Goal: Task Accomplishment & Management: Use online tool/utility

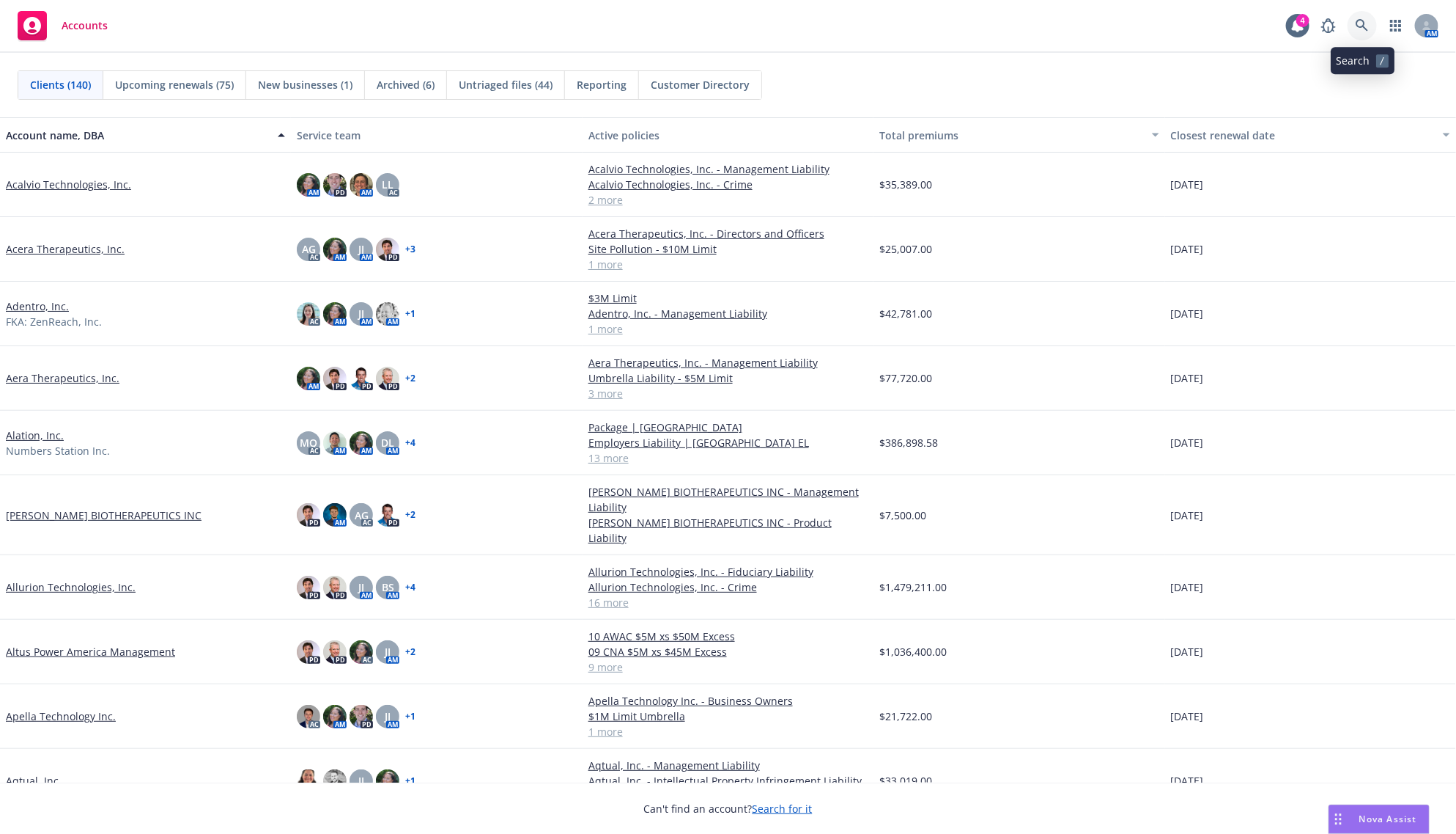
click at [1360, 16] on link at bounding box center [1363, 25] width 30 height 30
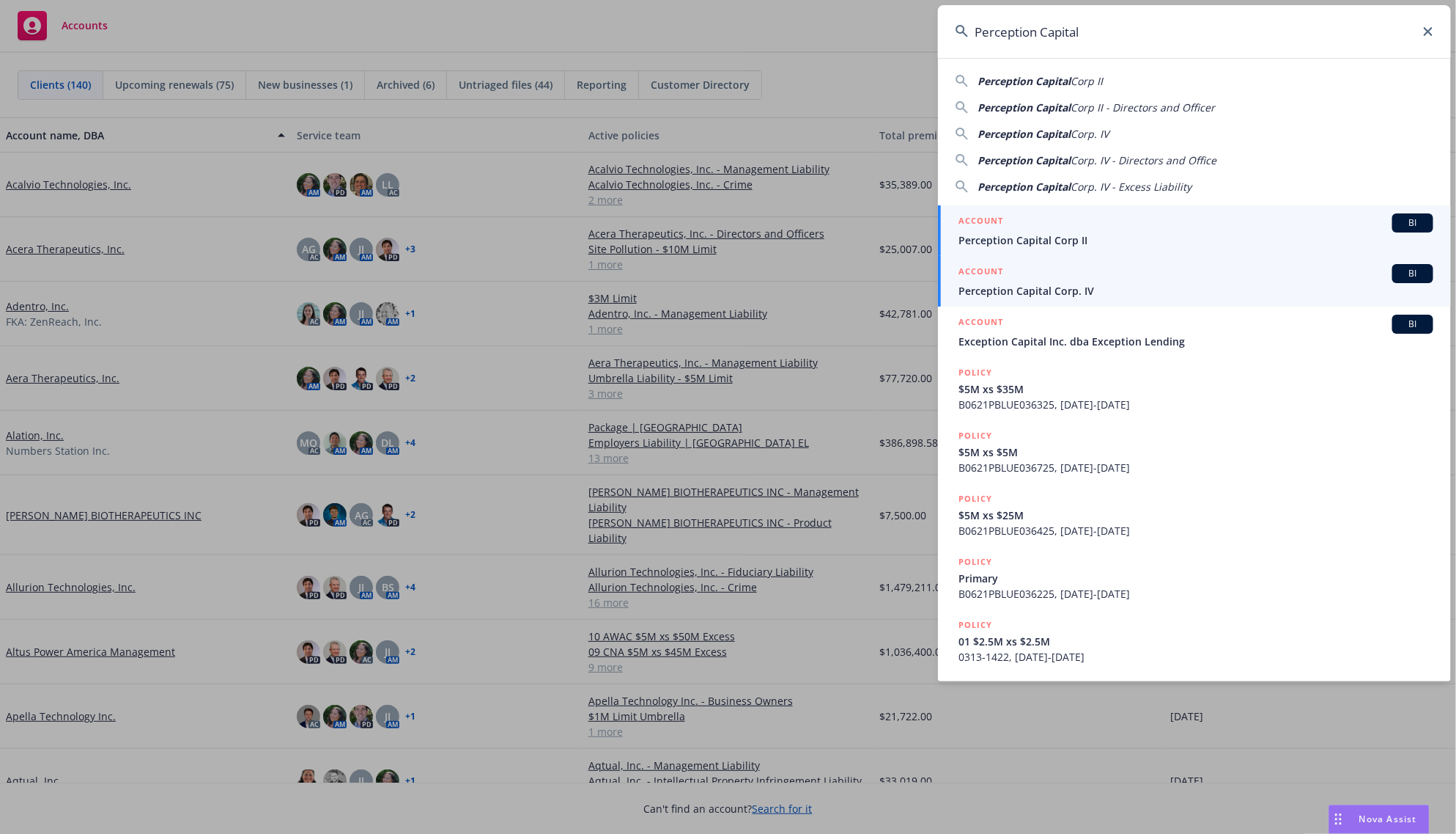
type input "Perception Capital"
click at [1071, 296] on span "Perception Capital Corp. IV" at bounding box center [1196, 290] width 475 height 15
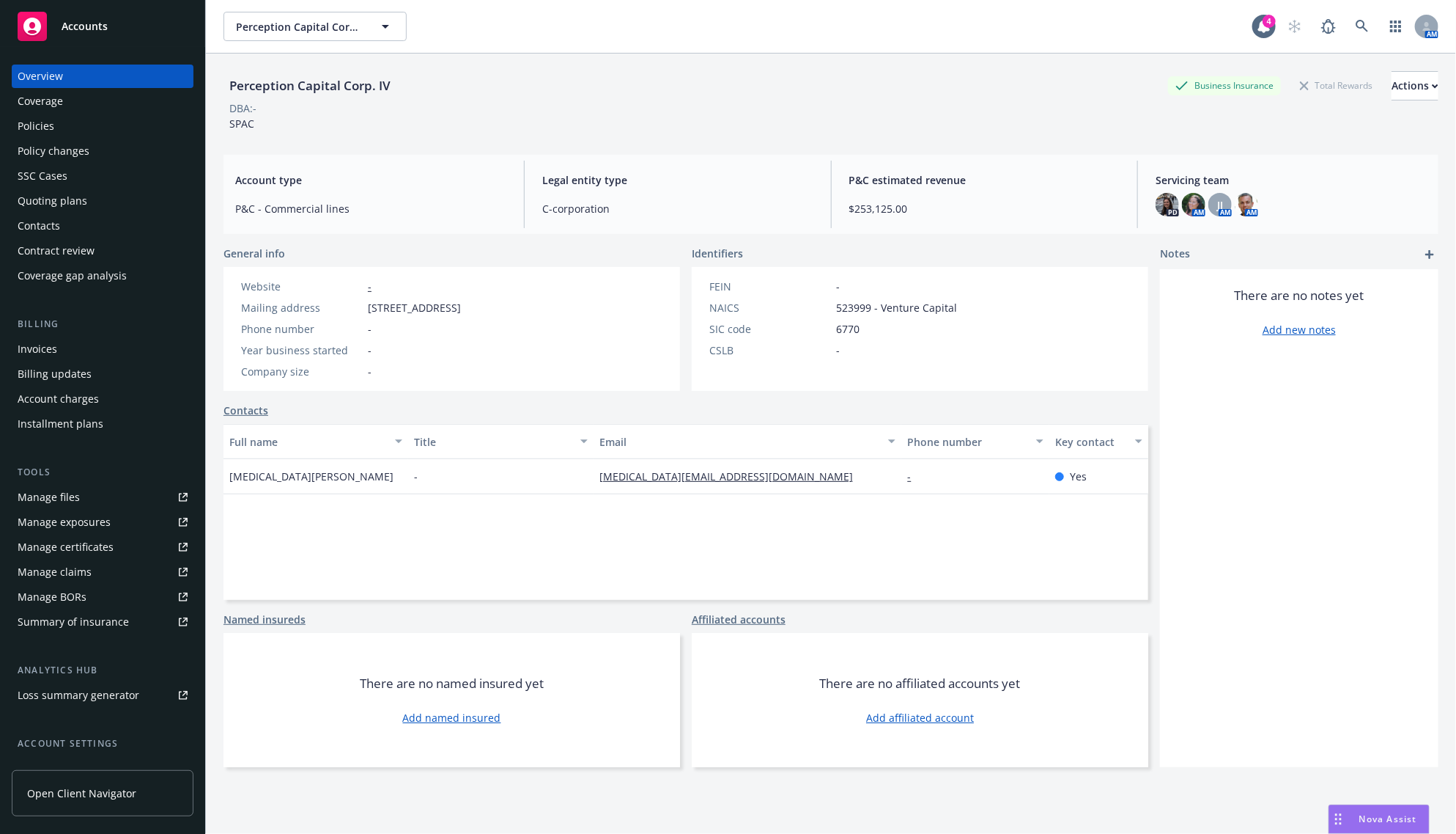
click at [64, 125] on div "Policies" at bounding box center [103, 125] width 170 height 24
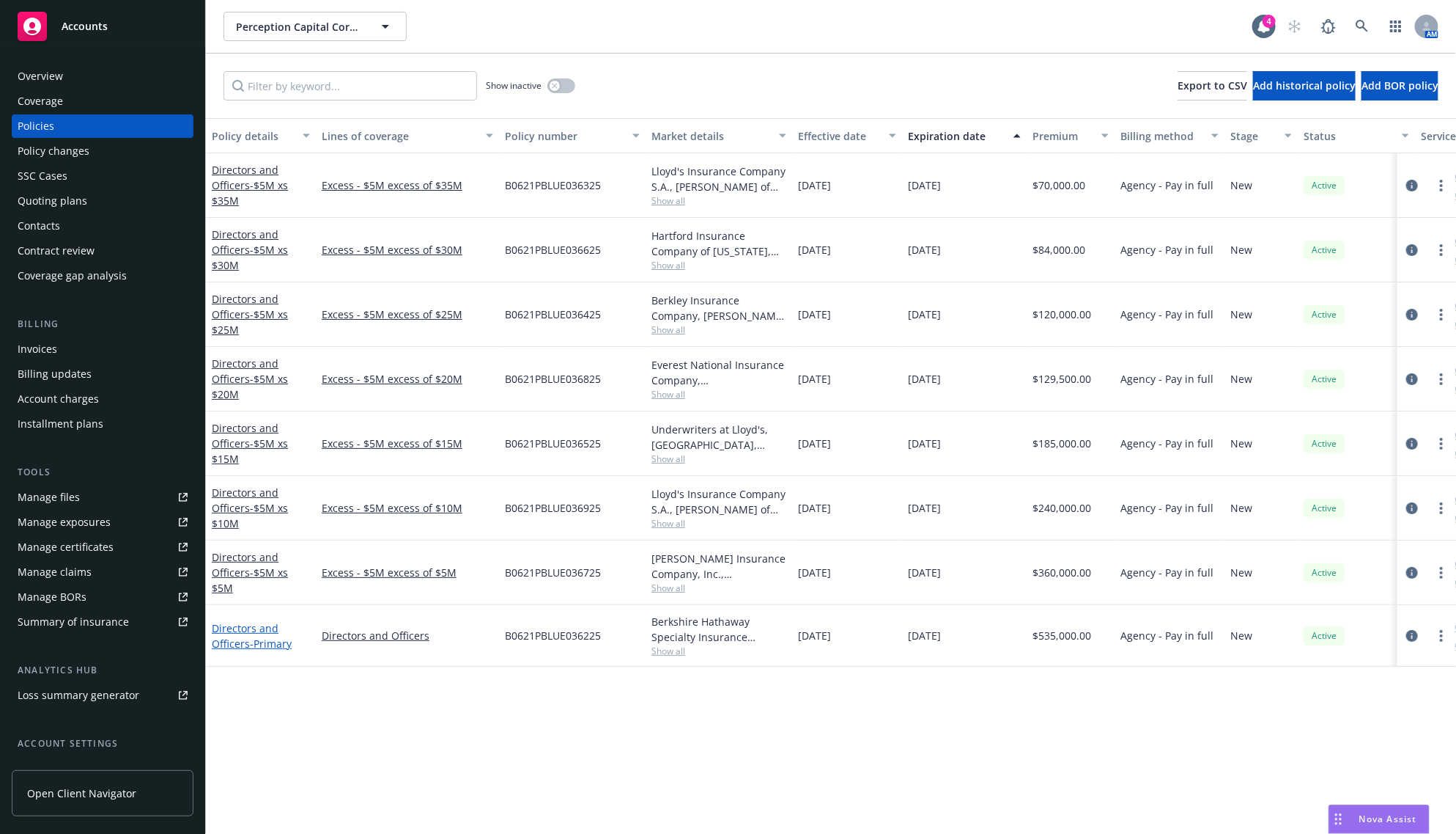
click at [258, 629] on link "Directors and Officers - Primary" at bounding box center [252, 636] width 80 height 30
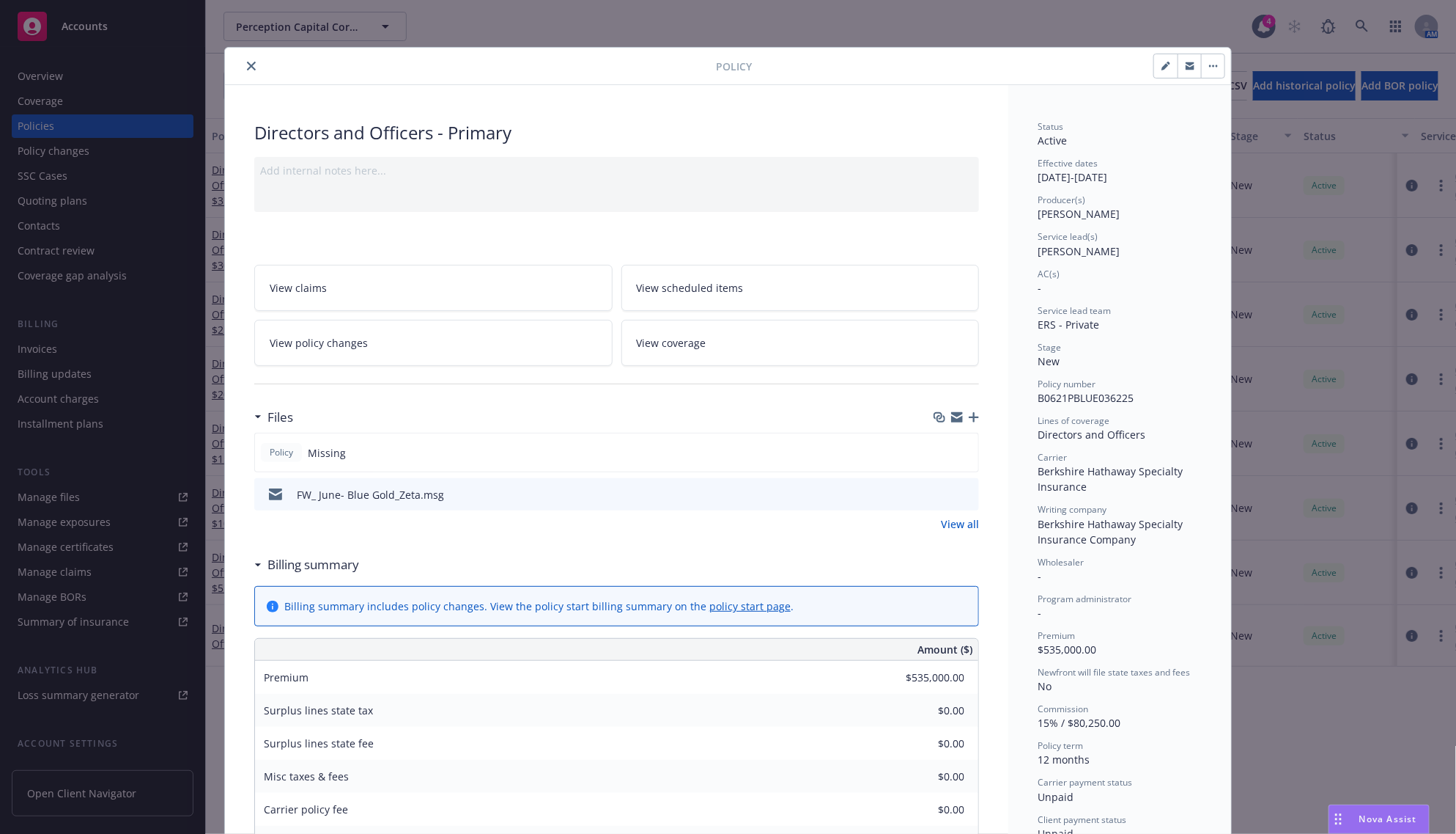
click at [348, 346] on span "View policy changes" at bounding box center [318, 343] width 98 height 15
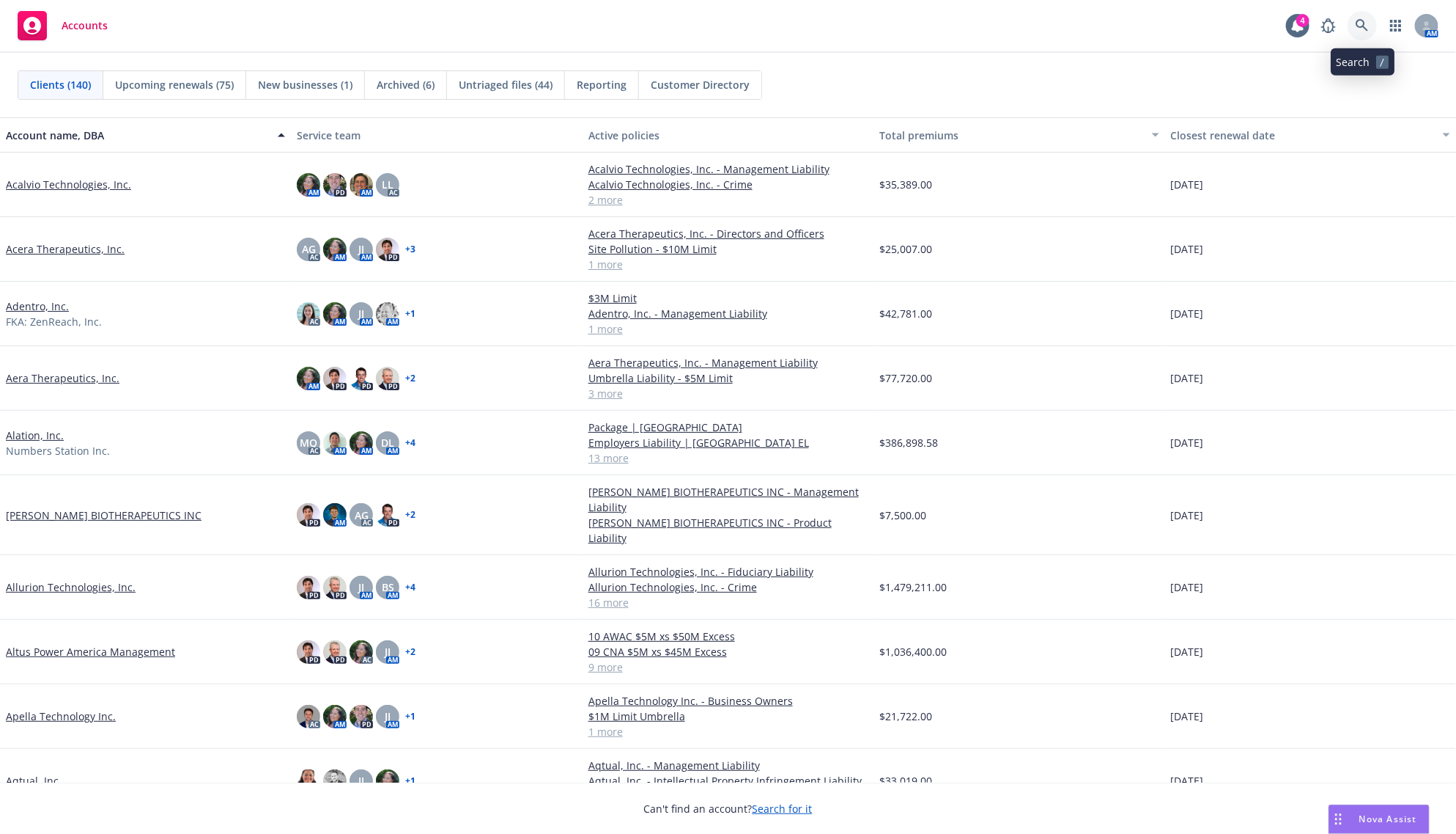
click at [1356, 18] on link at bounding box center [1363, 25] width 30 height 30
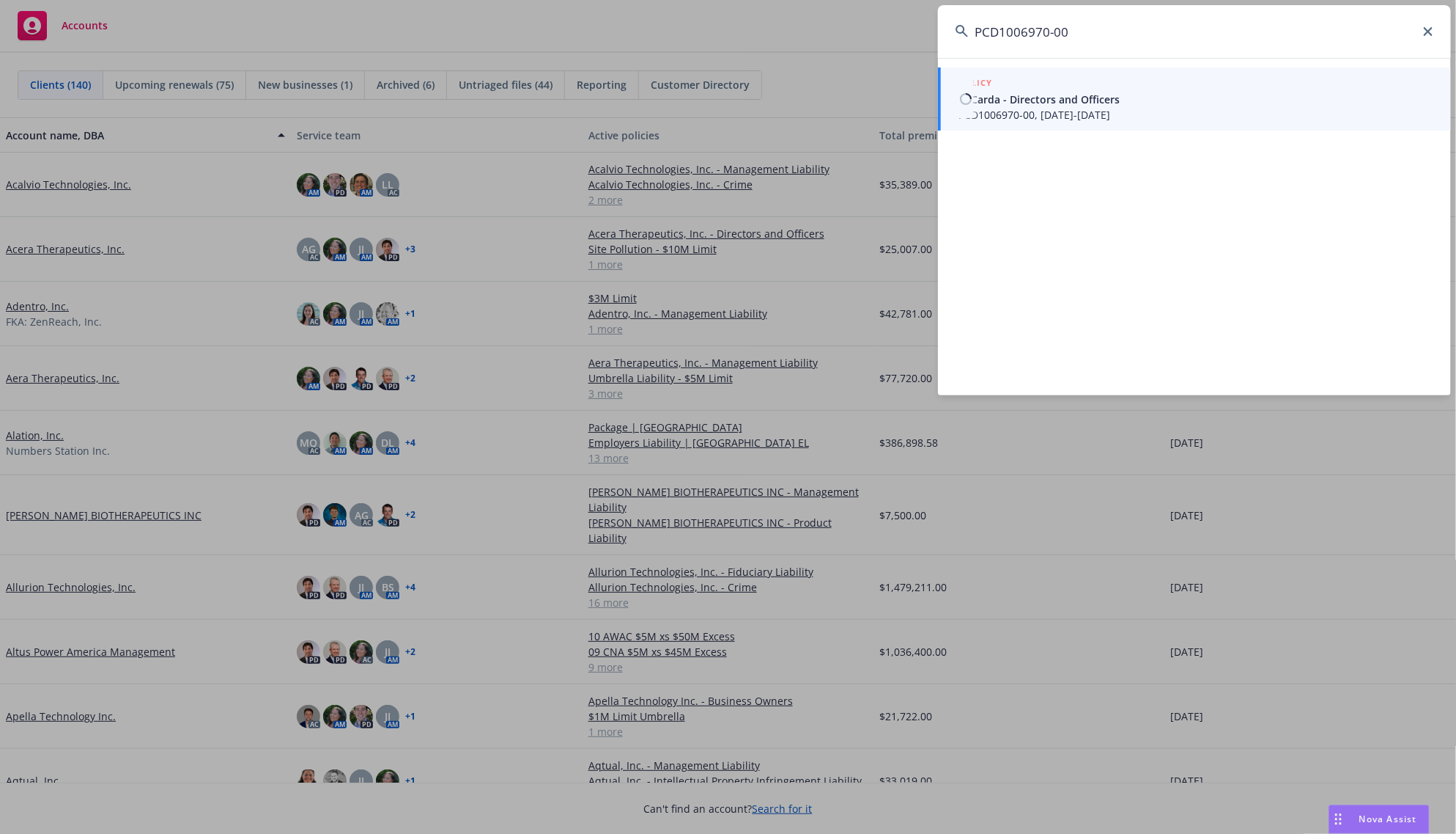
type input "PCD1006970-00"
click at [1030, 119] on span "PCD1006970-00, 08/02/2024-08/31/2025" at bounding box center [1196, 115] width 475 height 15
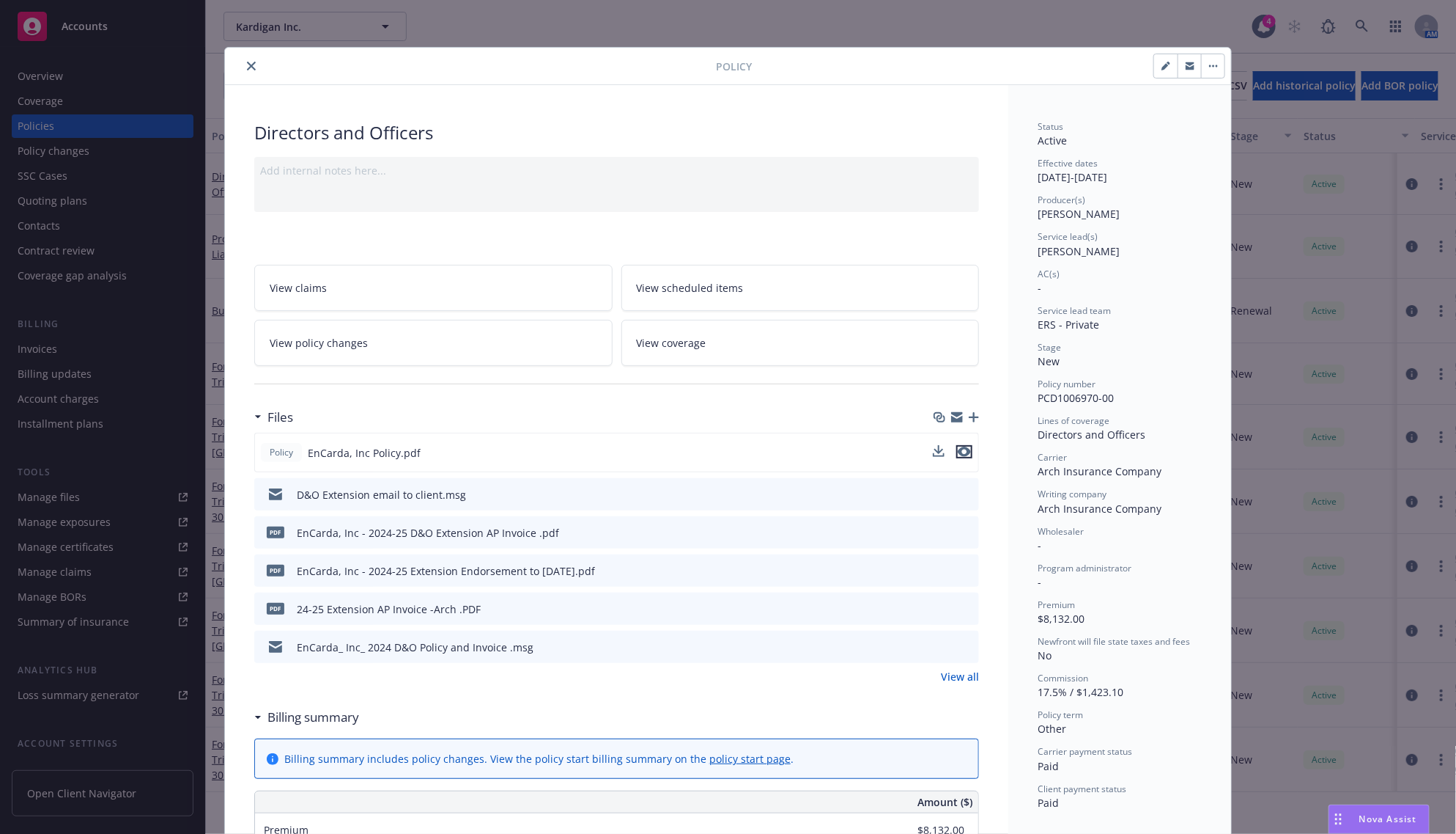
click at [958, 453] on icon "preview file" at bounding box center [964, 452] width 13 height 11
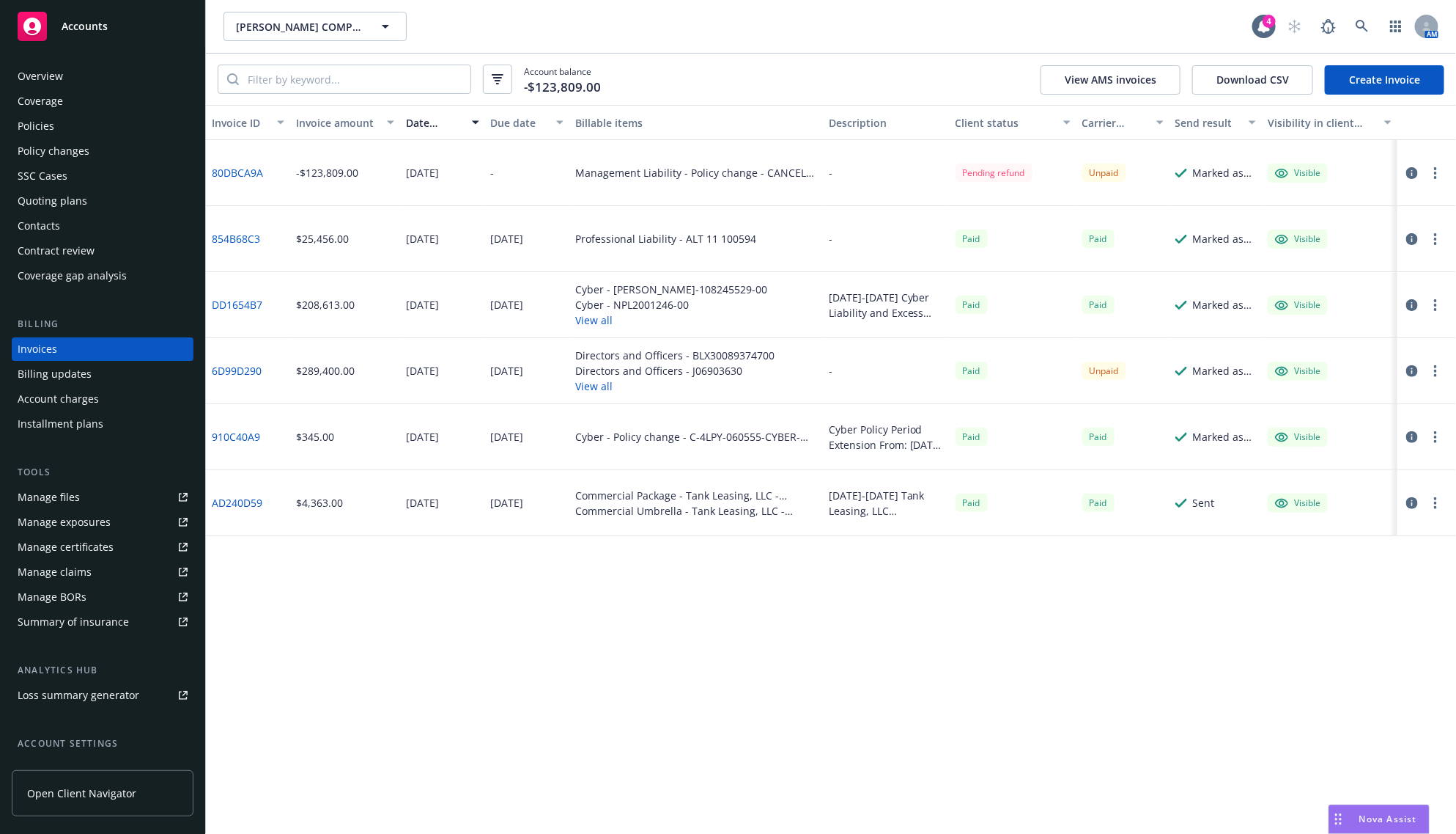
click at [547, 683] on div "Invoice ID Invoice amount Date issued Due date Billable items Description Clien…" at bounding box center [831, 469] width 1250 height 729
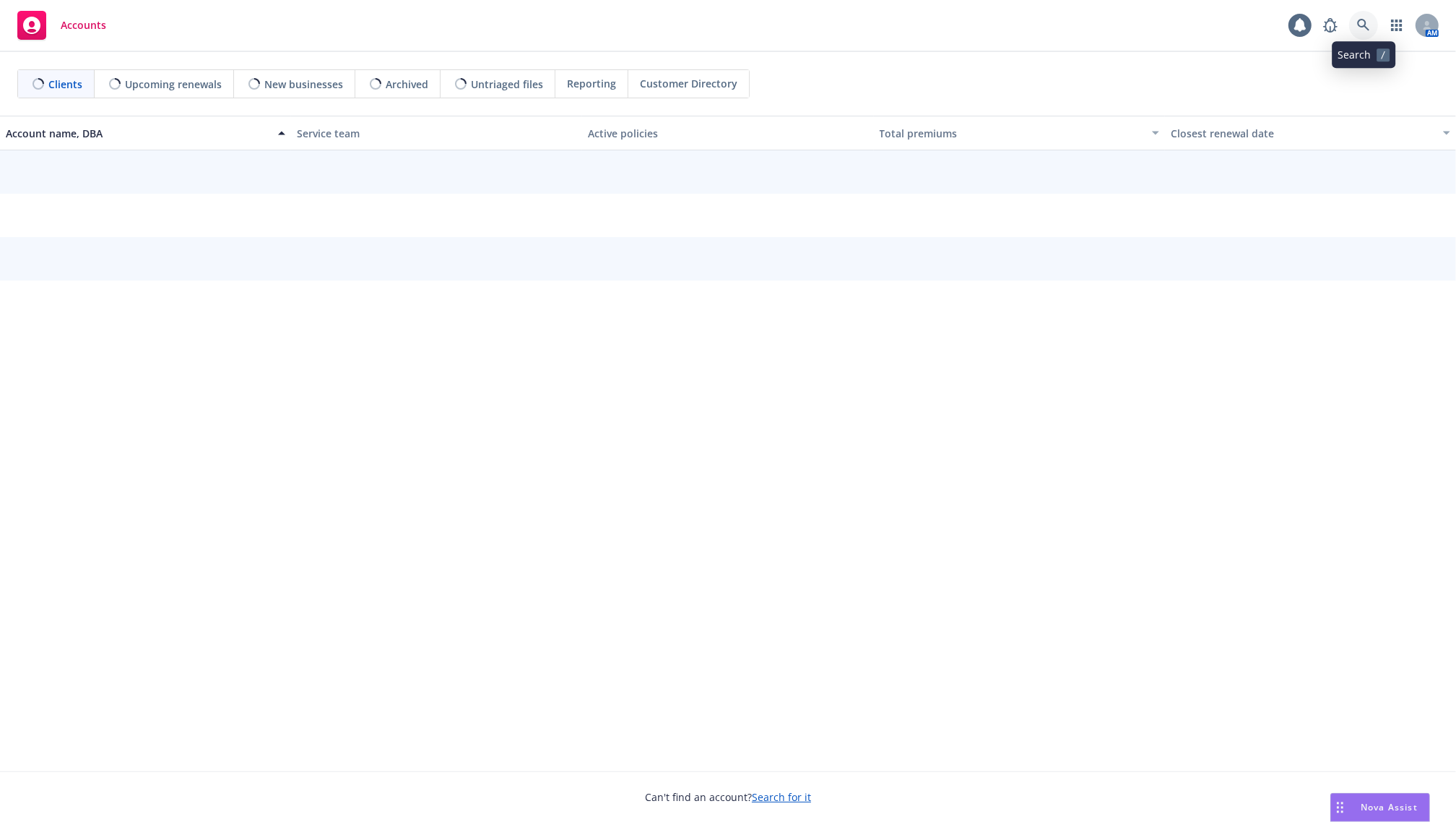
click at [1374, 30] on link at bounding box center [1364, 25] width 29 height 29
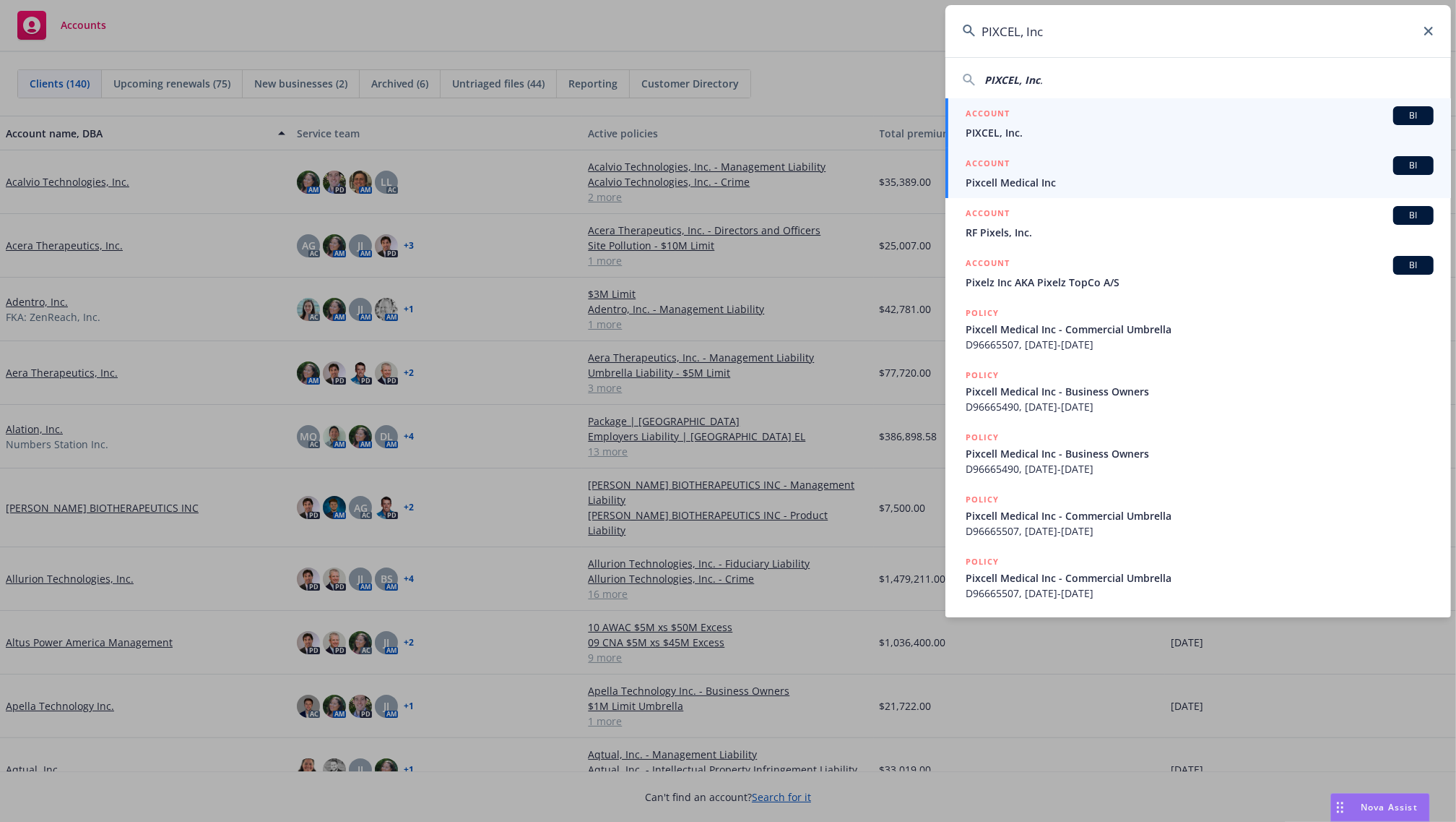
type input "PIXCEL, Inc"
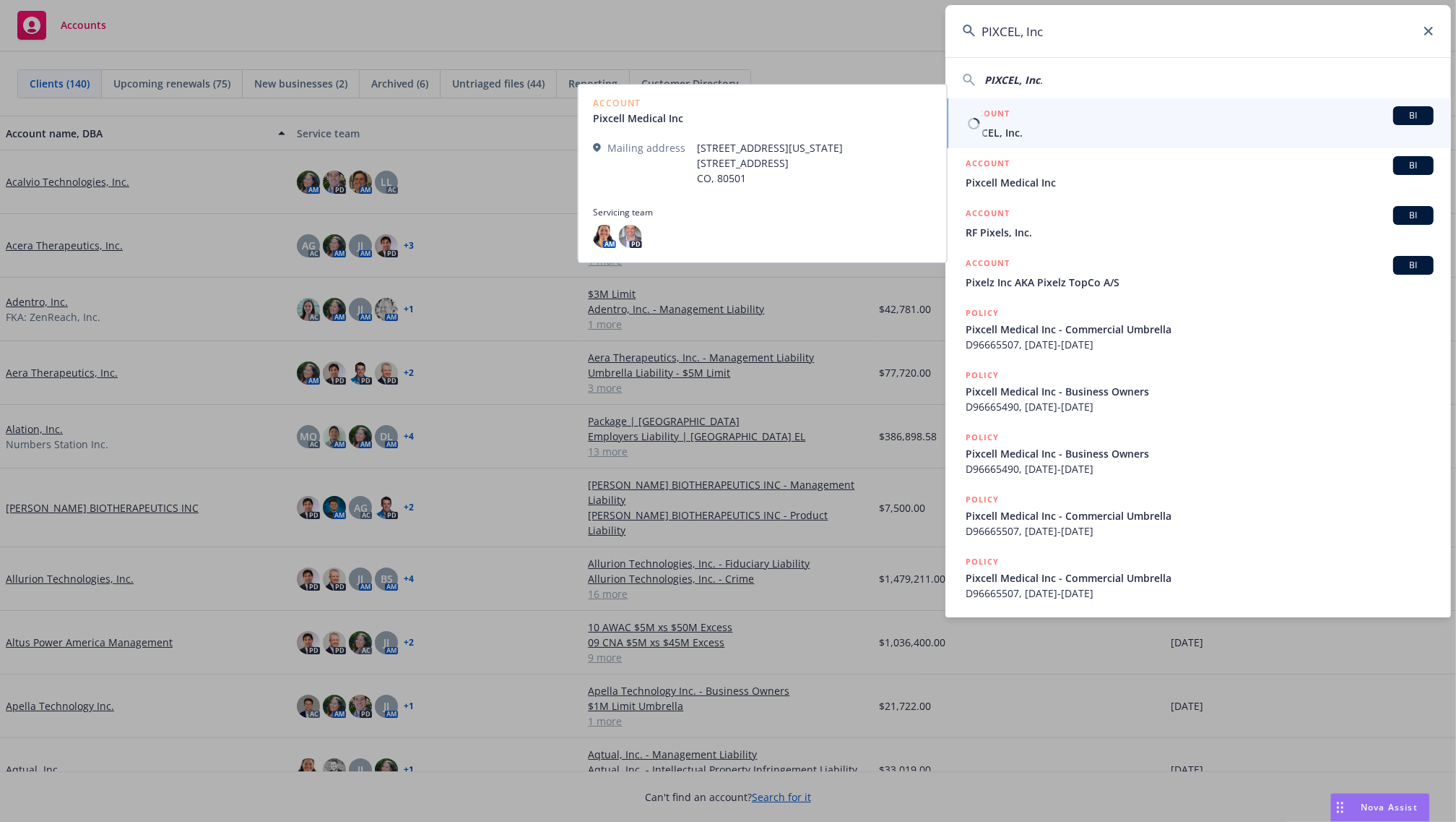
click at [1033, 123] on div "ACCOUNT BI" at bounding box center [1200, 115] width 468 height 19
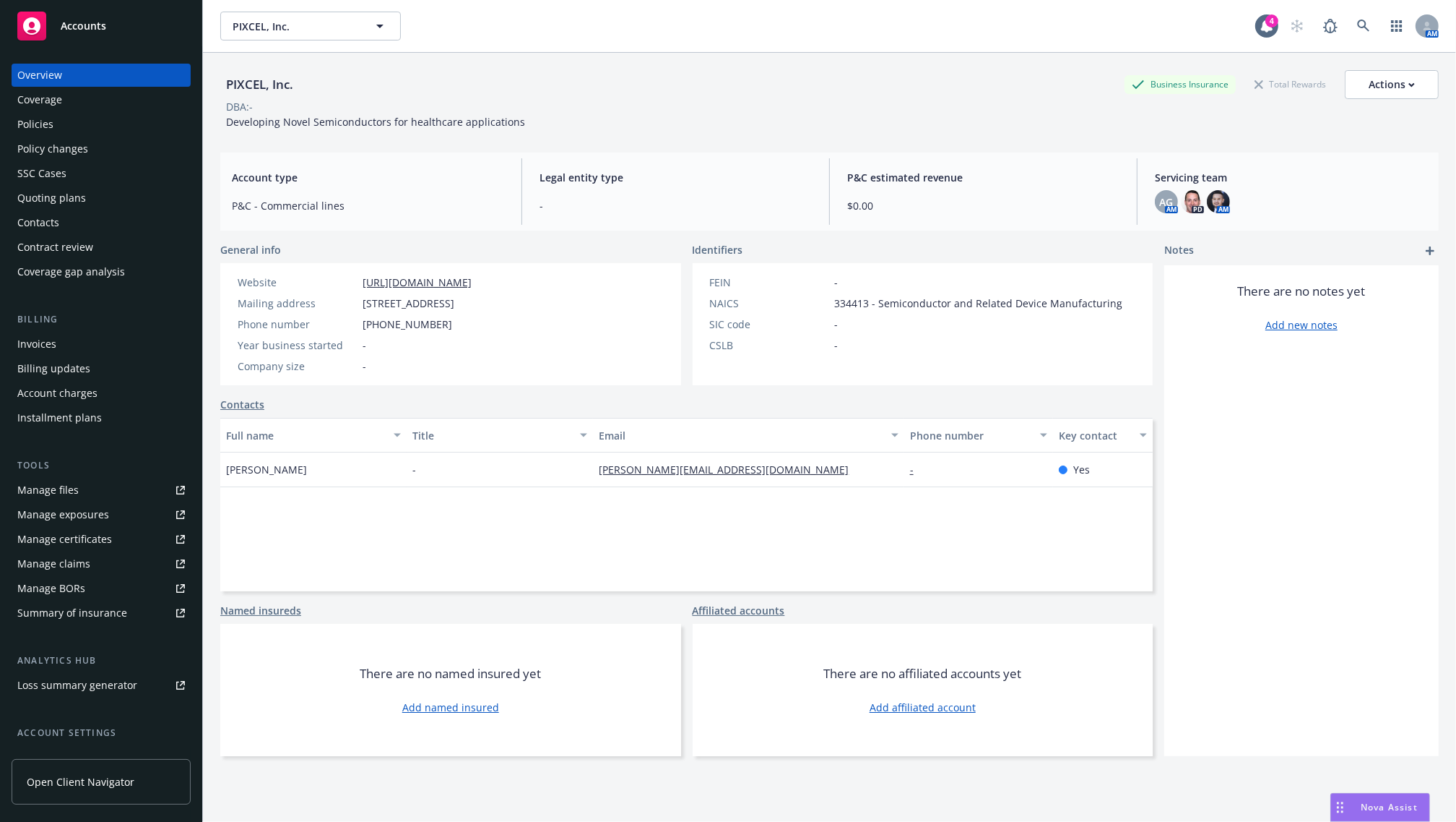
click at [83, 130] on div "Policies" at bounding box center [101, 124] width 168 height 23
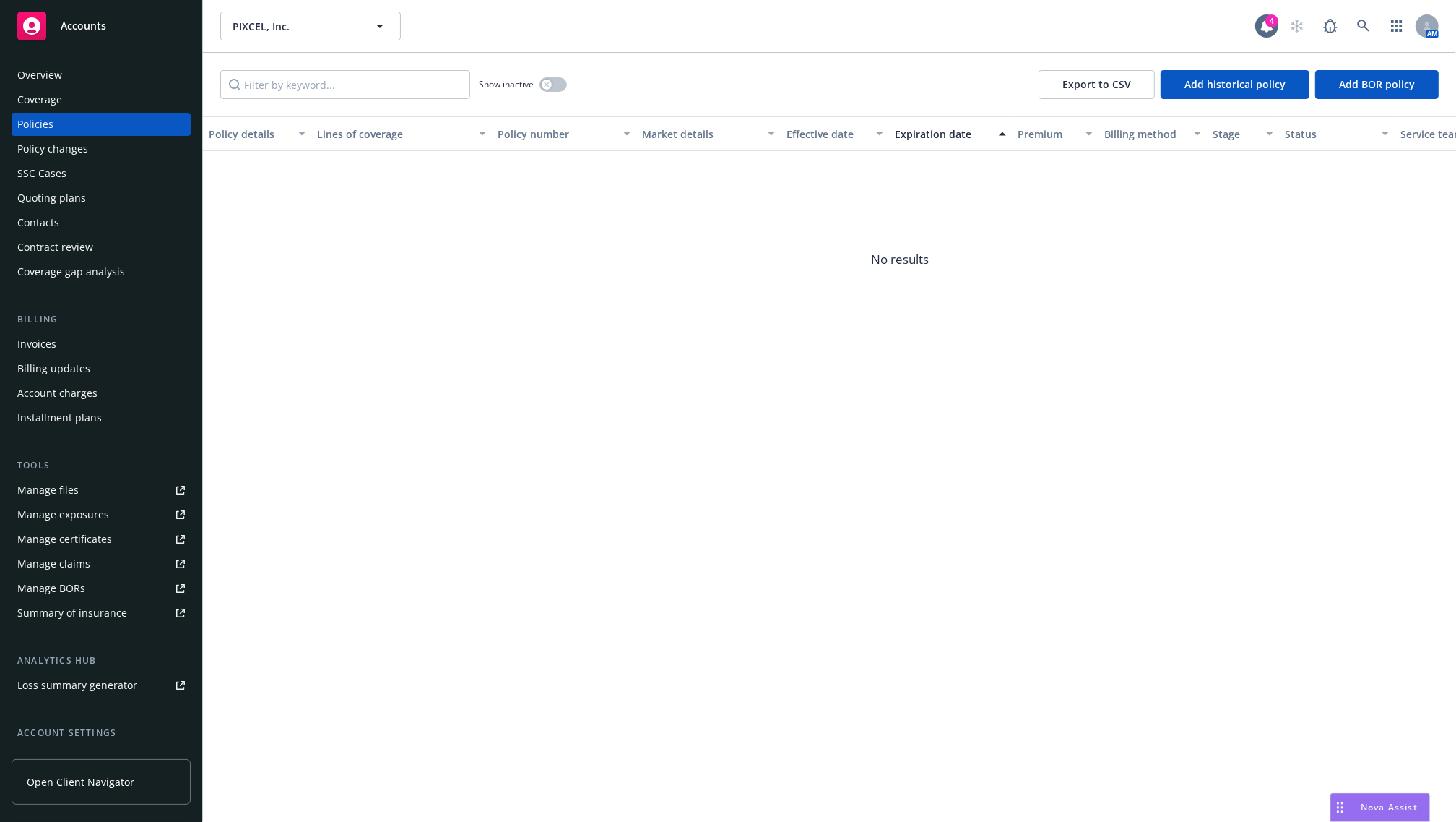
click at [54, 219] on div "Contacts" at bounding box center [38, 223] width 42 height 23
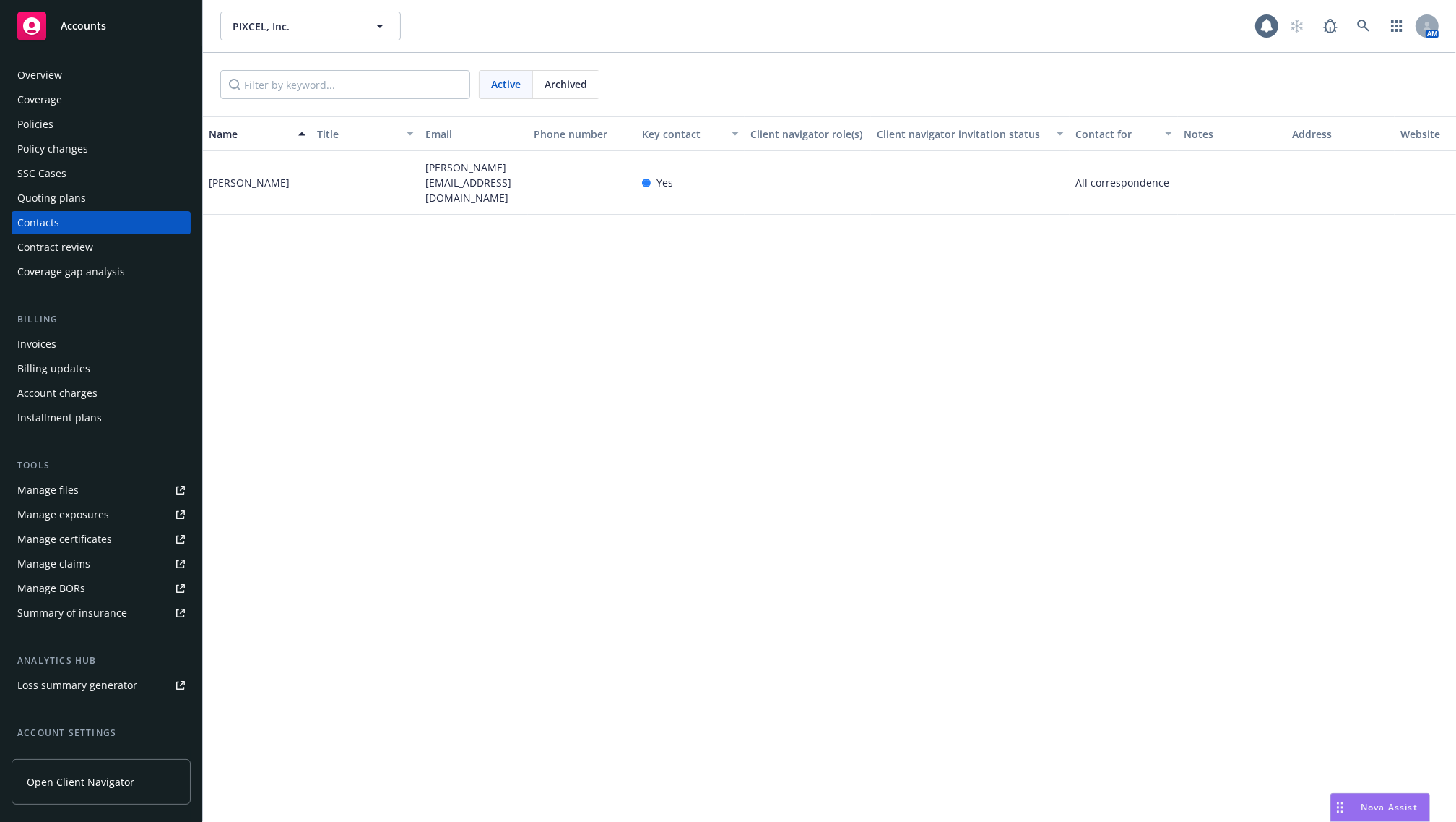
click at [244, 175] on div "John Heanue" at bounding box center [249, 182] width 81 height 15
copy div "John Heanue"
click at [482, 183] on span "john@pixcel.com" at bounding box center [473, 182] width 97 height 46
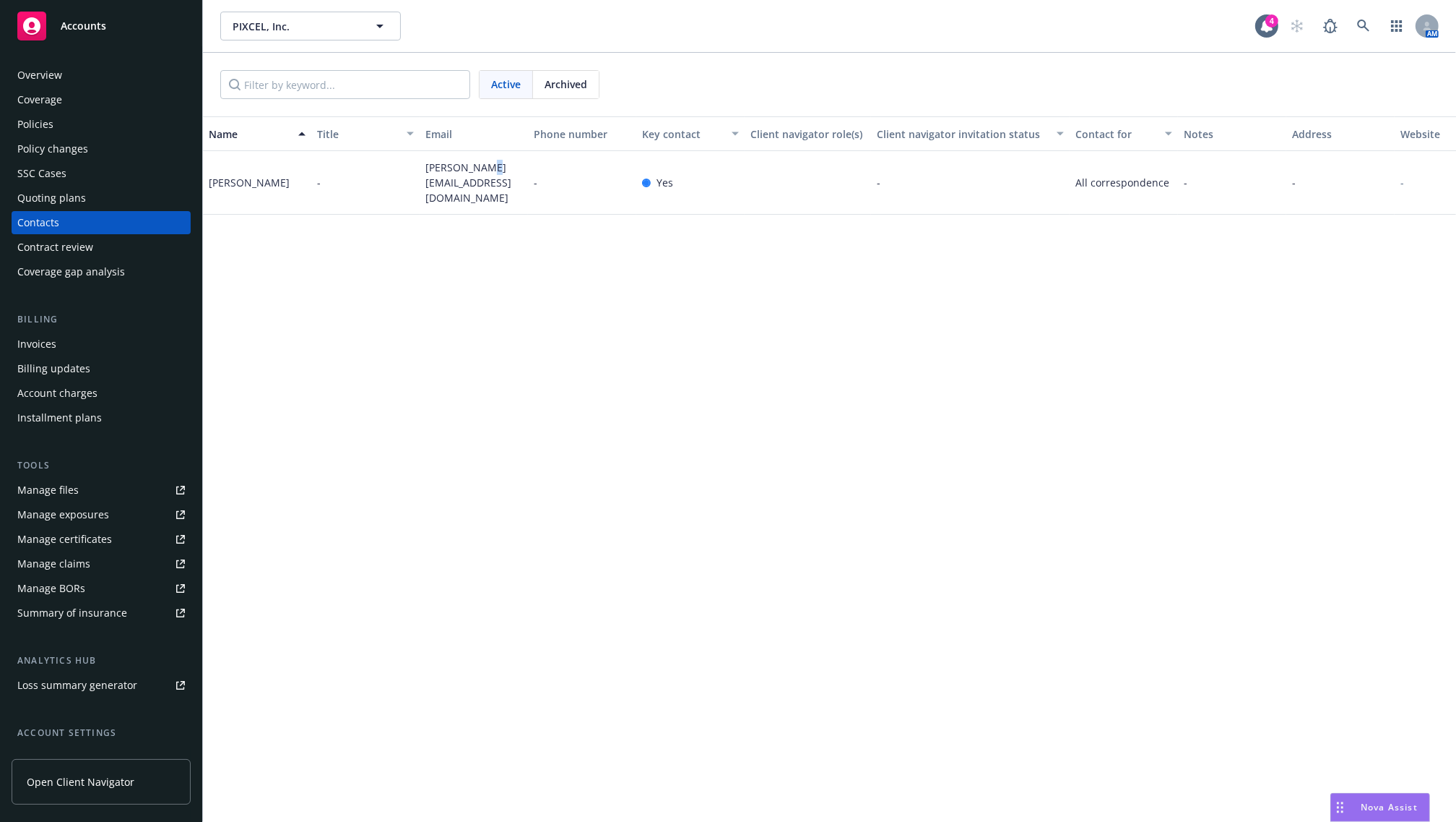
click at [482, 183] on span "john@pixcel.com" at bounding box center [473, 182] width 97 height 46
copy span "john@pixcel.com"
click at [102, 37] on div "Accounts" at bounding box center [101, 25] width 168 height 29
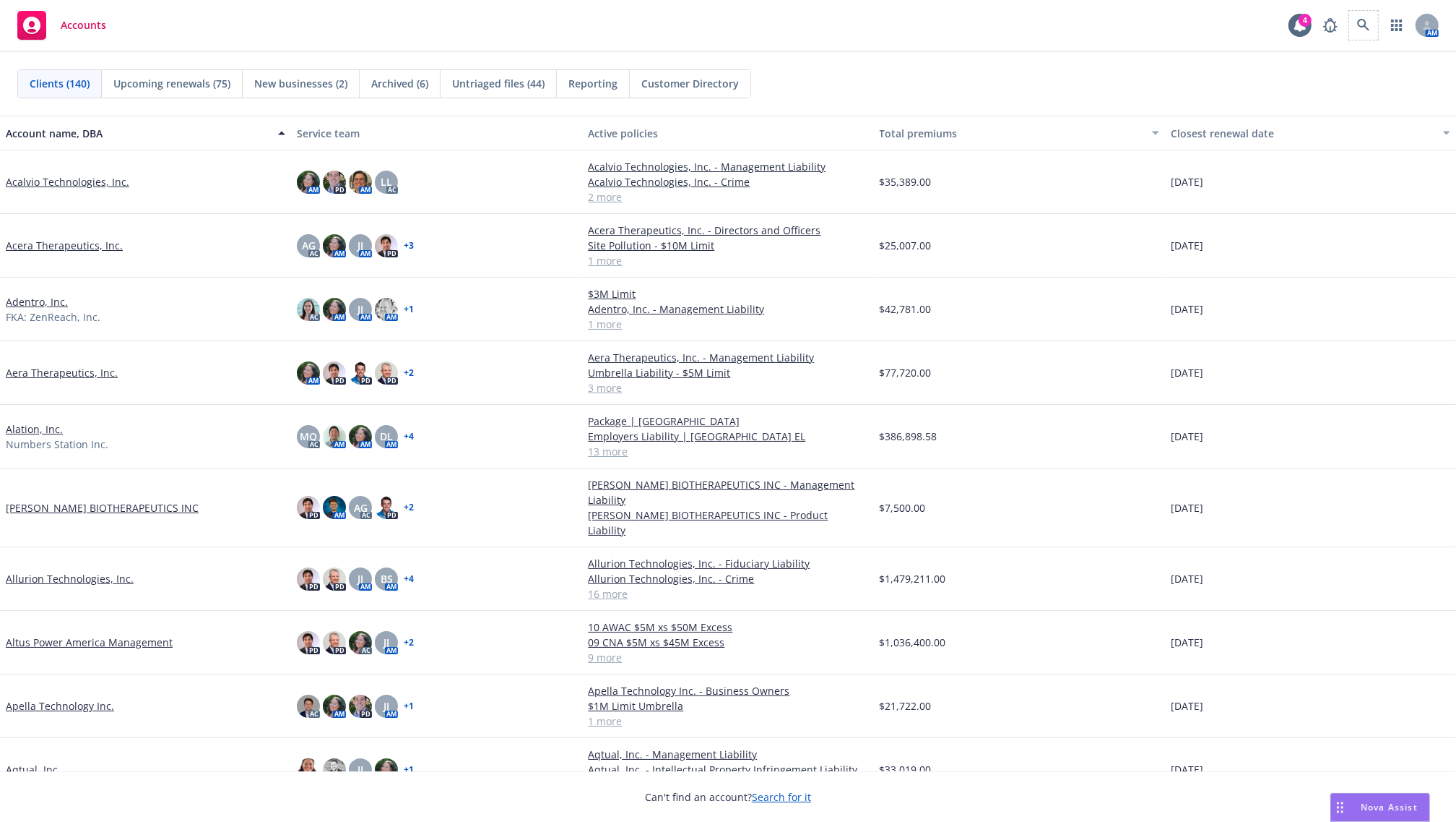
click at [1371, 38] on span at bounding box center [1364, 25] width 29 height 29
click at [1358, 26] on icon at bounding box center [1363, 25] width 13 height 13
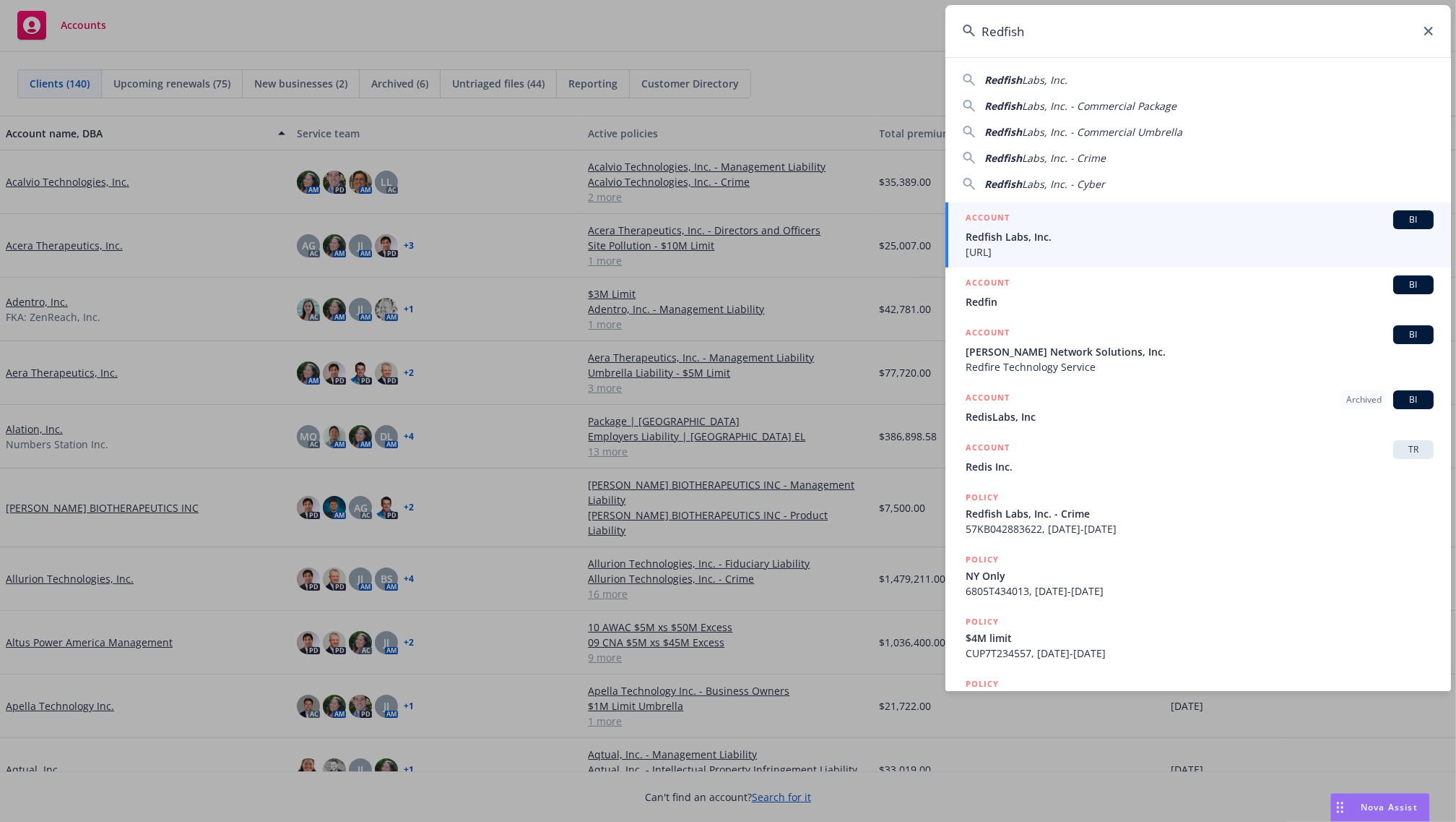
type input "Redfish"
click at [1082, 235] on span "Redfish Labs, Inc." at bounding box center [1200, 237] width 468 height 15
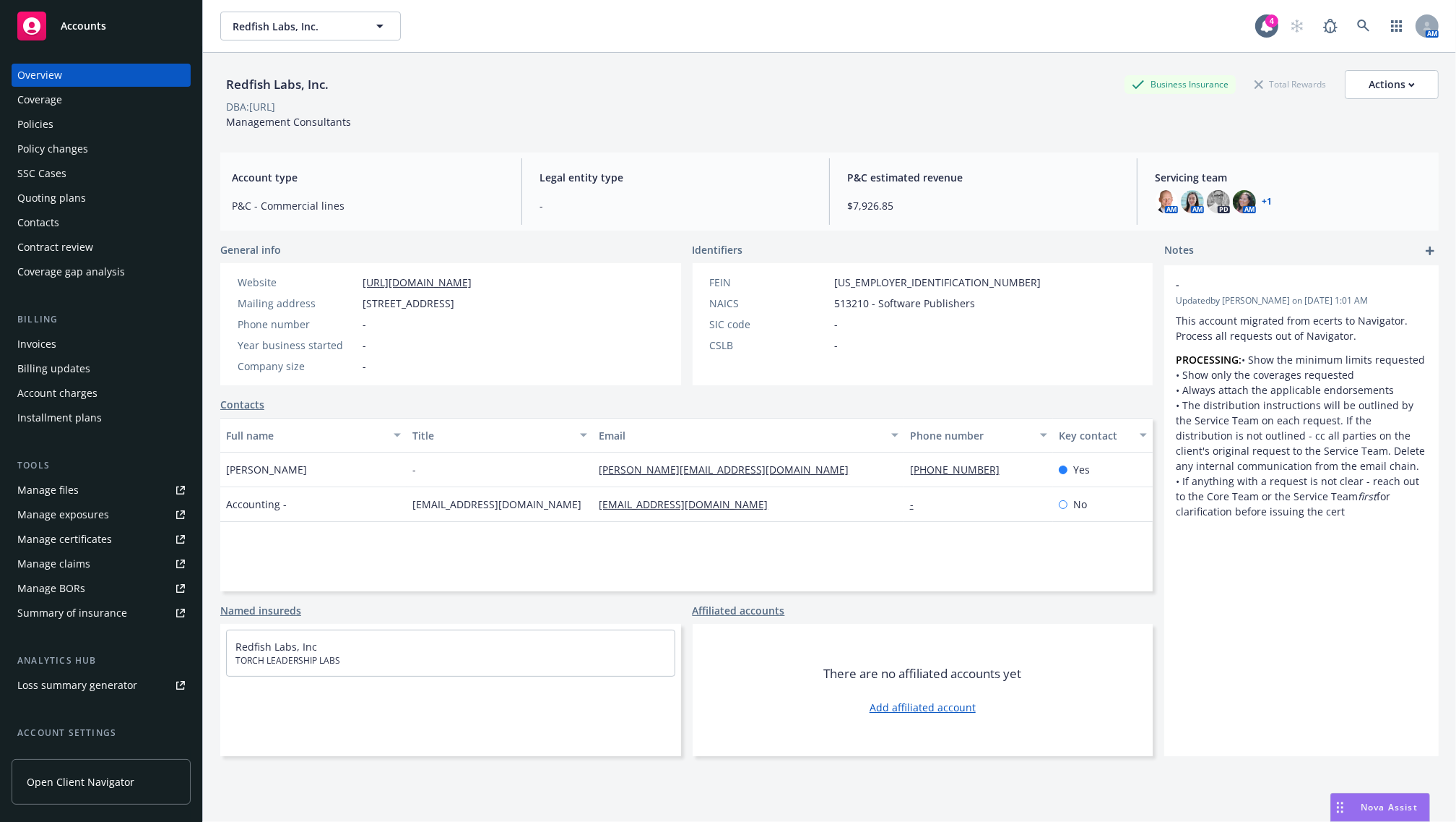
click at [79, 113] on div "Policies" at bounding box center [101, 124] width 168 height 23
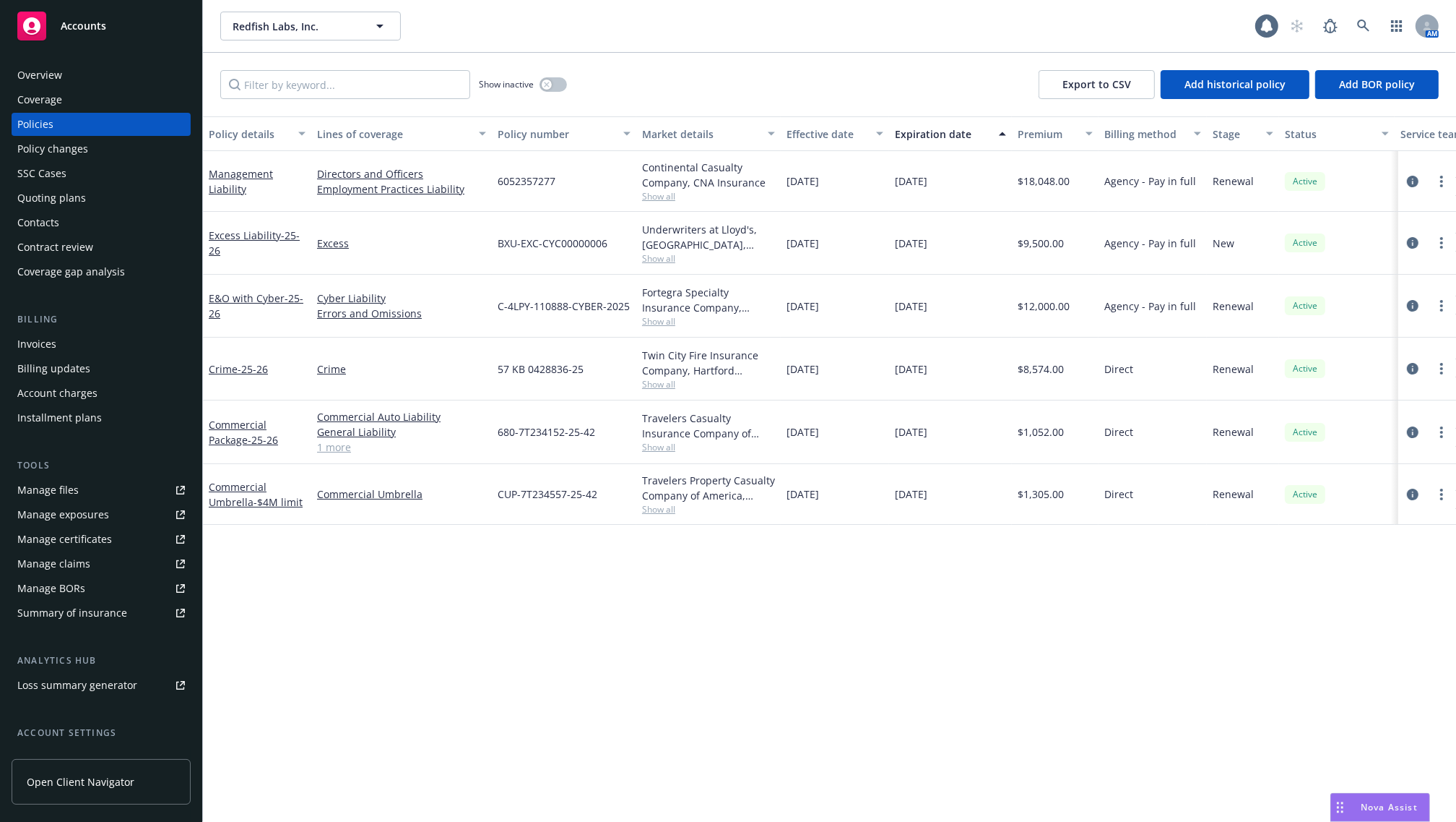
click at [254, 182] on div "Management Liability" at bounding box center [257, 181] width 97 height 31
click at [252, 172] on link "Management Liability" at bounding box center [241, 181] width 64 height 29
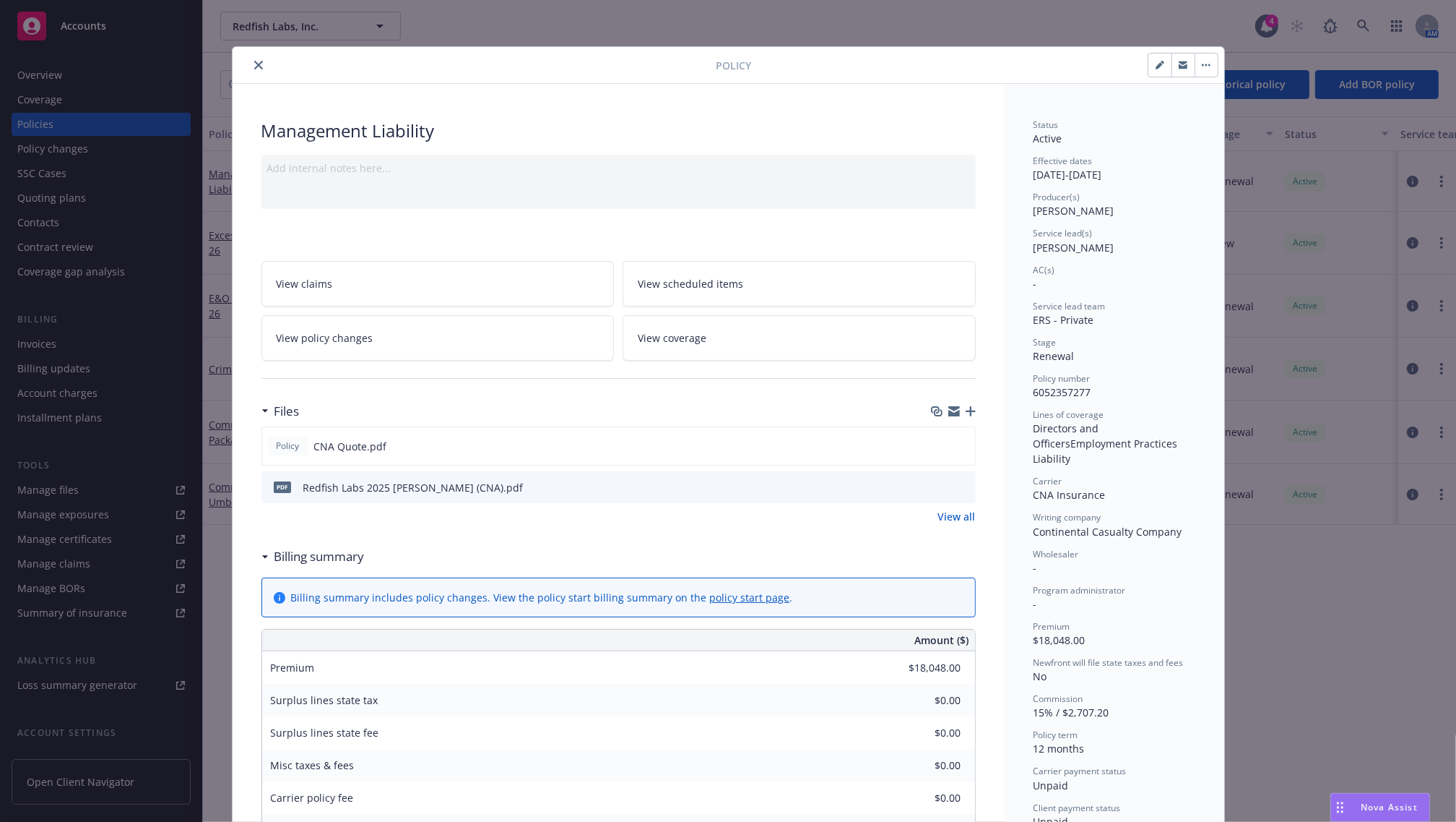
click at [962, 518] on link "View all" at bounding box center [957, 516] width 37 height 15
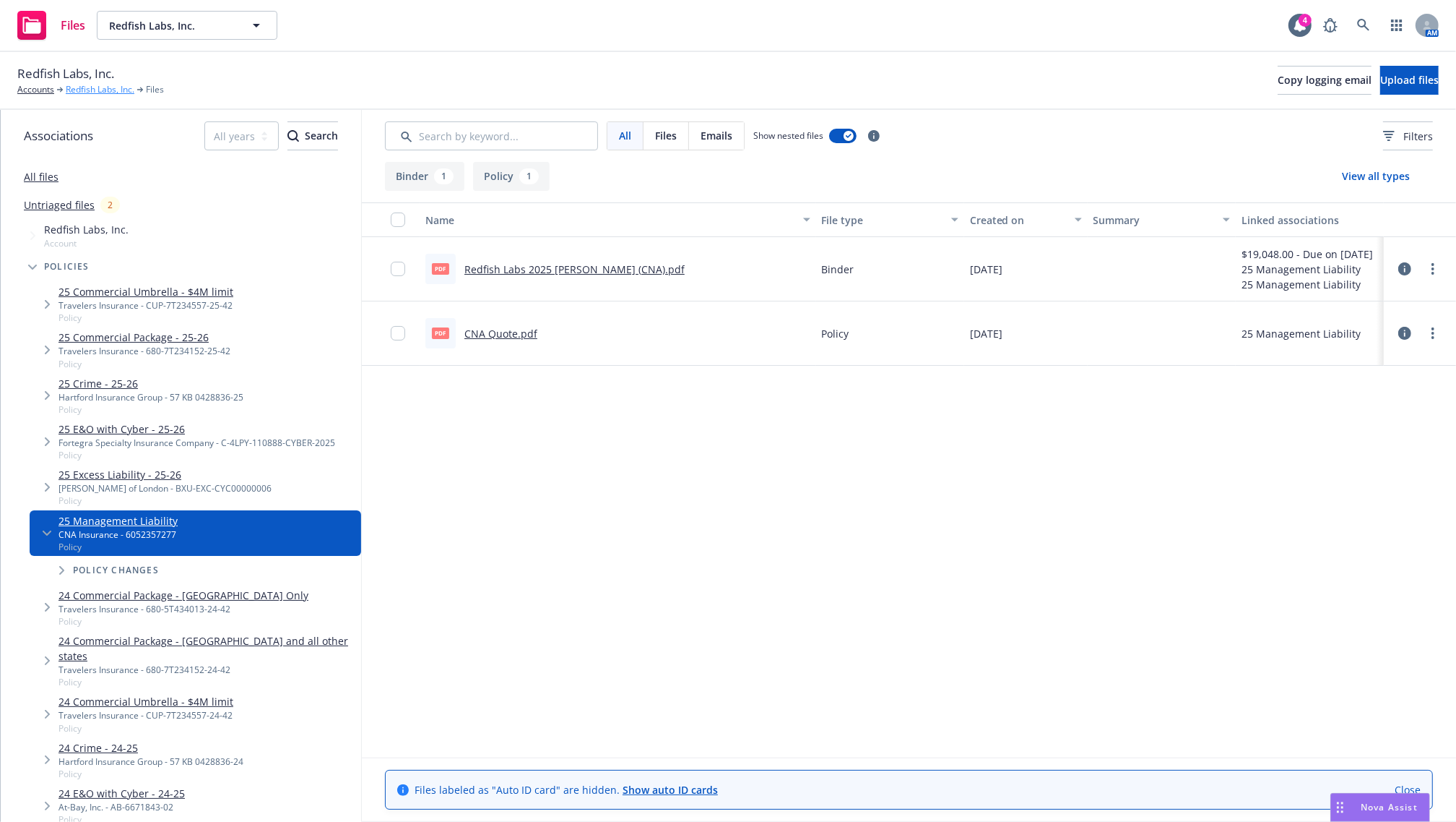
click at [73, 89] on link "Redfish Labs, Inc." at bounding box center [100, 89] width 69 height 13
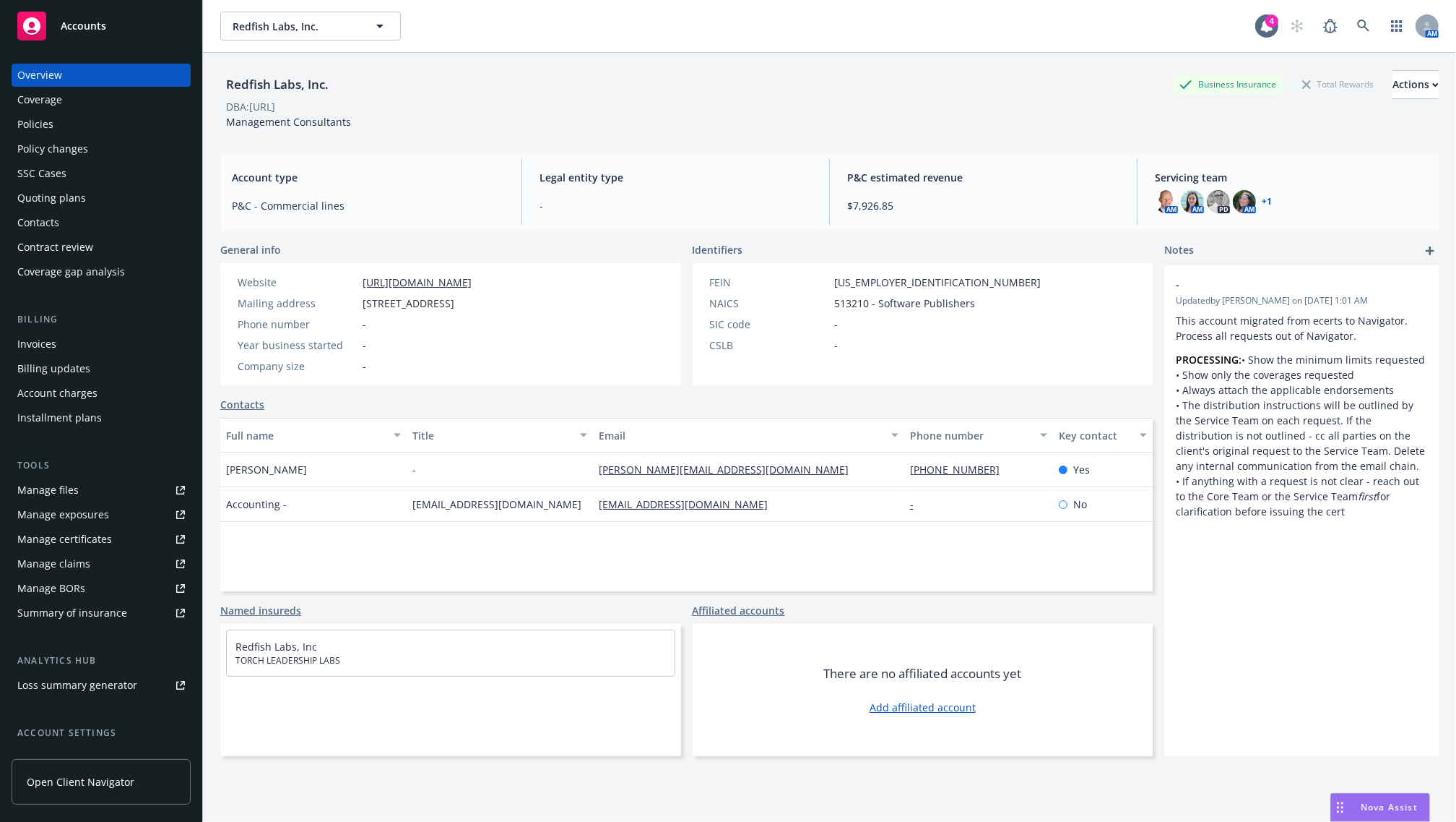
click at [28, 113] on div "Policies" at bounding box center [35, 124] width 36 height 23
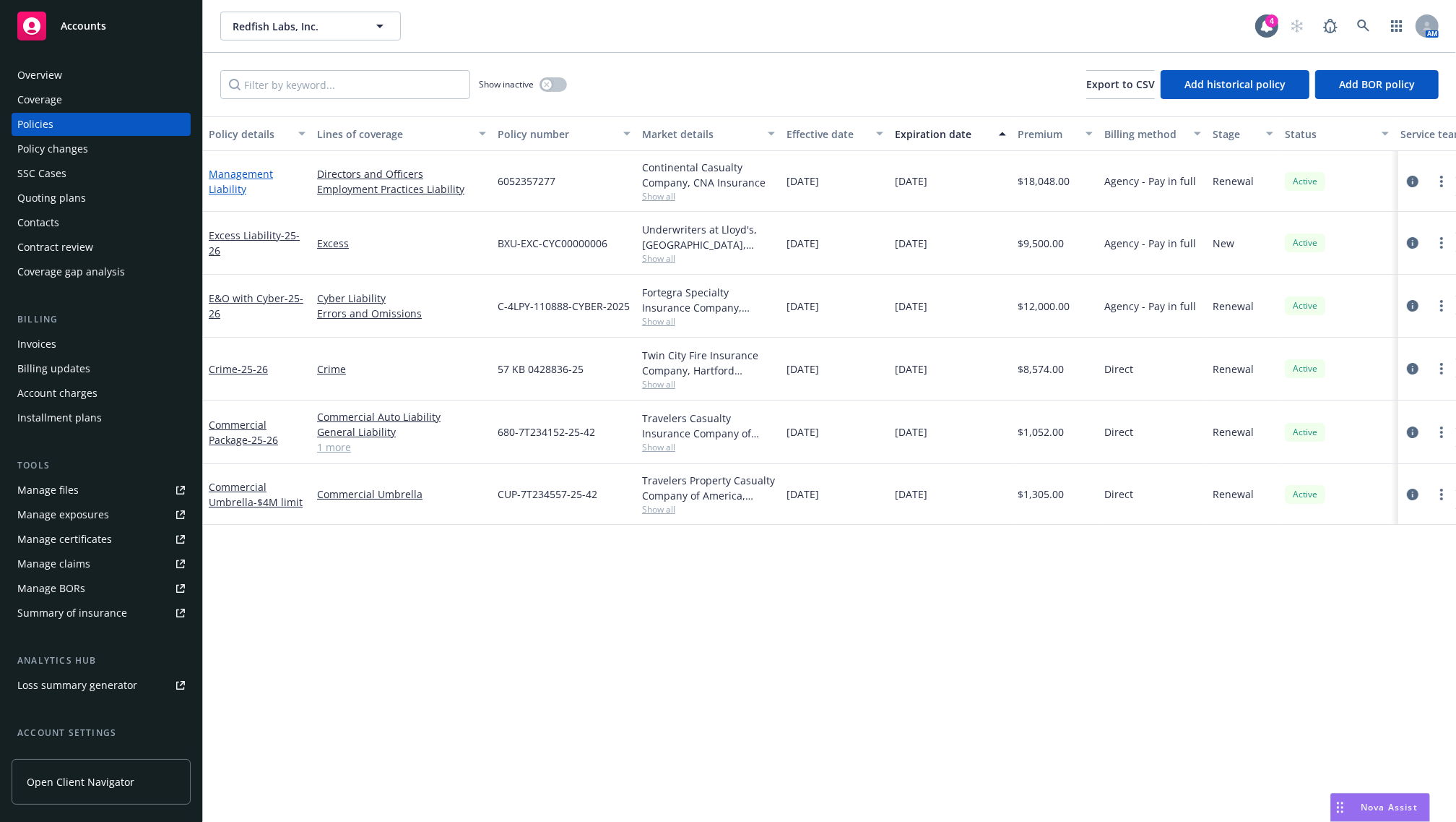
click at [231, 175] on link "Management Liability" at bounding box center [241, 181] width 64 height 29
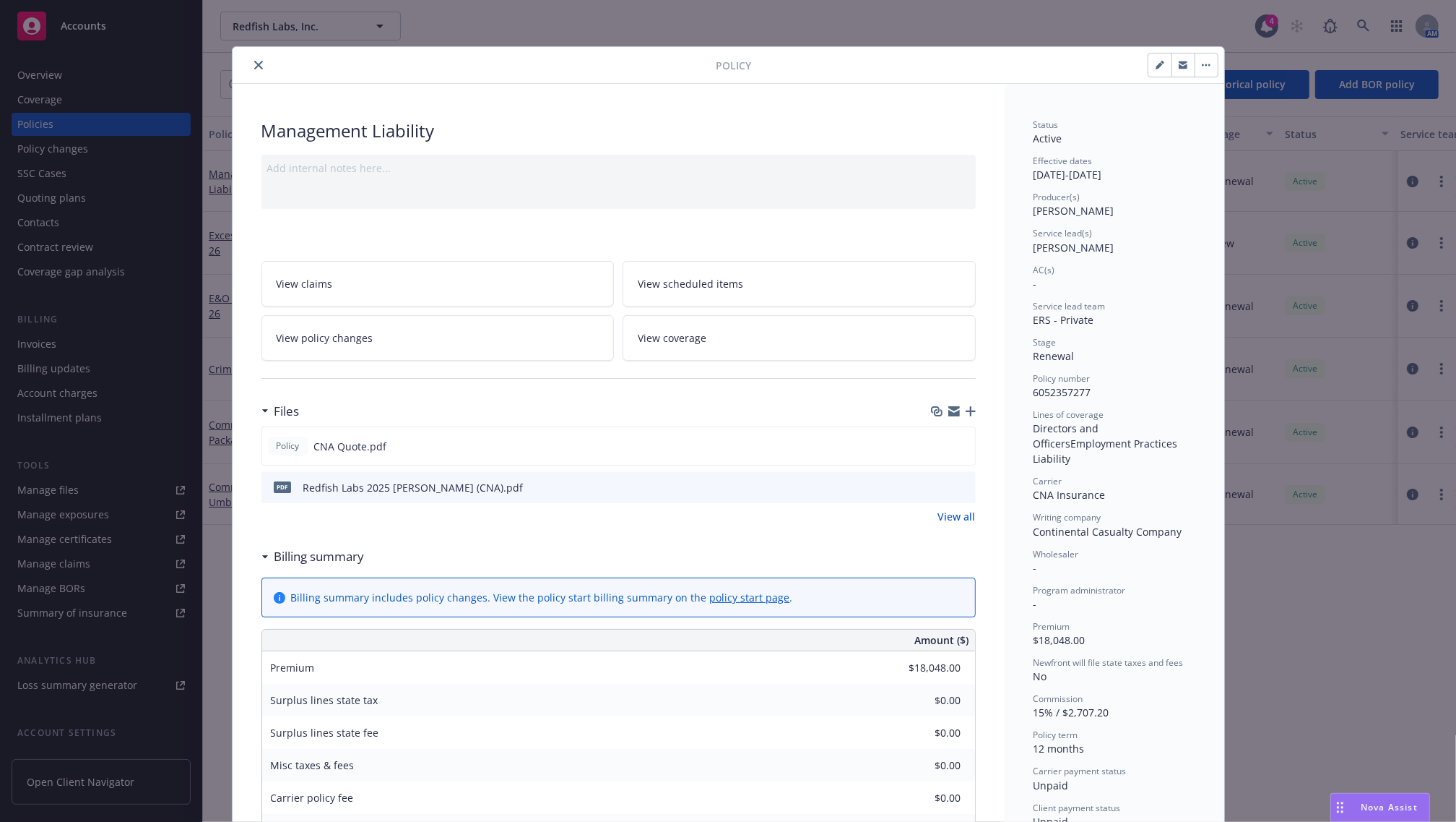
click at [1200, 70] on button "button" at bounding box center [1206, 64] width 23 height 23
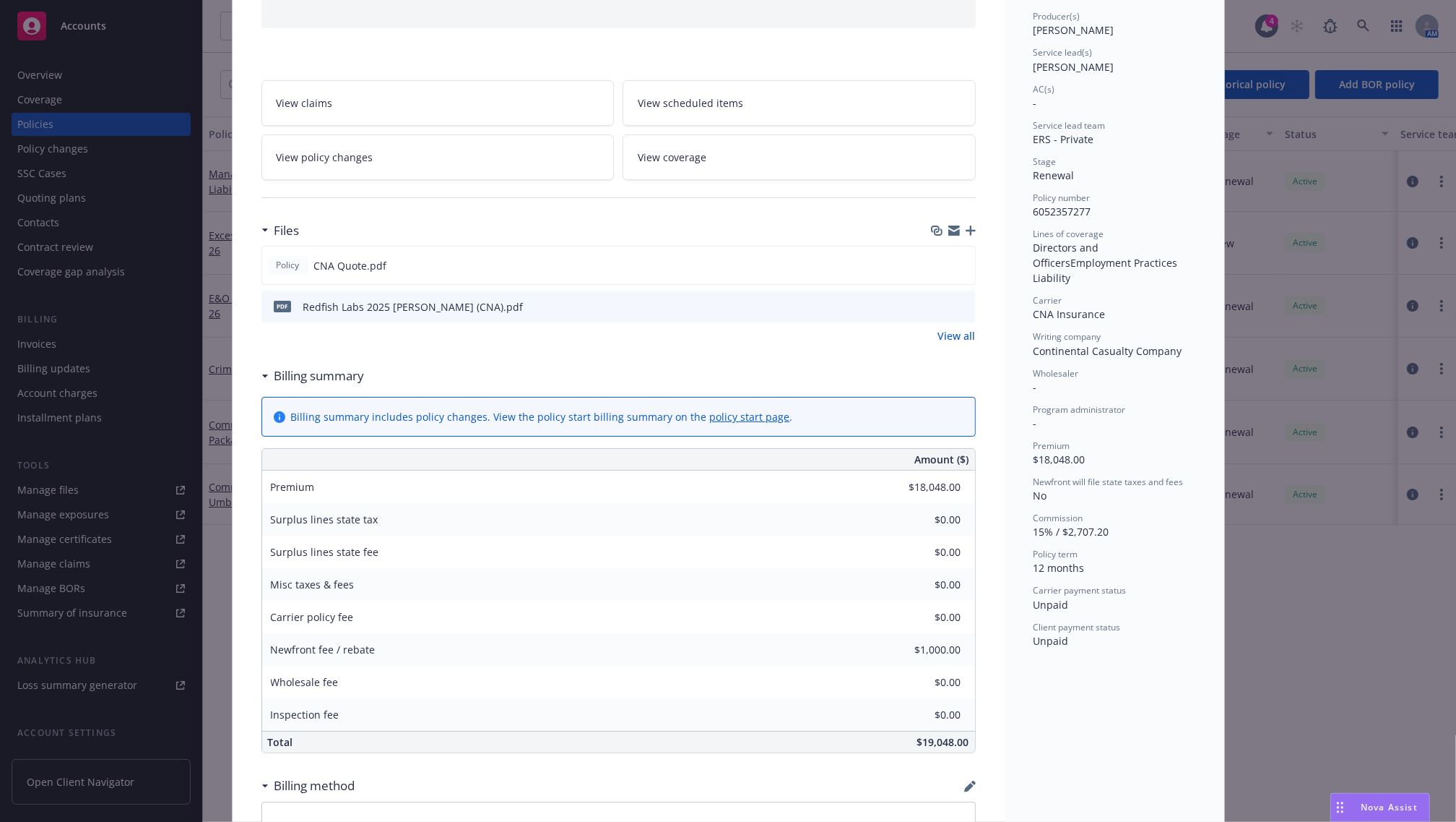
click at [967, 228] on icon "button" at bounding box center [971, 231] width 10 height 10
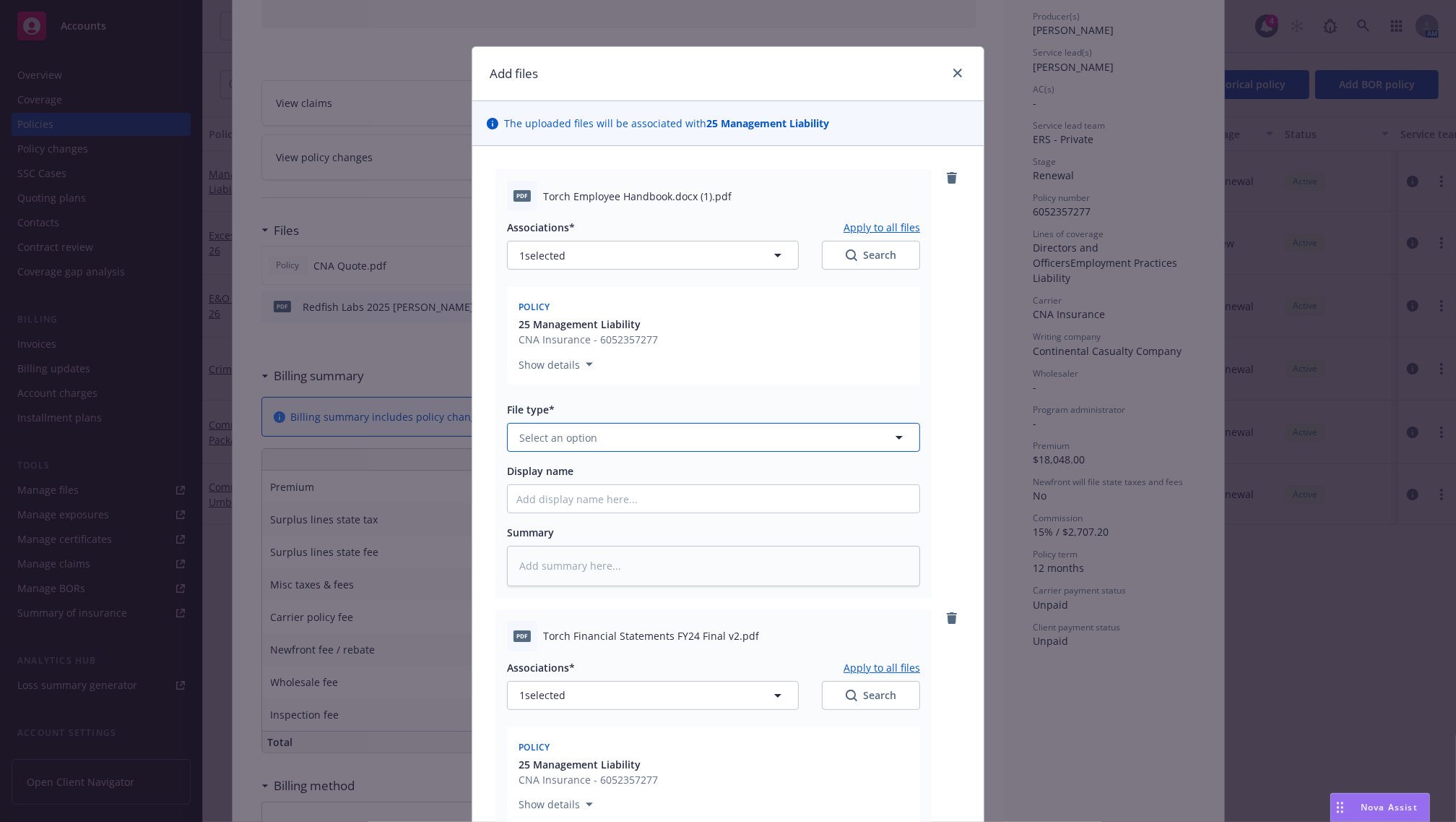
click at [571, 436] on span "Select an option" at bounding box center [558, 438] width 78 height 15
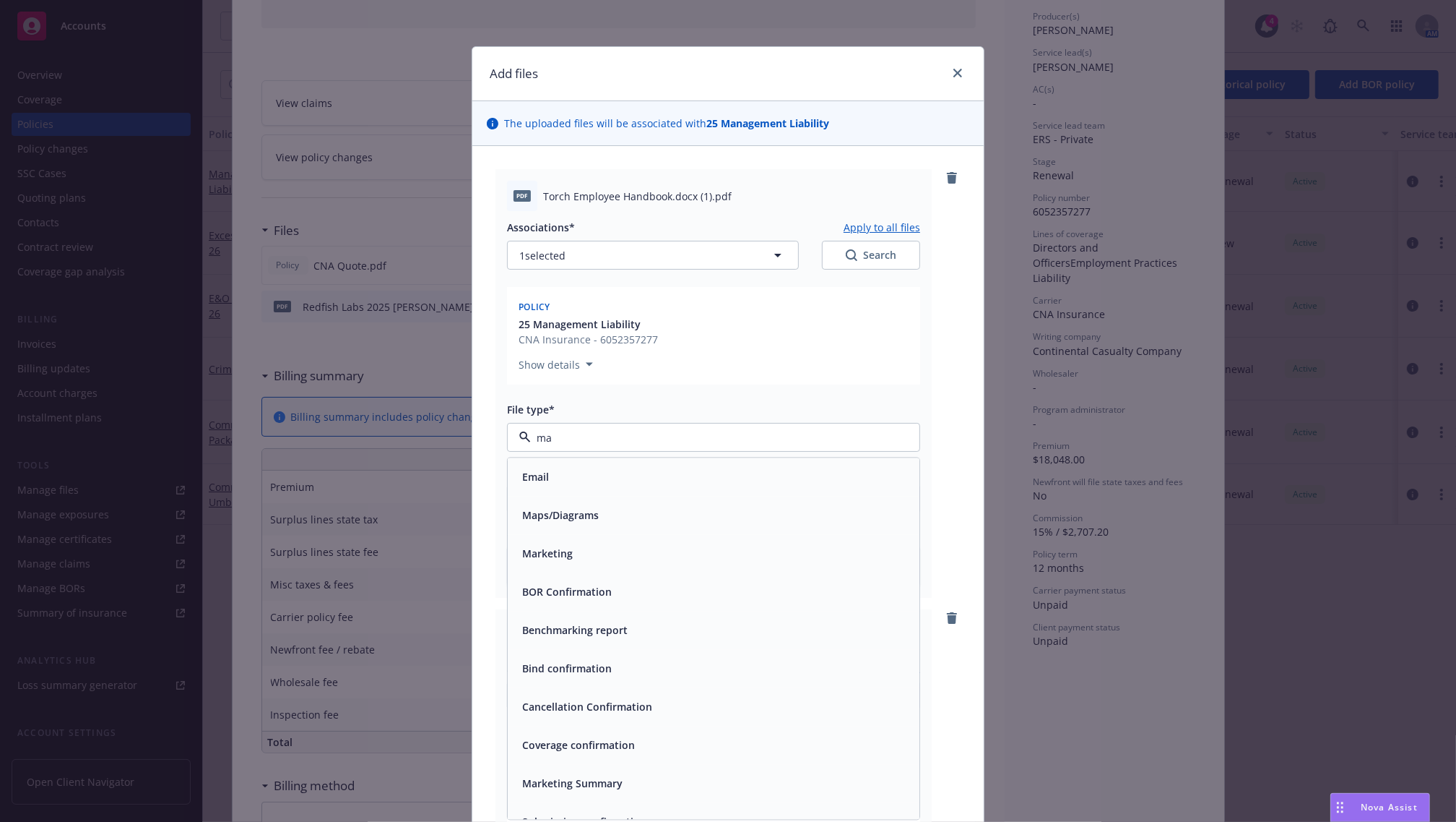
type input "m"
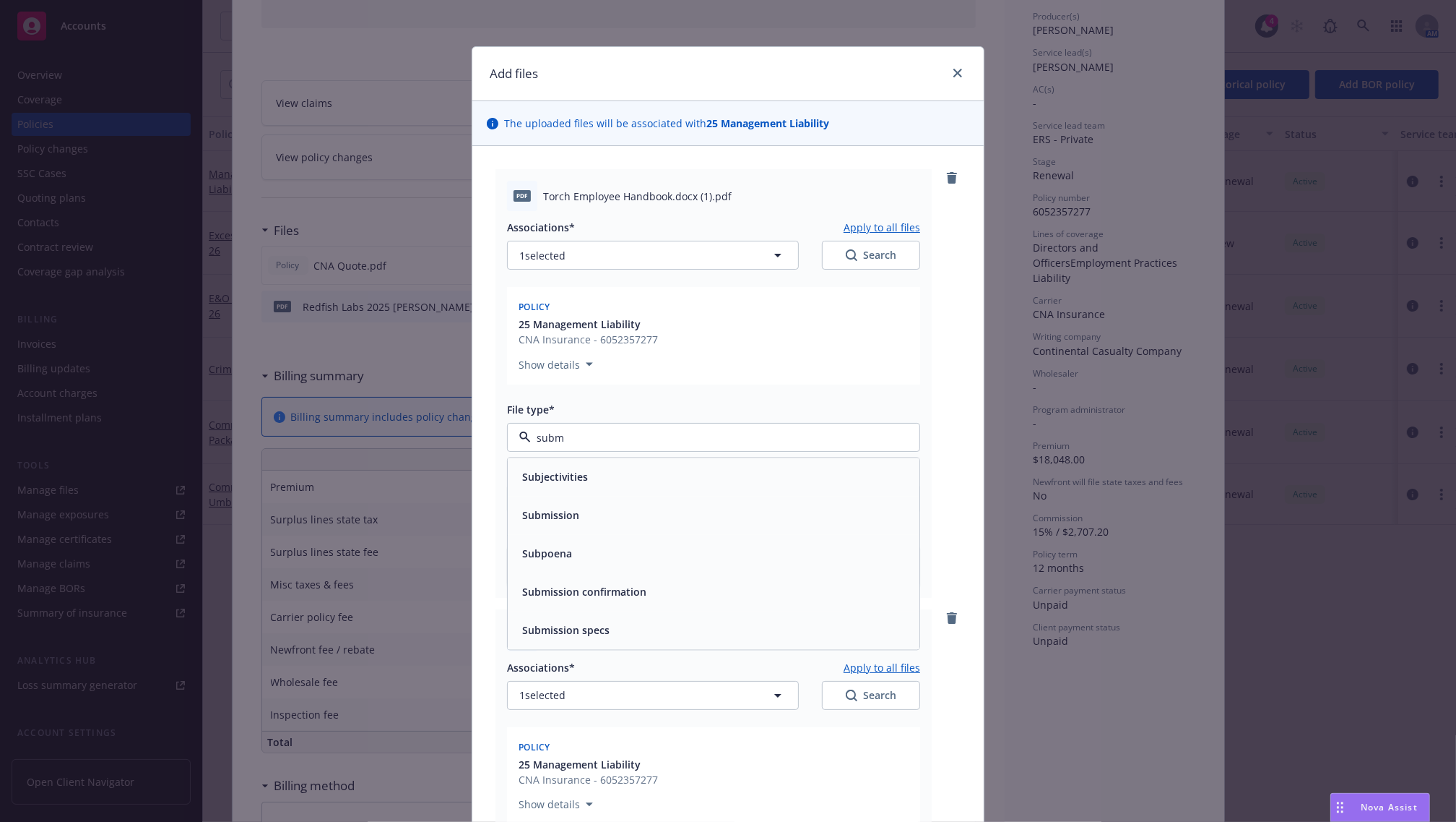
type input "submi"
drag, startPoint x: 568, startPoint y: 436, endPoint x: 524, endPoint y: 442, distance: 44.4
click at [531, 442] on input "submi" at bounding box center [711, 438] width 360 height 15
type input "mater"
click at [496, 462] on div "pdf Torch Employee Handbook.docx (1).pdf Associations* Apply to all files 1 sel…" at bounding box center [714, 384] width 437 height 429
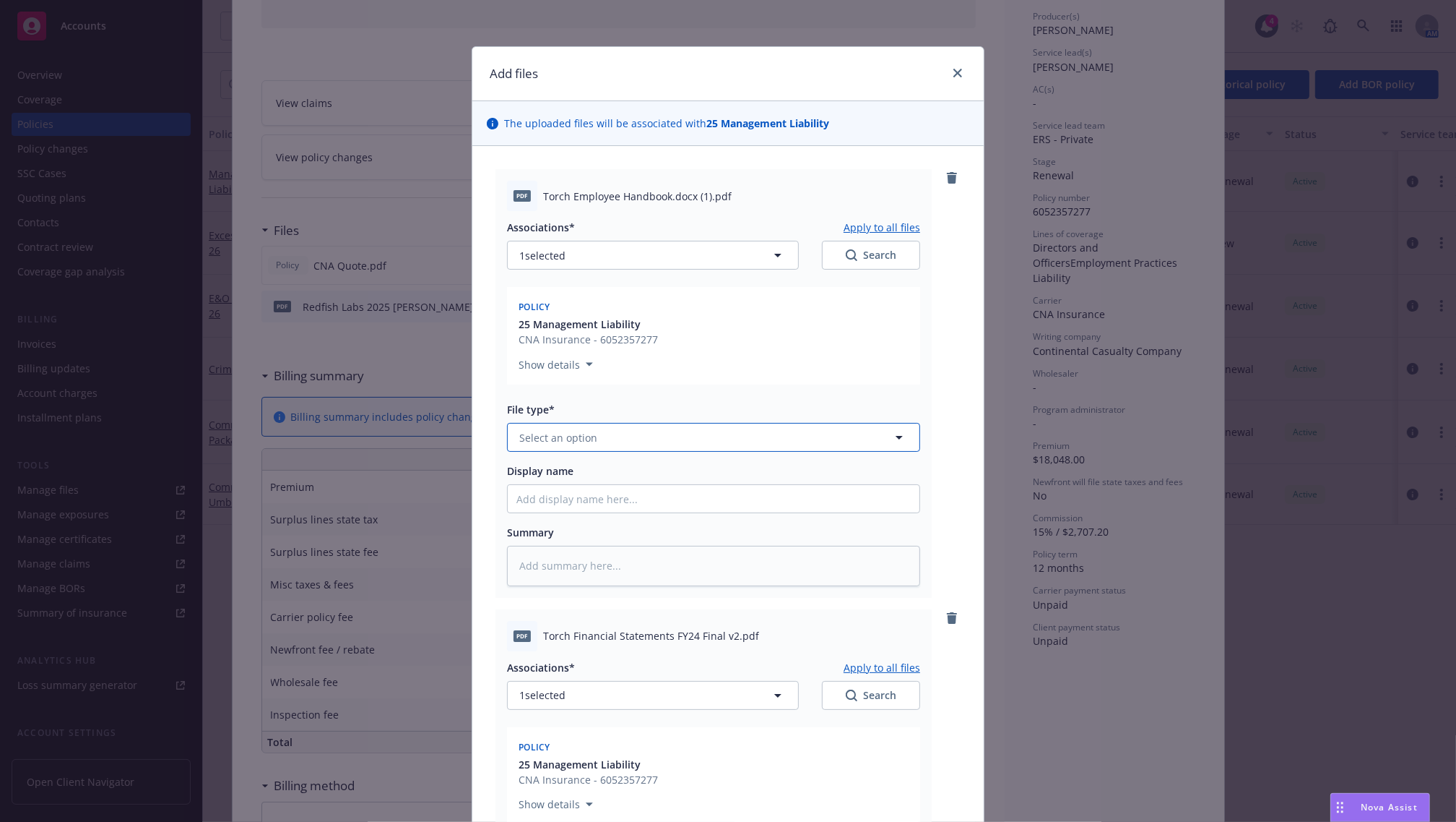
click at [565, 443] on span "Select an option" at bounding box center [558, 438] width 78 height 15
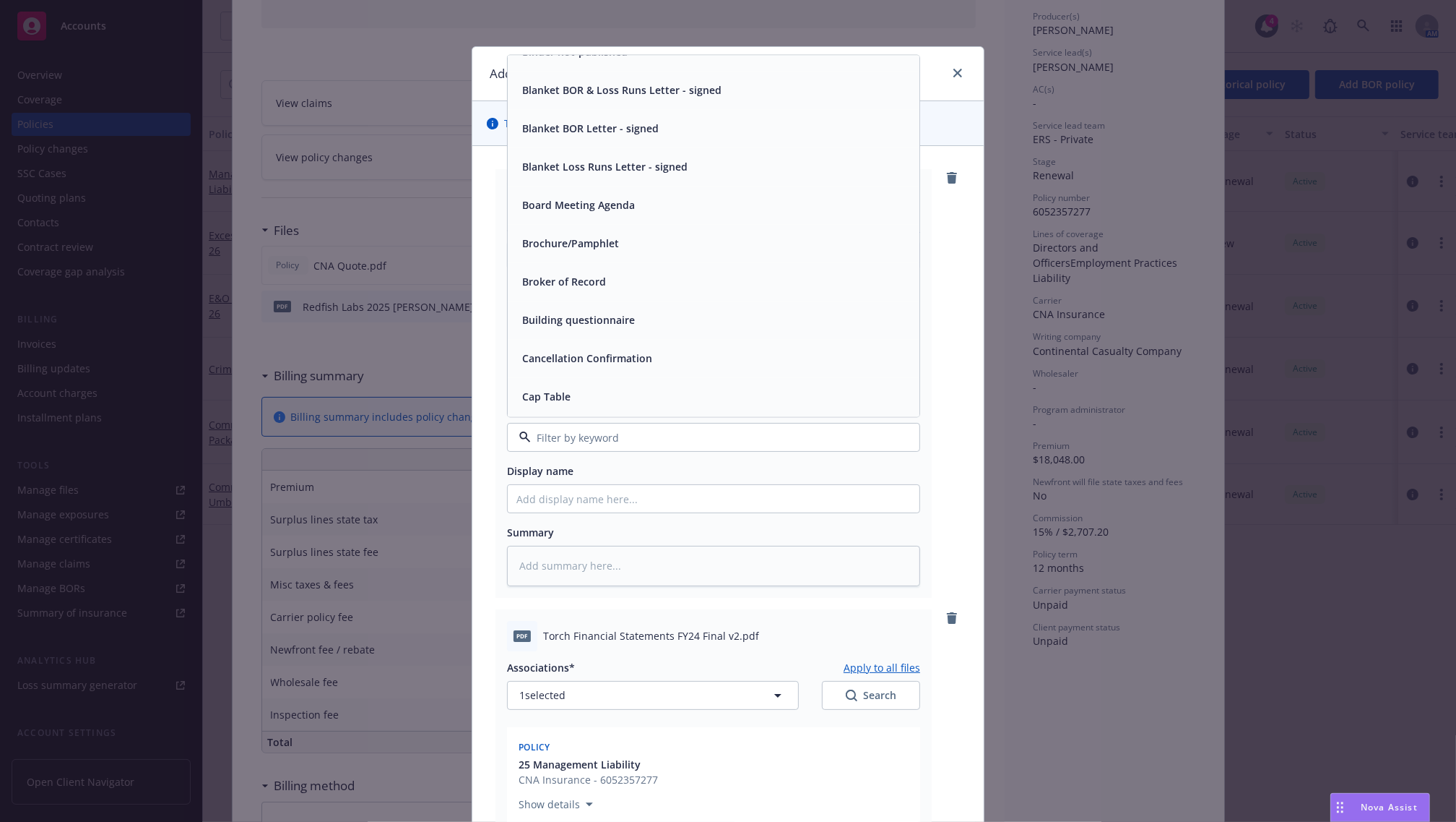
scroll to position [1265, 0]
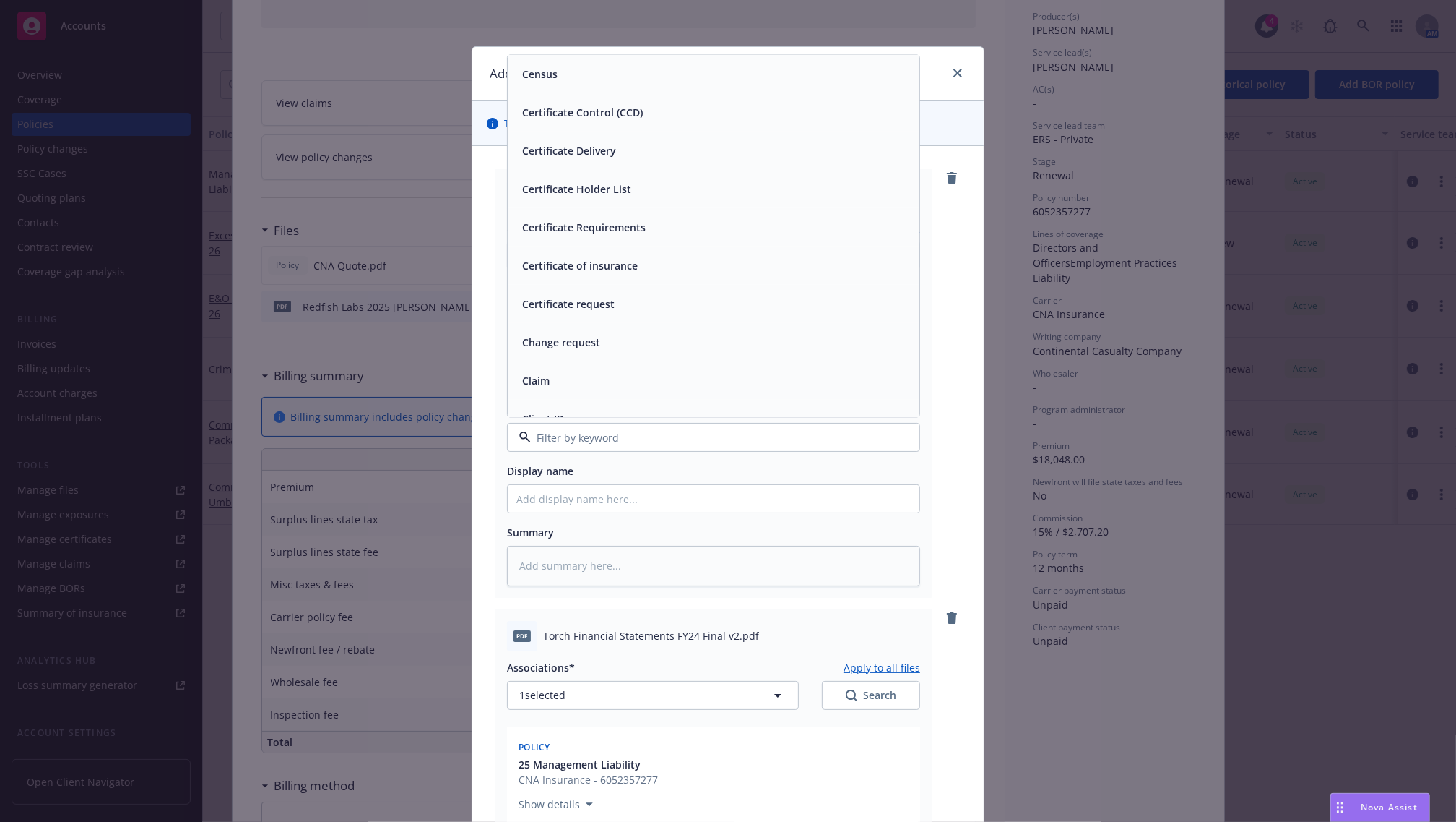
click at [461, 374] on div "Add files The uploaded files will be associated with 25 Management Liability pd…" at bounding box center [728, 411] width 1456 height 822
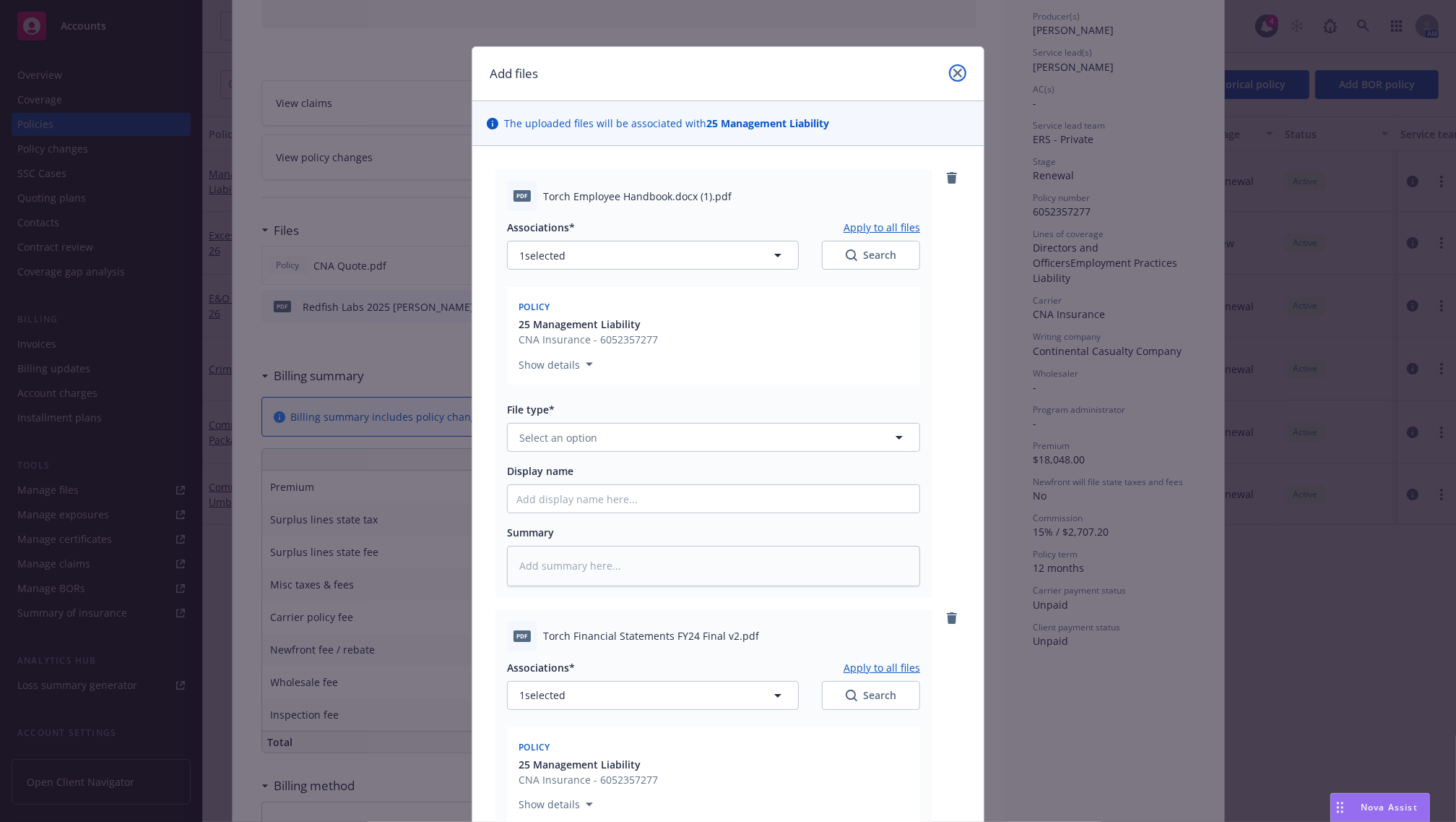
click at [953, 72] on icon "close" at bounding box center [958, 73] width 9 height 9
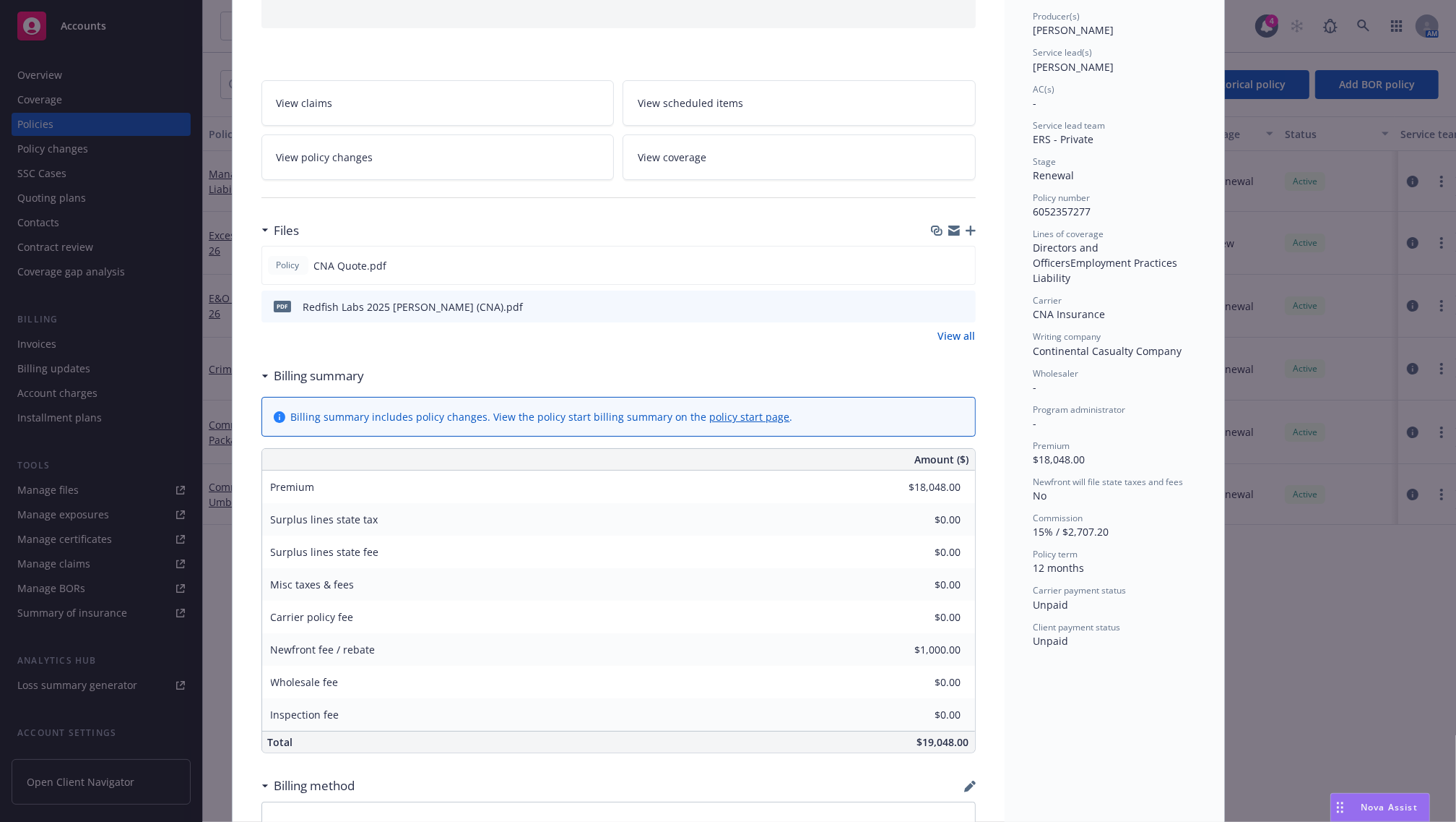
click at [966, 239] on div "Files" at bounding box center [619, 230] width 715 height 31
click at [966, 235] on icon "button" at bounding box center [971, 231] width 10 height 10
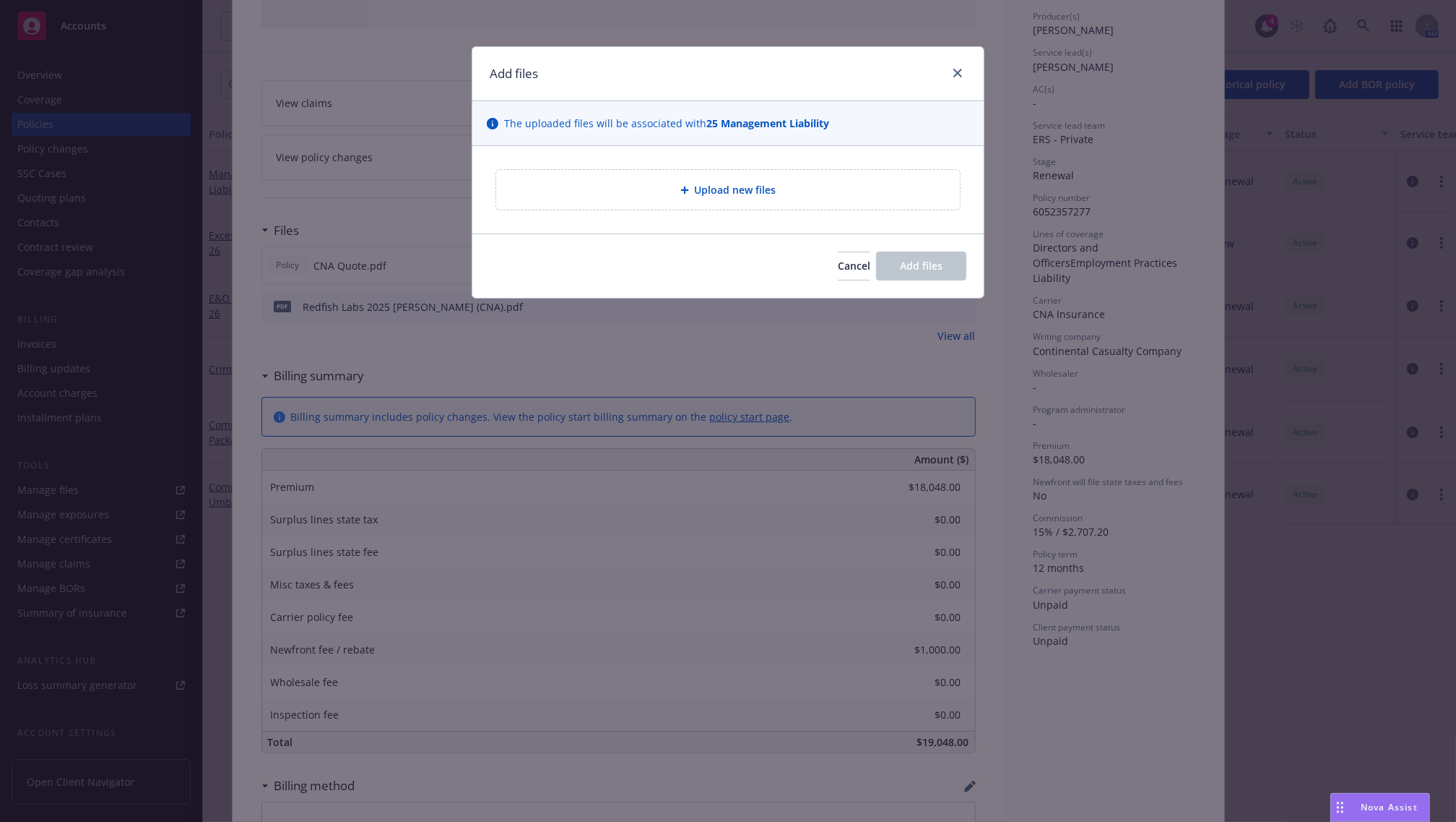
type textarea "x"
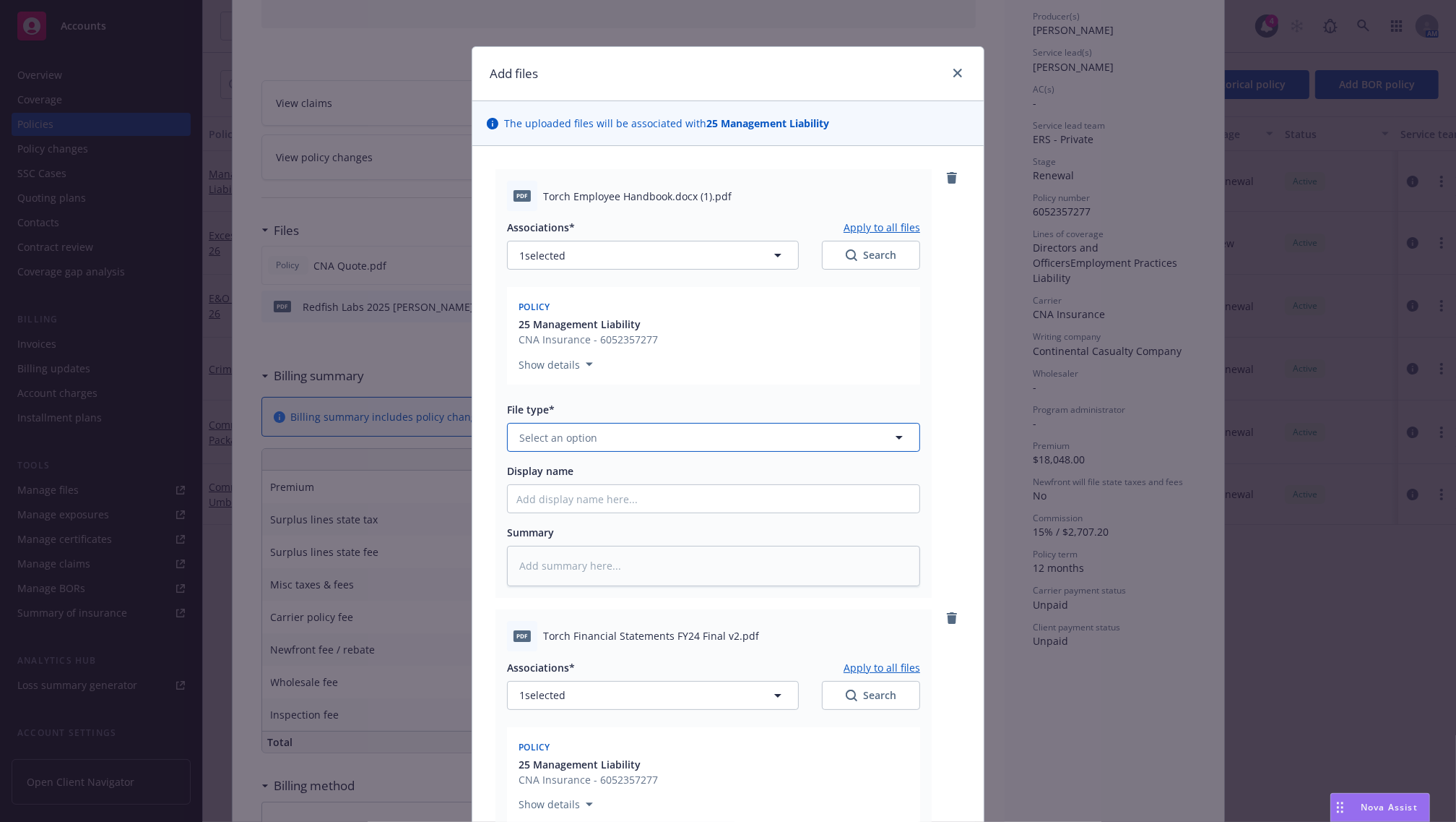
click at [563, 436] on span "Select an option" at bounding box center [558, 438] width 78 height 15
type input "submi"
click at [572, 481] on div "Submission" at bounding box center [550, 477] width 66 height 21
type textarea "x"
click at [579, 441] on span "Submission" at bounding box center [686, 438] width 335 height 15
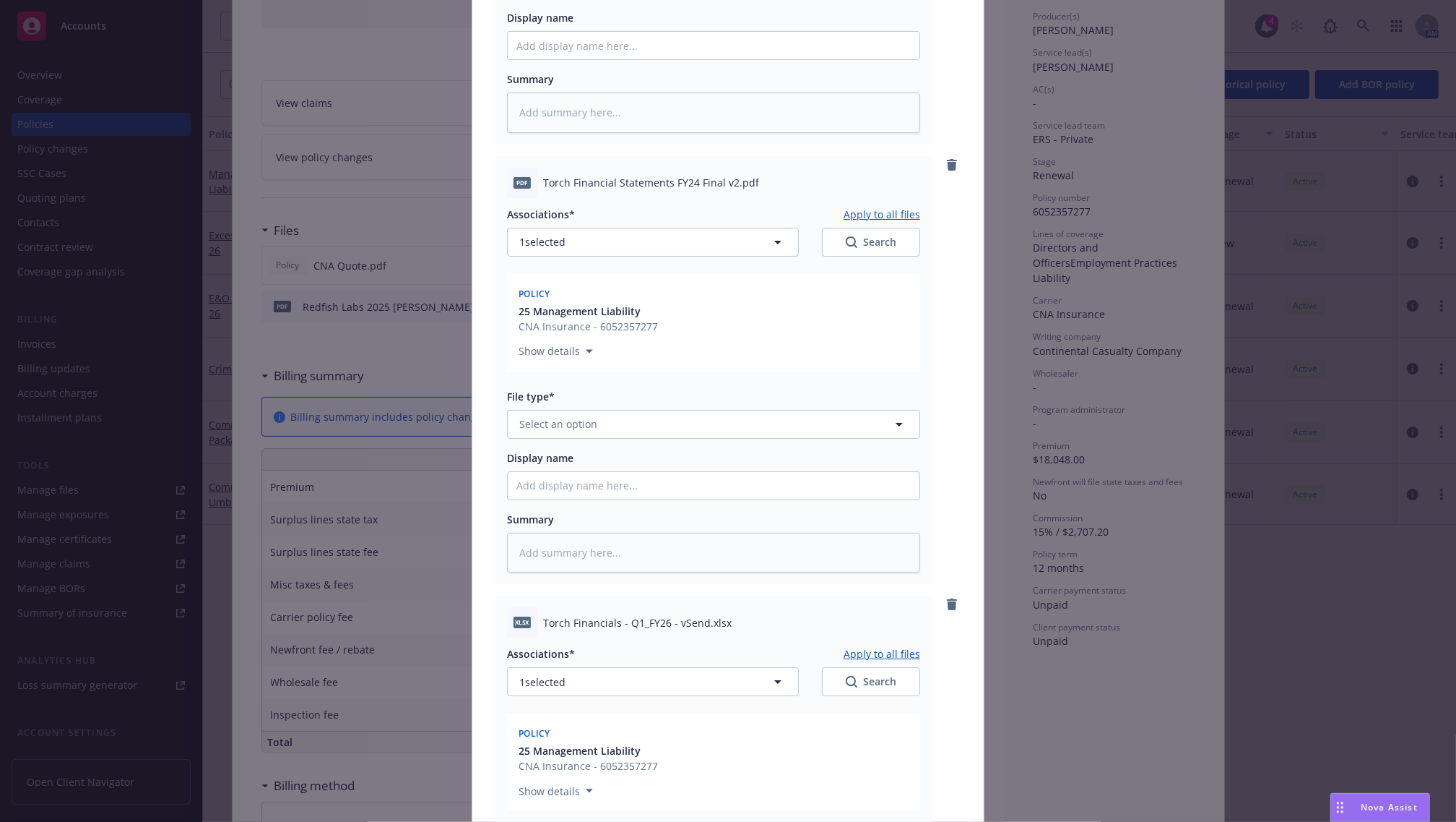
scroll to position [542, 0]
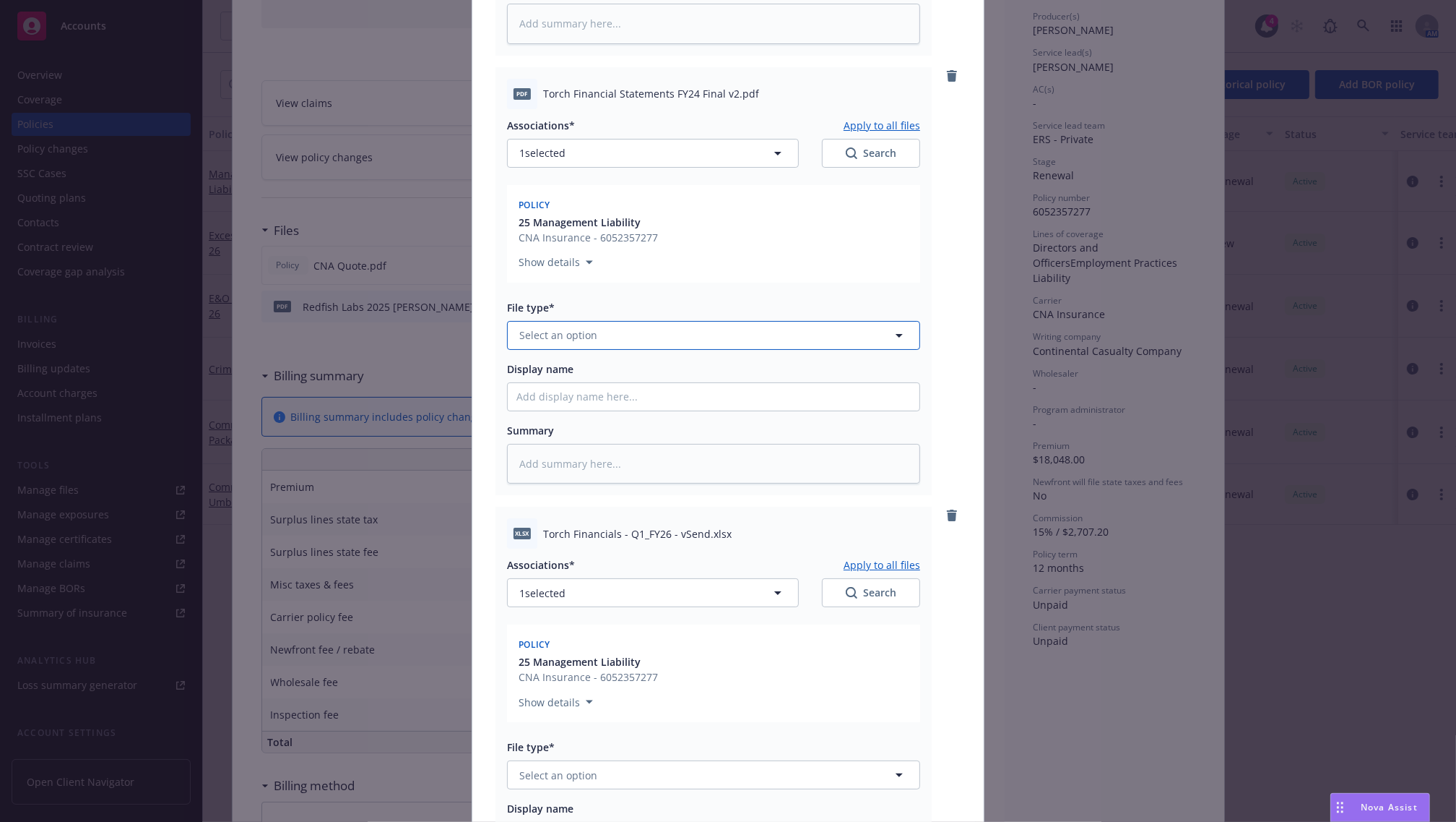
click at [567, 327] on span "Select an option" at bounding box center [558, 335] width 78 height 15
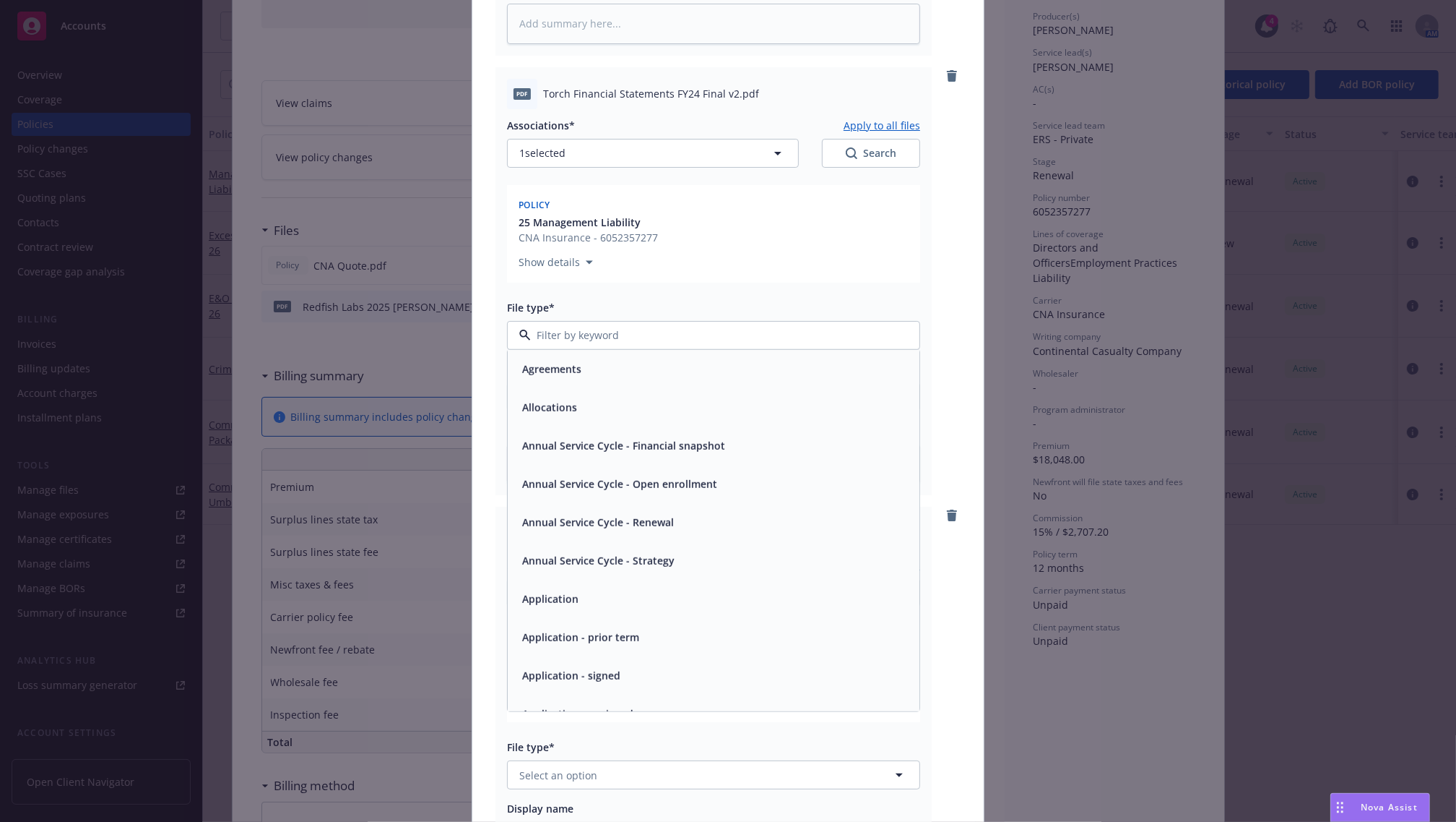
paste input "Submission"
type input "Submission"
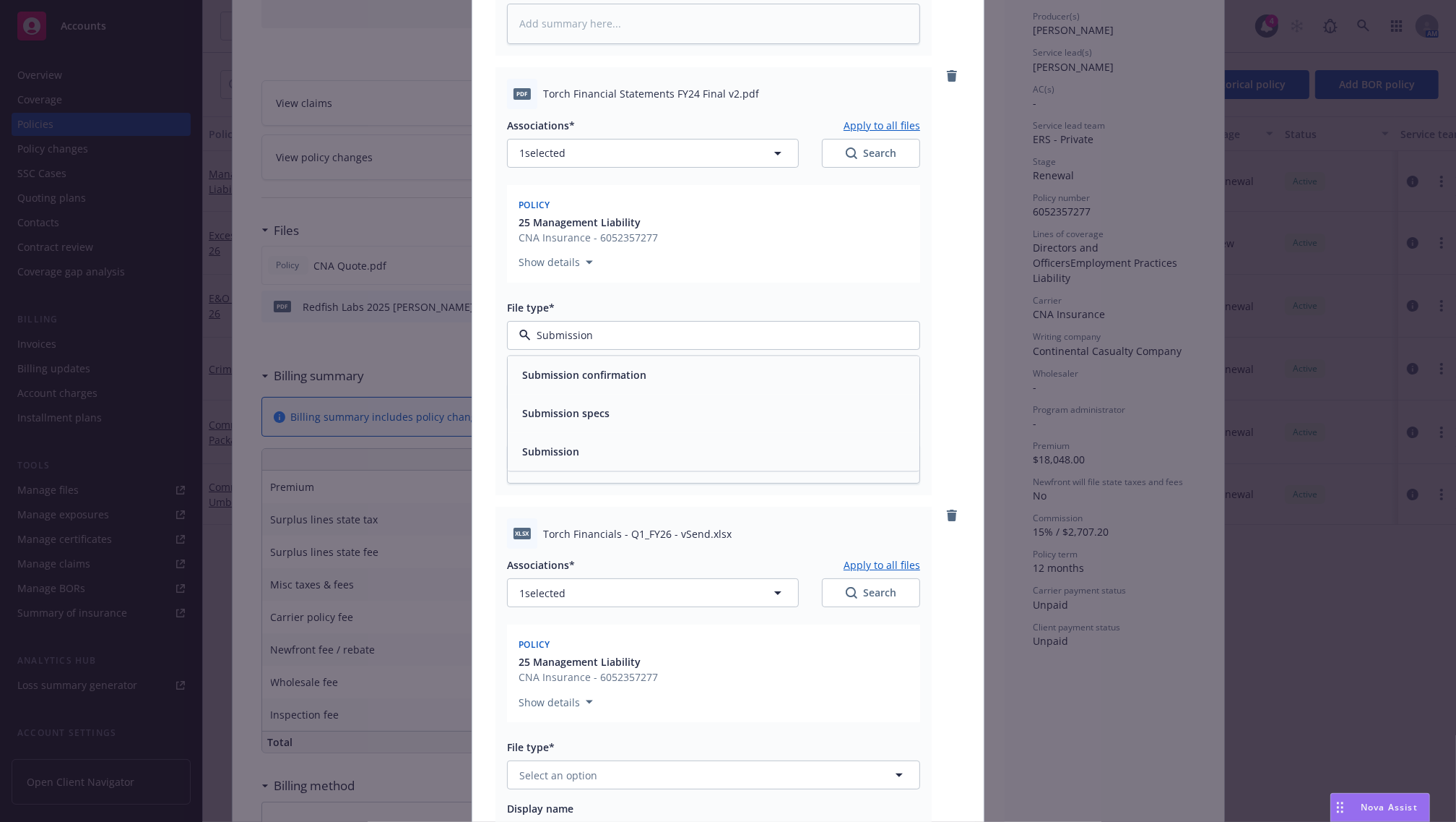
click at [571, 444] on span "Submission" at bounding box center [550, 451] width 57 height 15
type textarea "x"
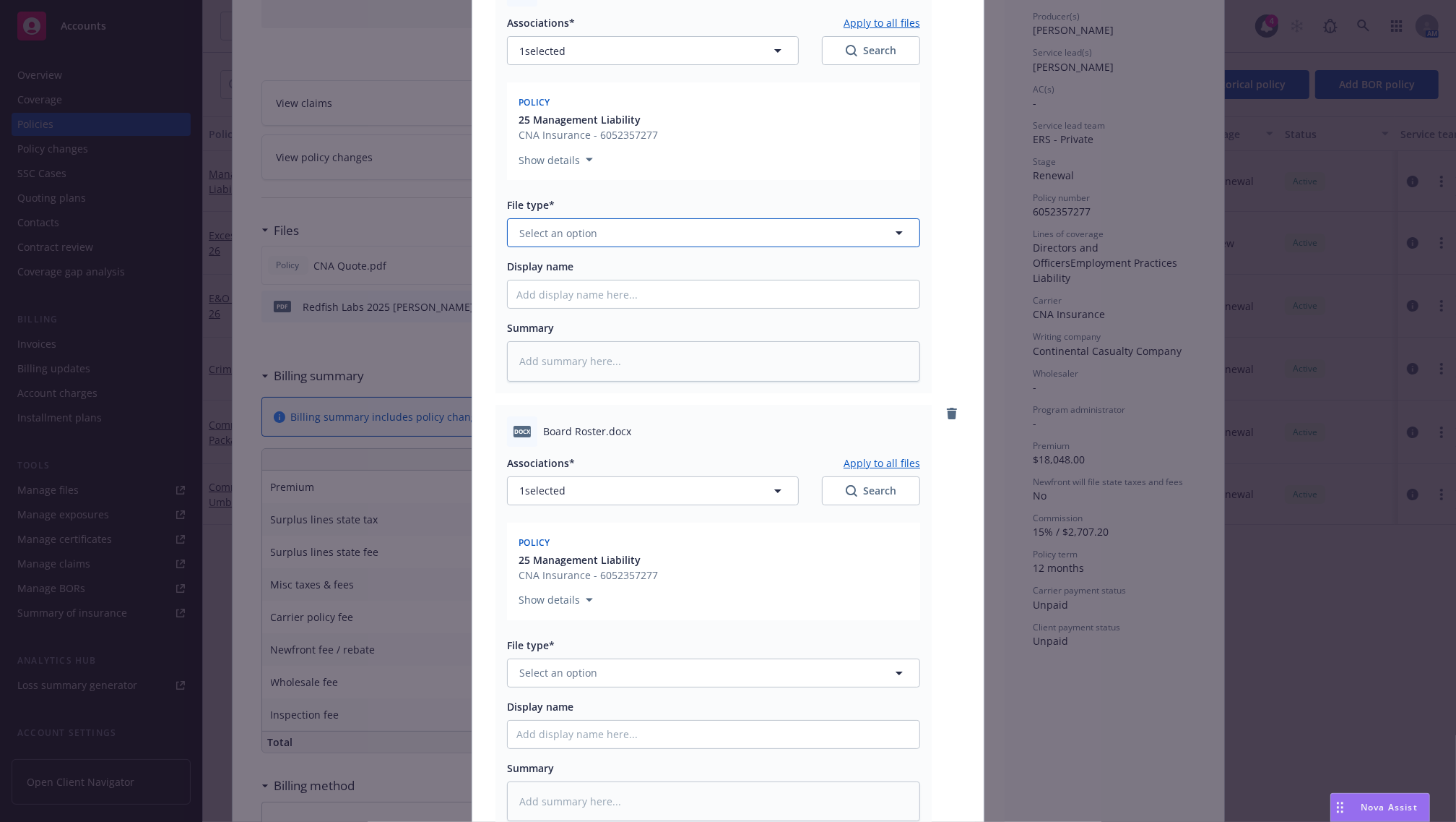
click at [601, 225] on button "Select an option" at bounding box center [714, 232] width 413 height 29
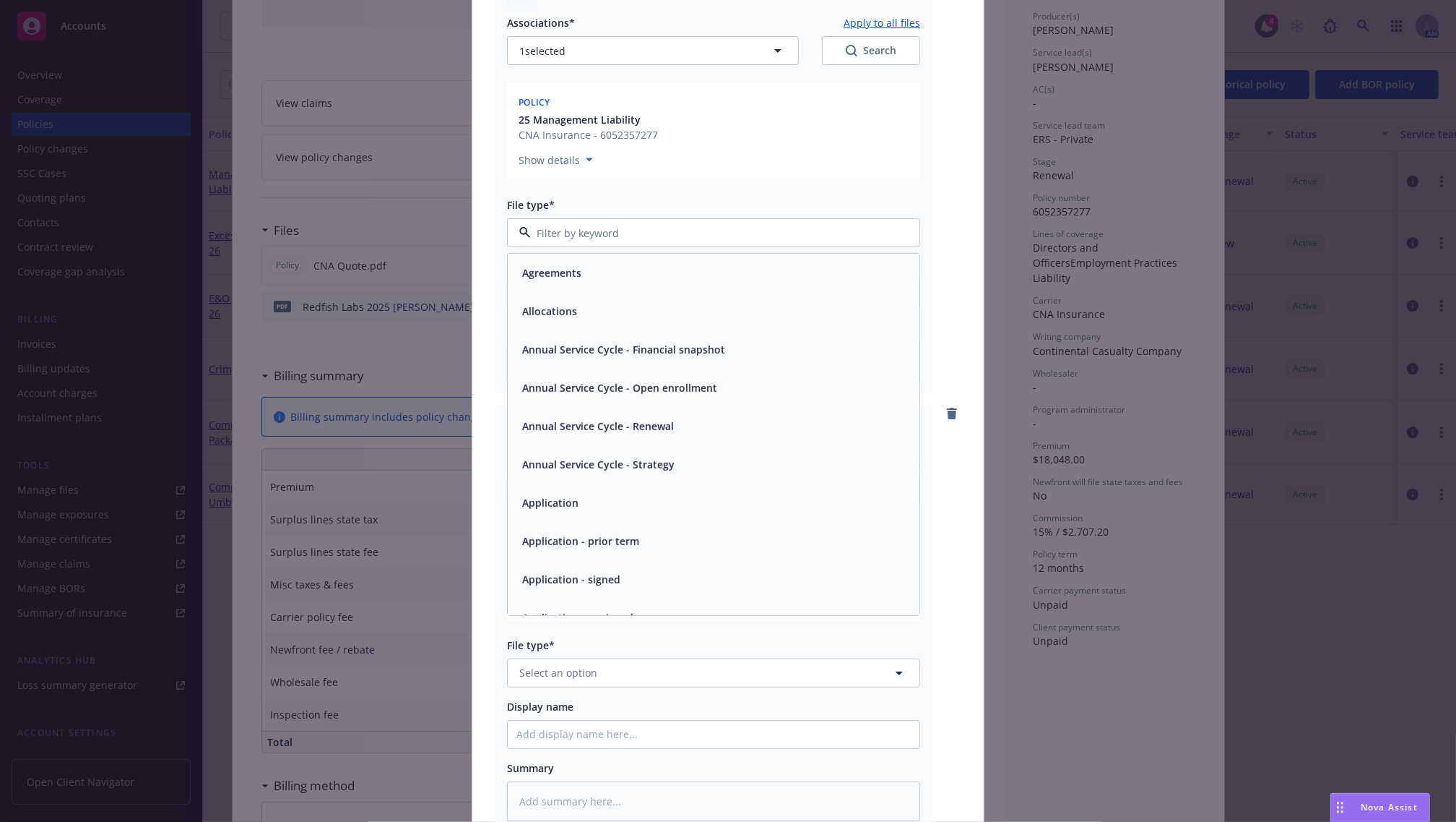
paste input "Submission"
type input "Submission"
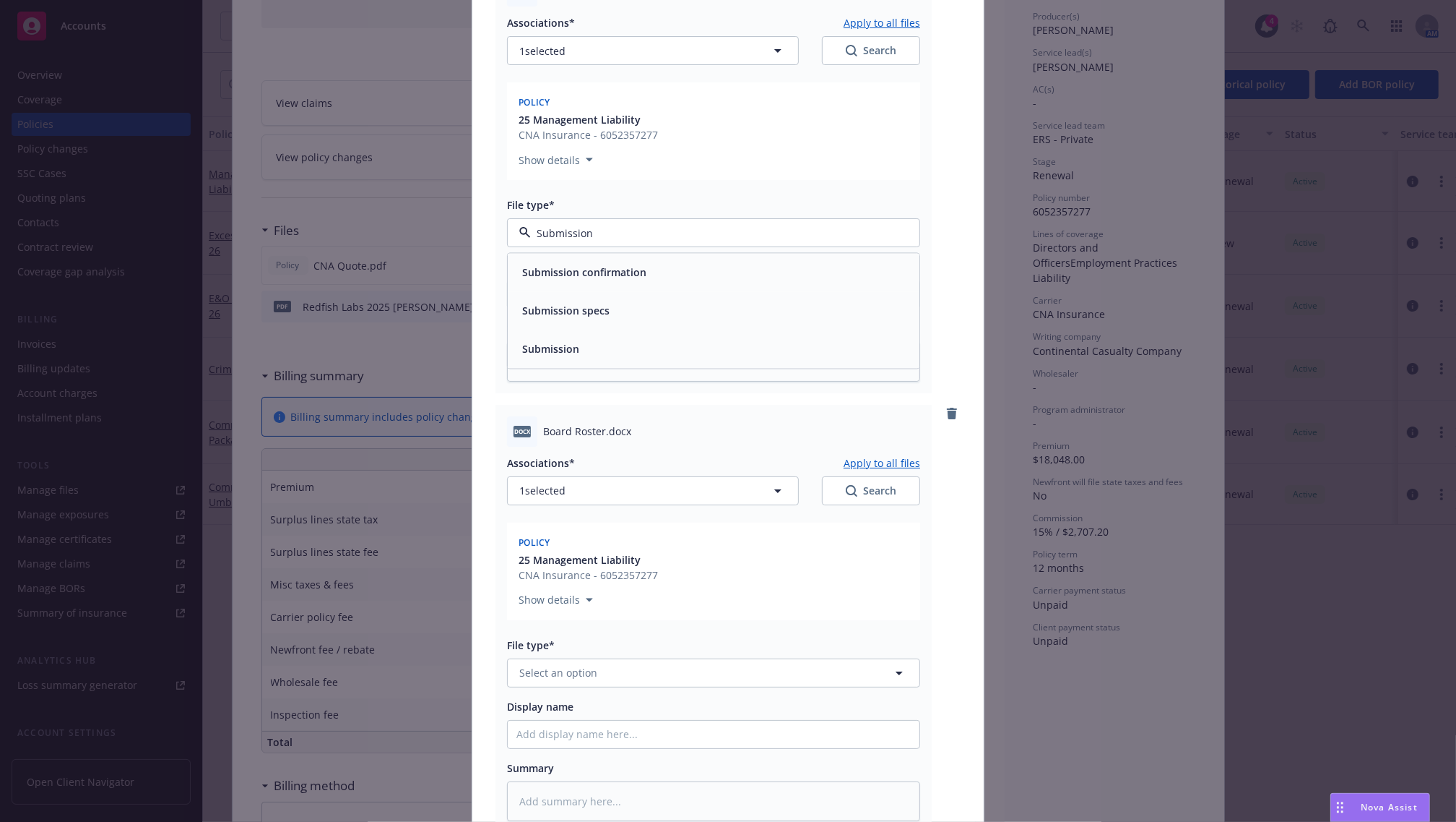
click at [560, 347] on span "Submission" at bounding box center [550, 349] width 57 height 15
type textarea "x"
click at [576, 674] on span "Select an option" at bounding box center [558, 672] width 78 height 15
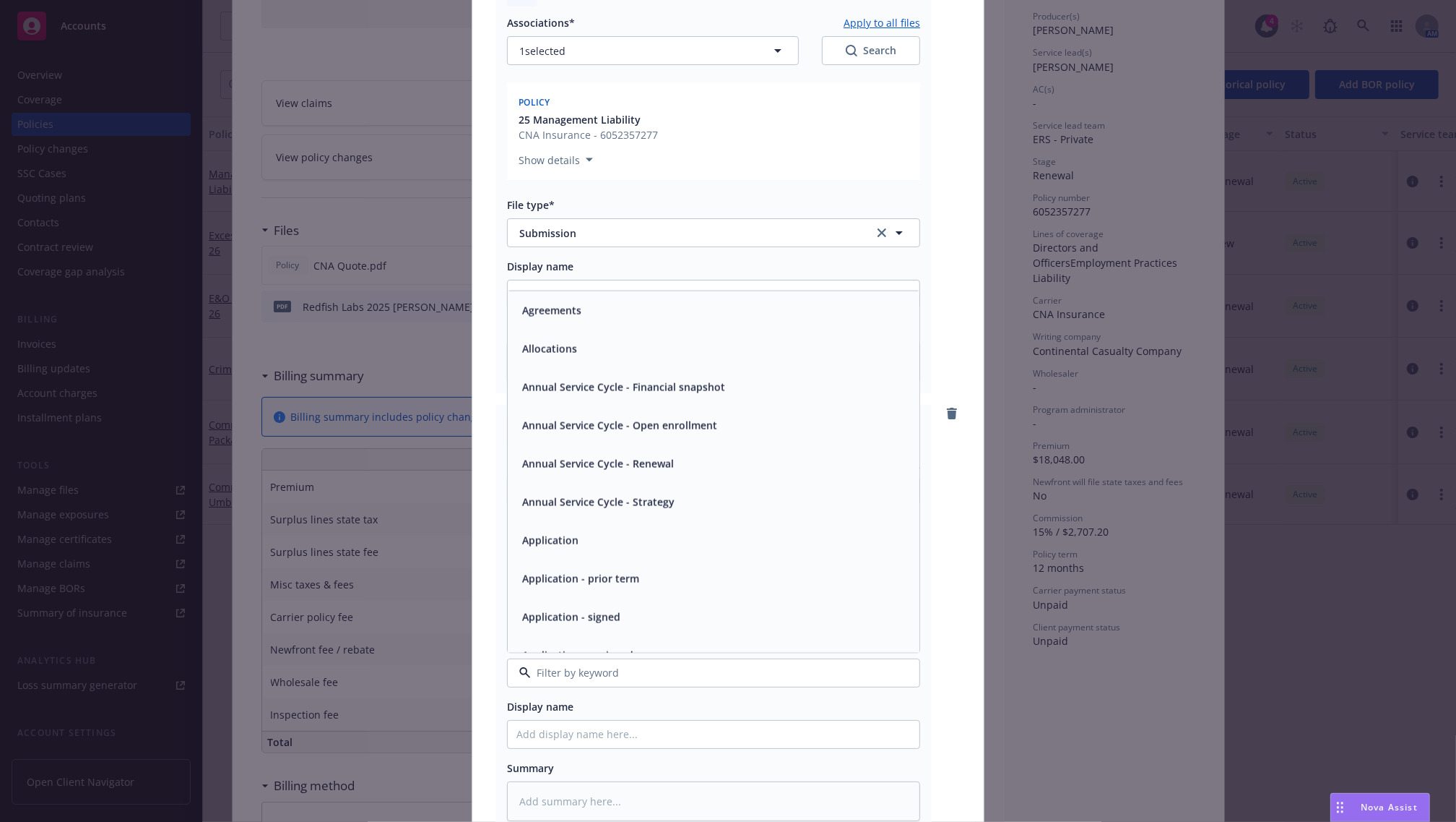
paste input "Submission"
type input "Submission"
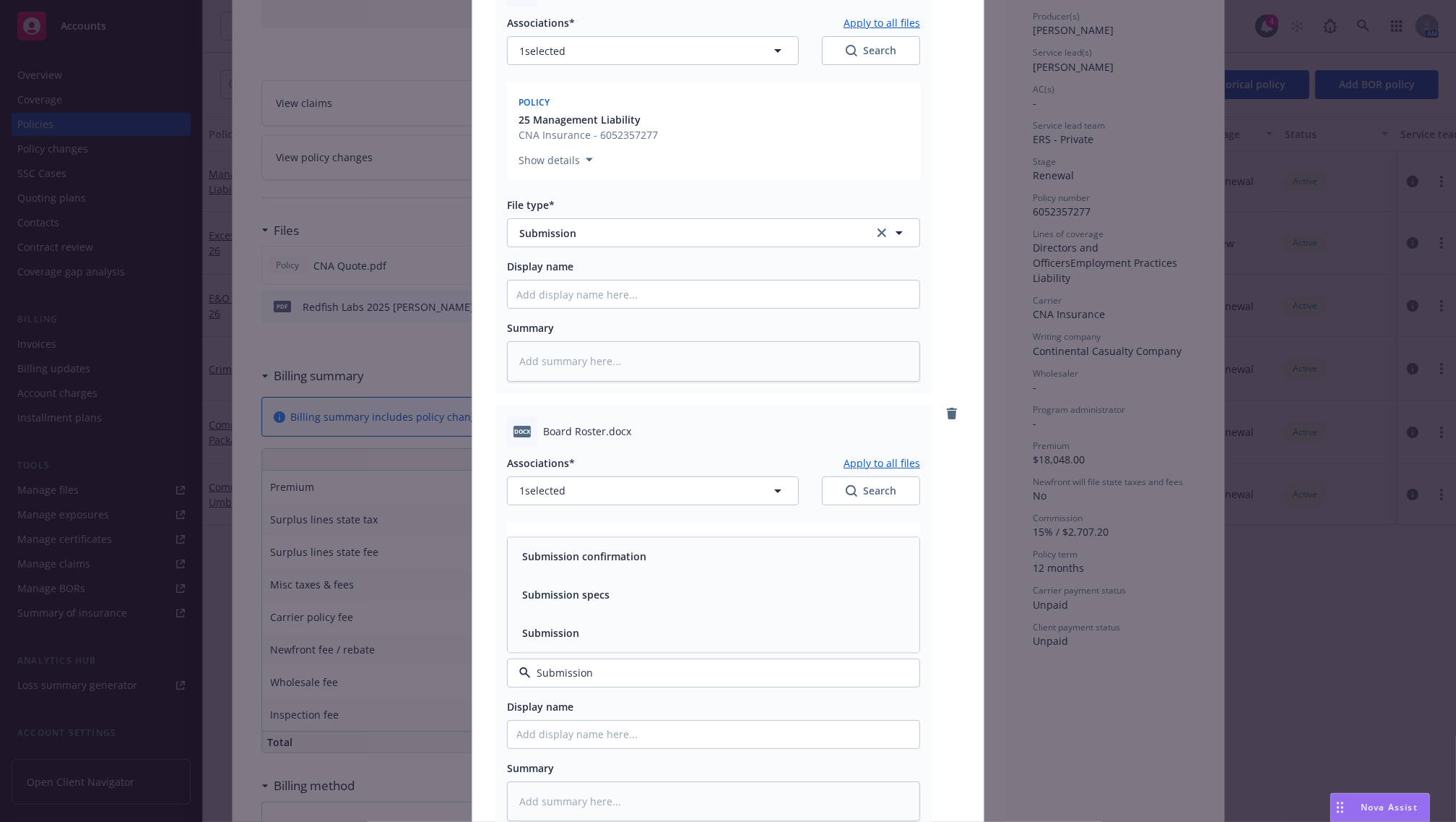
click at [571, 633] on span "Submission" at bounding box center [550, 632] width 57 height 15
type textarea "x"
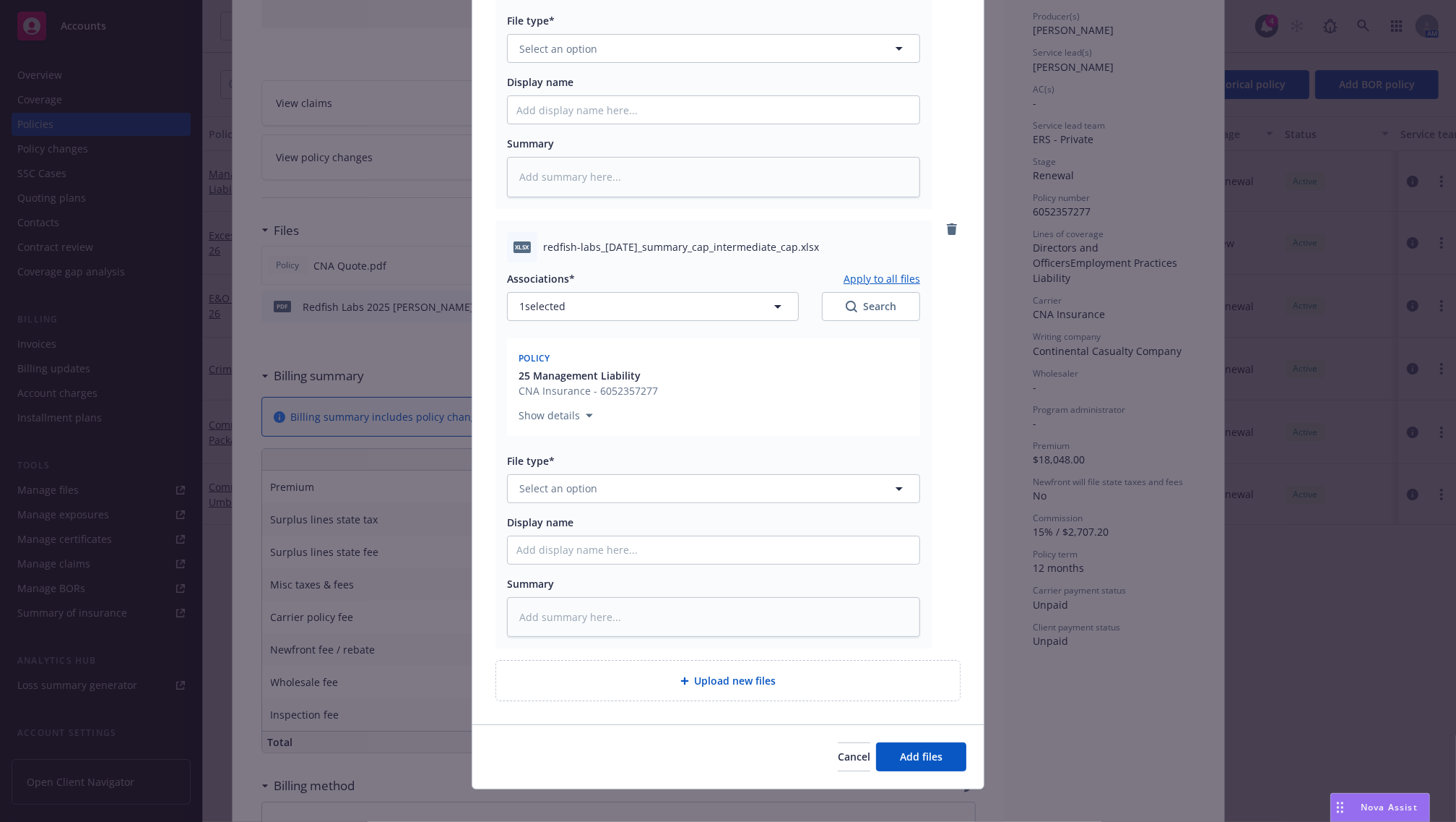
scroll to position [2162, 0]
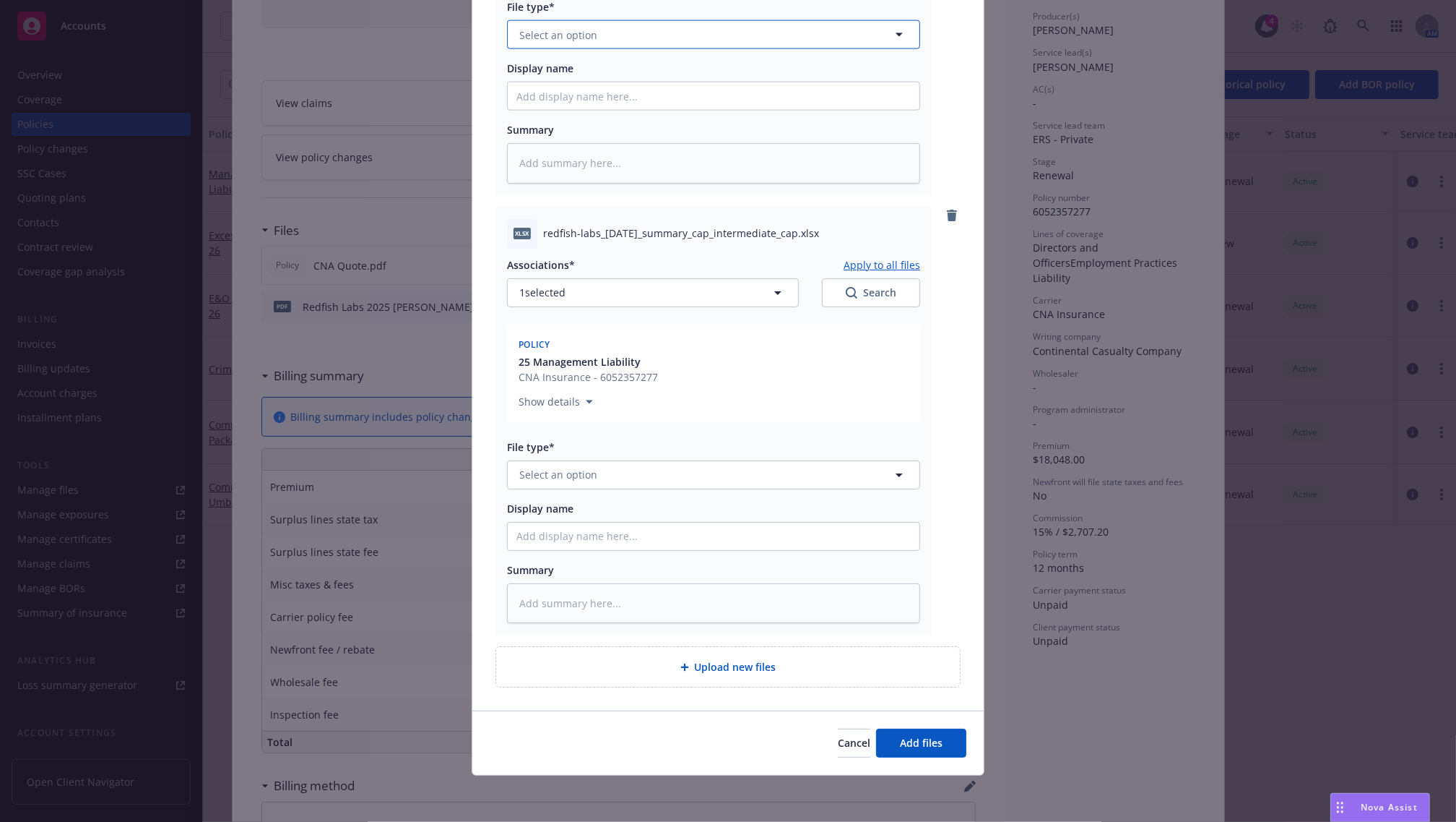
click at [682, 34] on button "Select an option" at bounding box center [714, 34] width 413 height 29
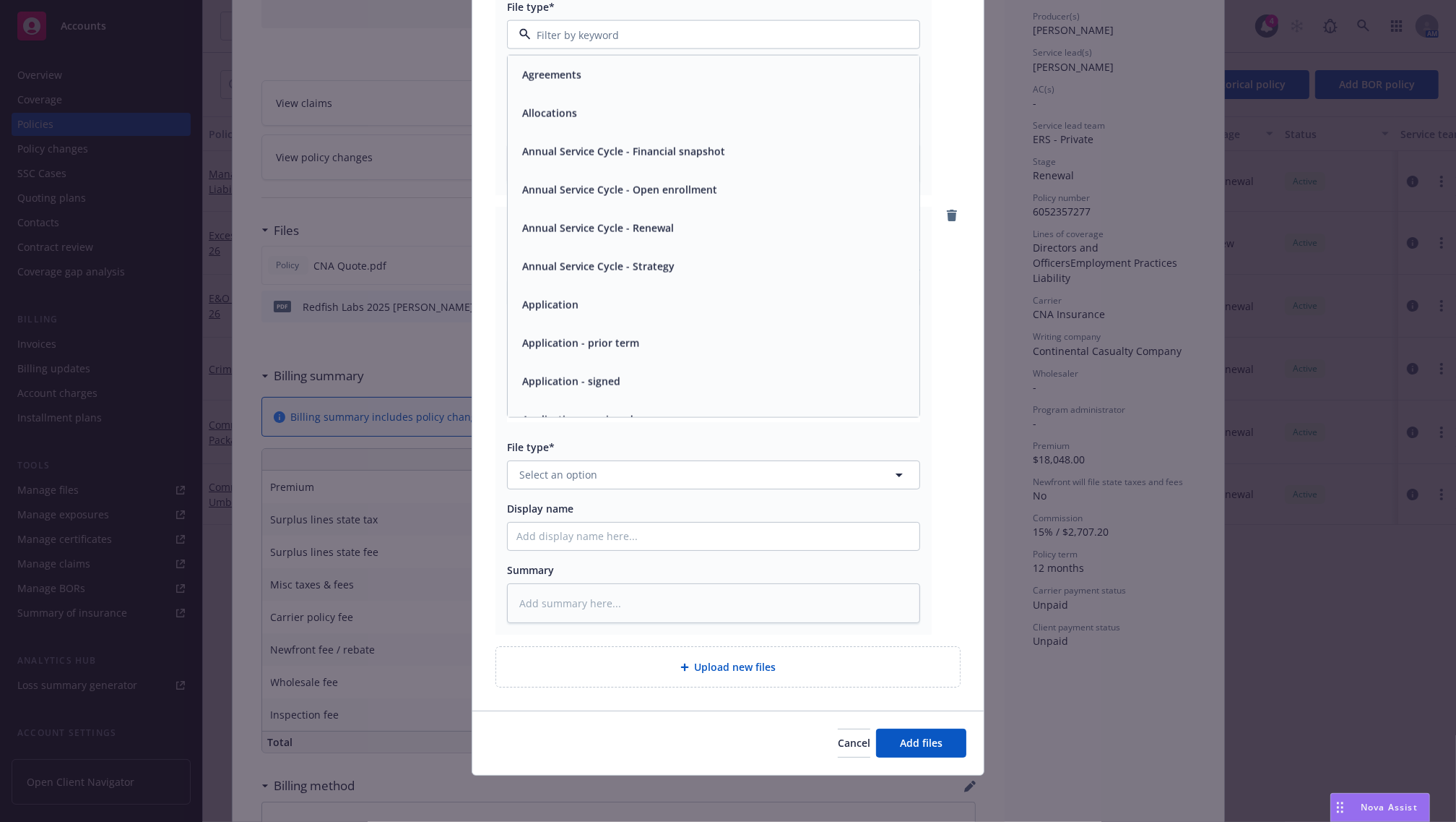
paste input "Submission"
type input "Submission"
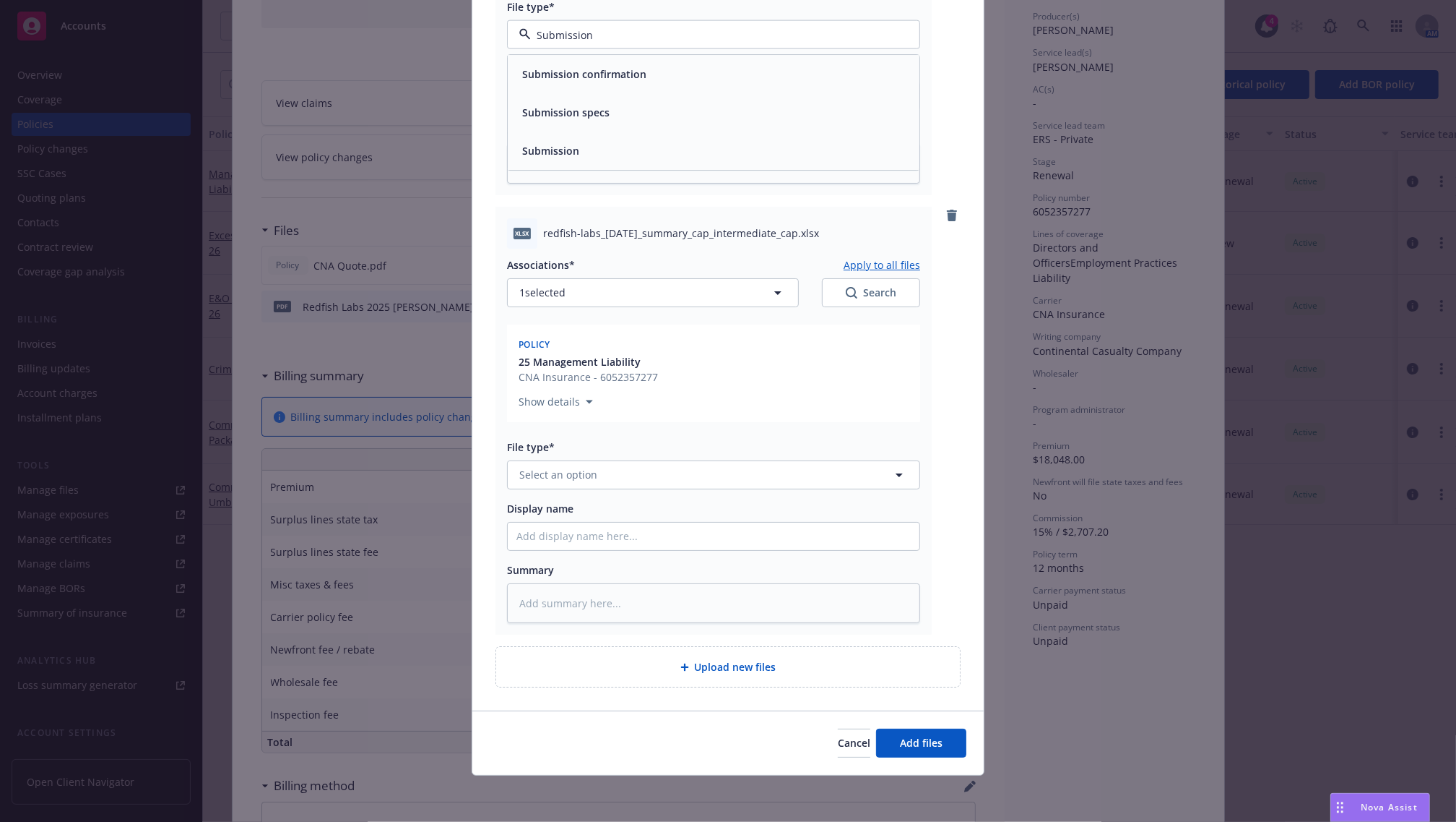
click at [590, 154] on div "Submission" at bounding box center [714, 151] width 395 height 21
type textarea "x"
click at [580, 470] on span "Select an option" at bounding box center [558, 474] width 78 height 15
paste input "Submission"
type input "Submission"
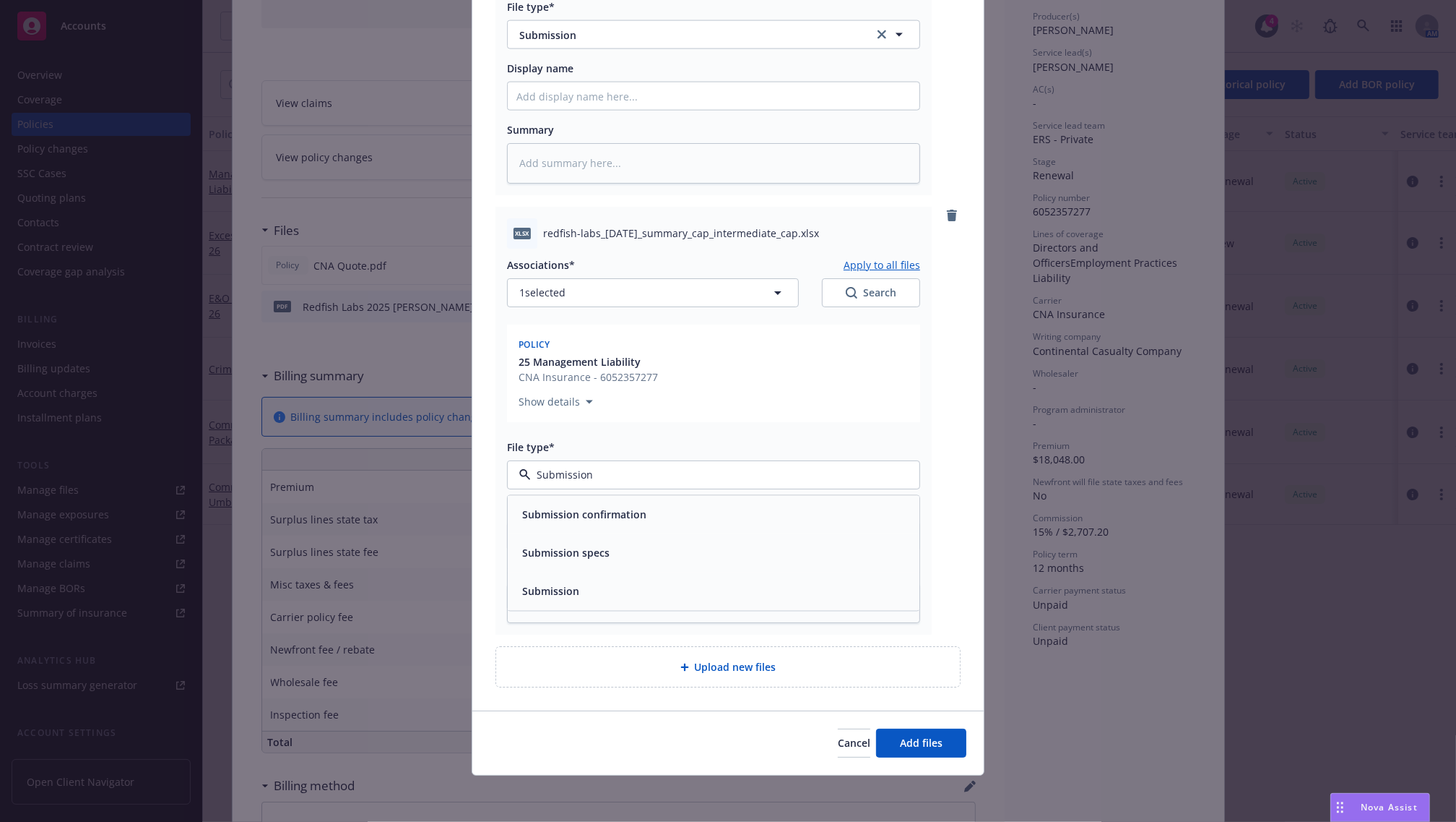
click at [589, 582] on div "Submission" at bounding box center [714, 590] width 395 height 21
click at [901, 744] on span "Add files" at bounding box center [921, 743] width 43 height 13
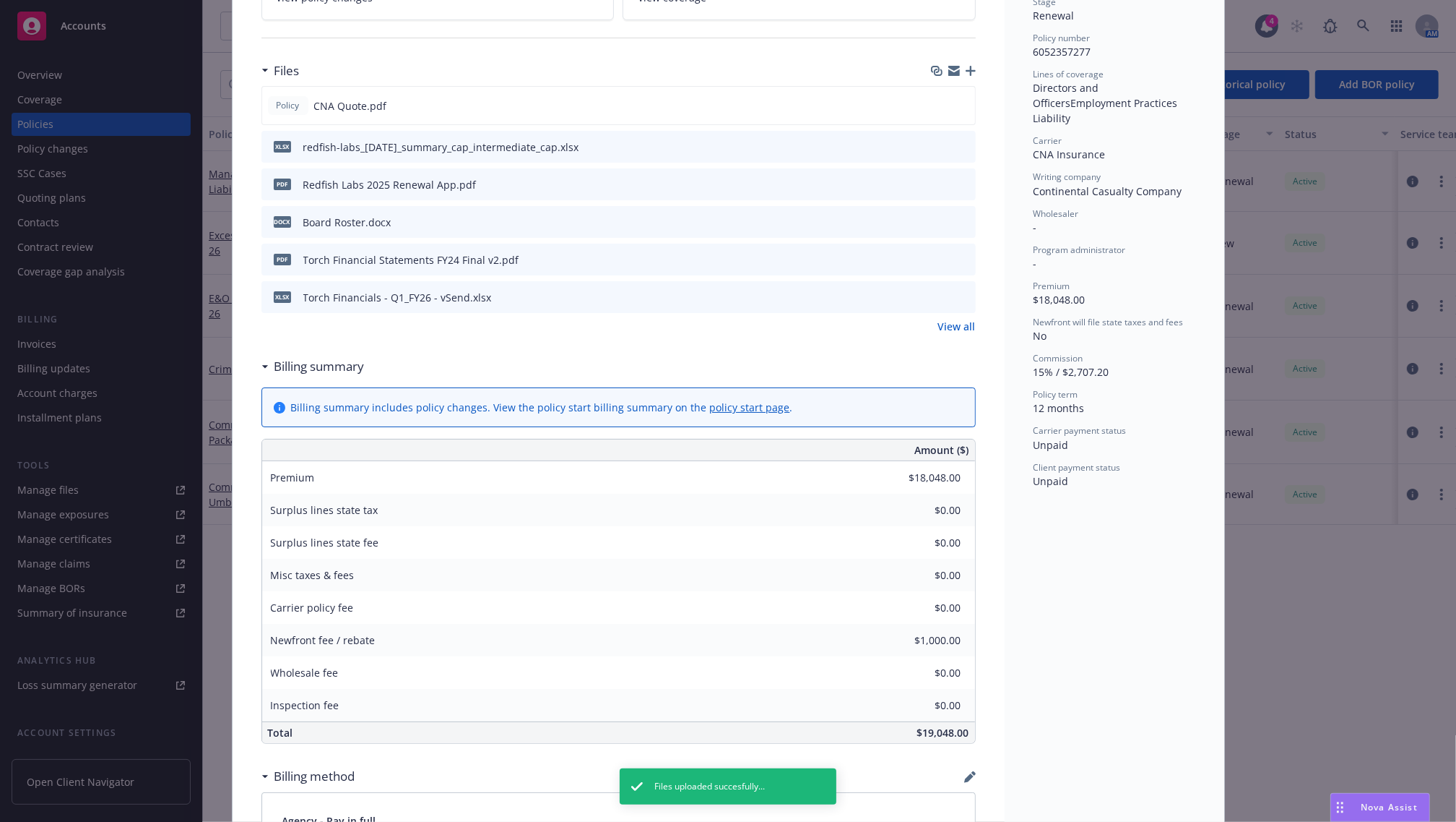
scroll to position [91, 0]
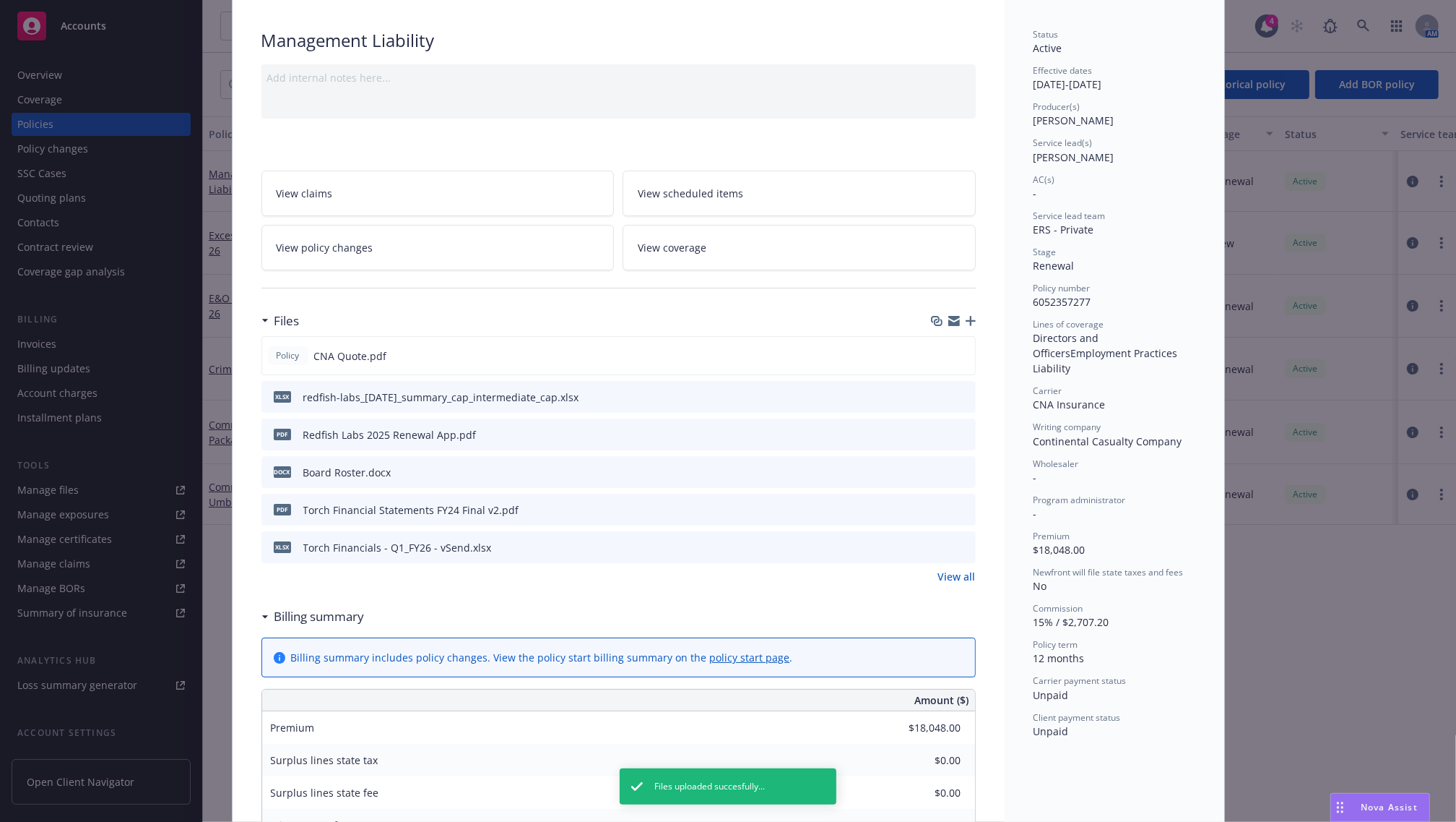
click at [966, 320] on icon "button" at bounding box center [971, 321] width 10 height 10
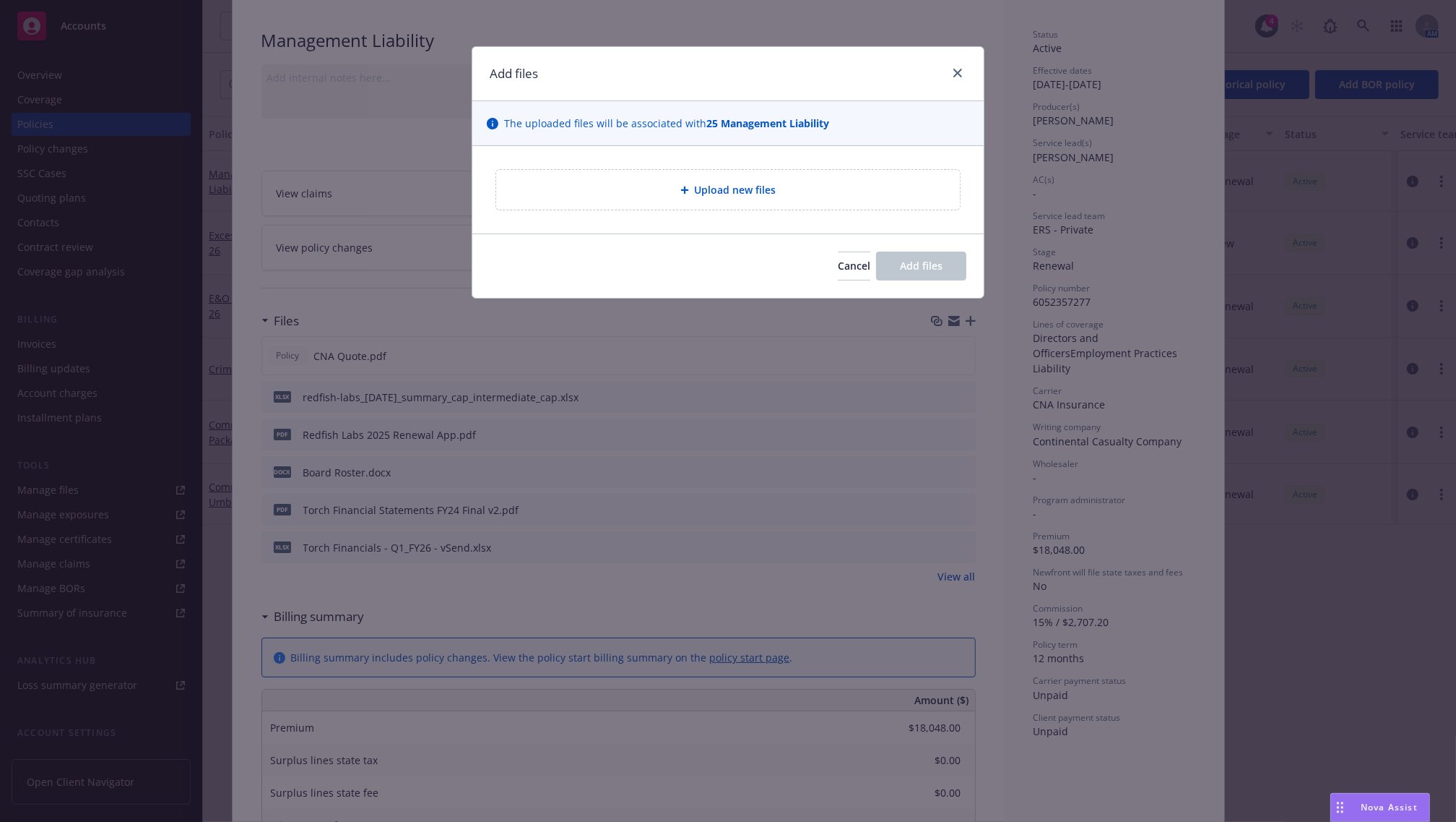
type textarea "x"
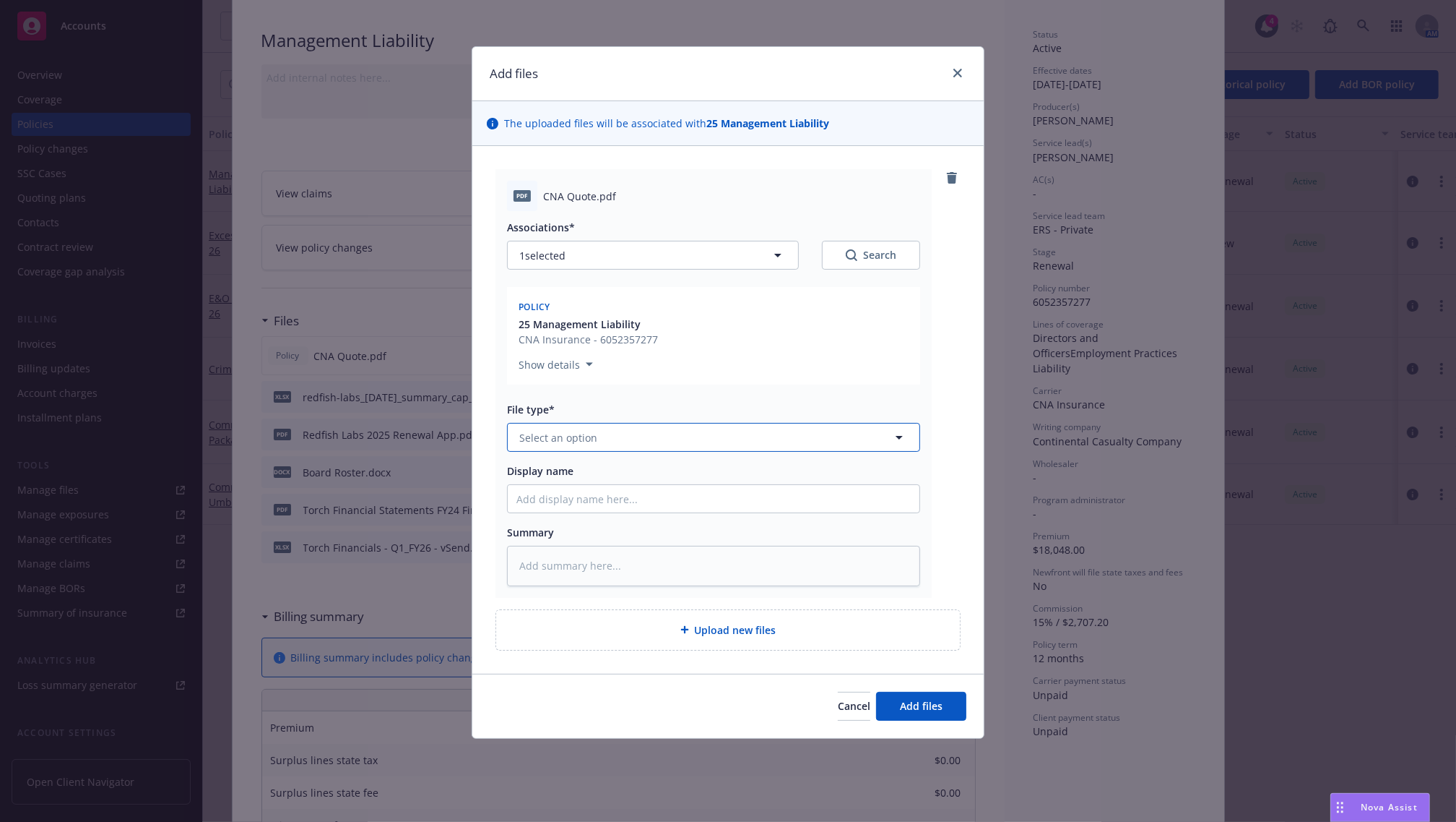
click at [586, 441] on span "Select an option" at bounding box center [558, 438] width 78 height 15
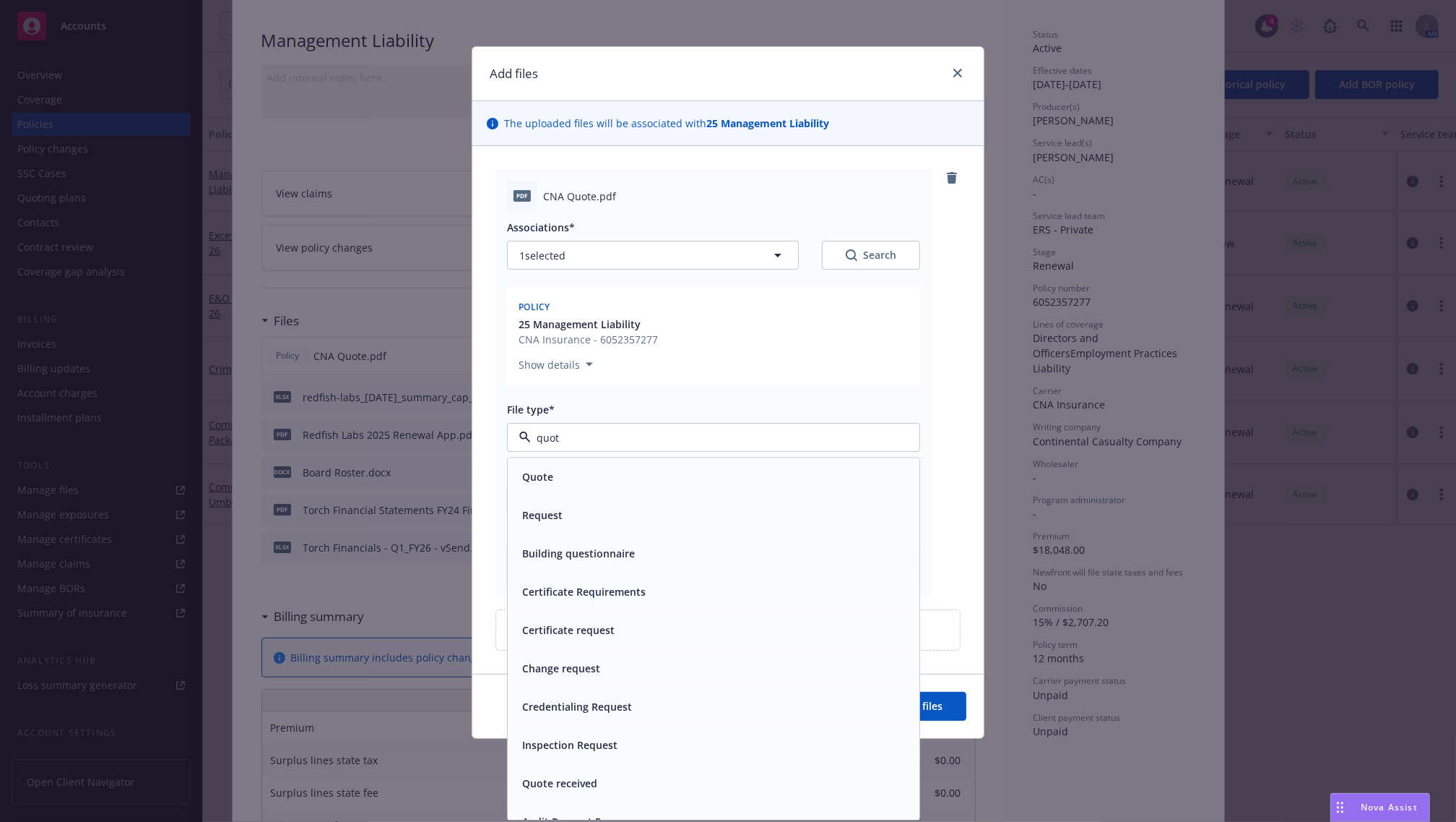
type input "quote"
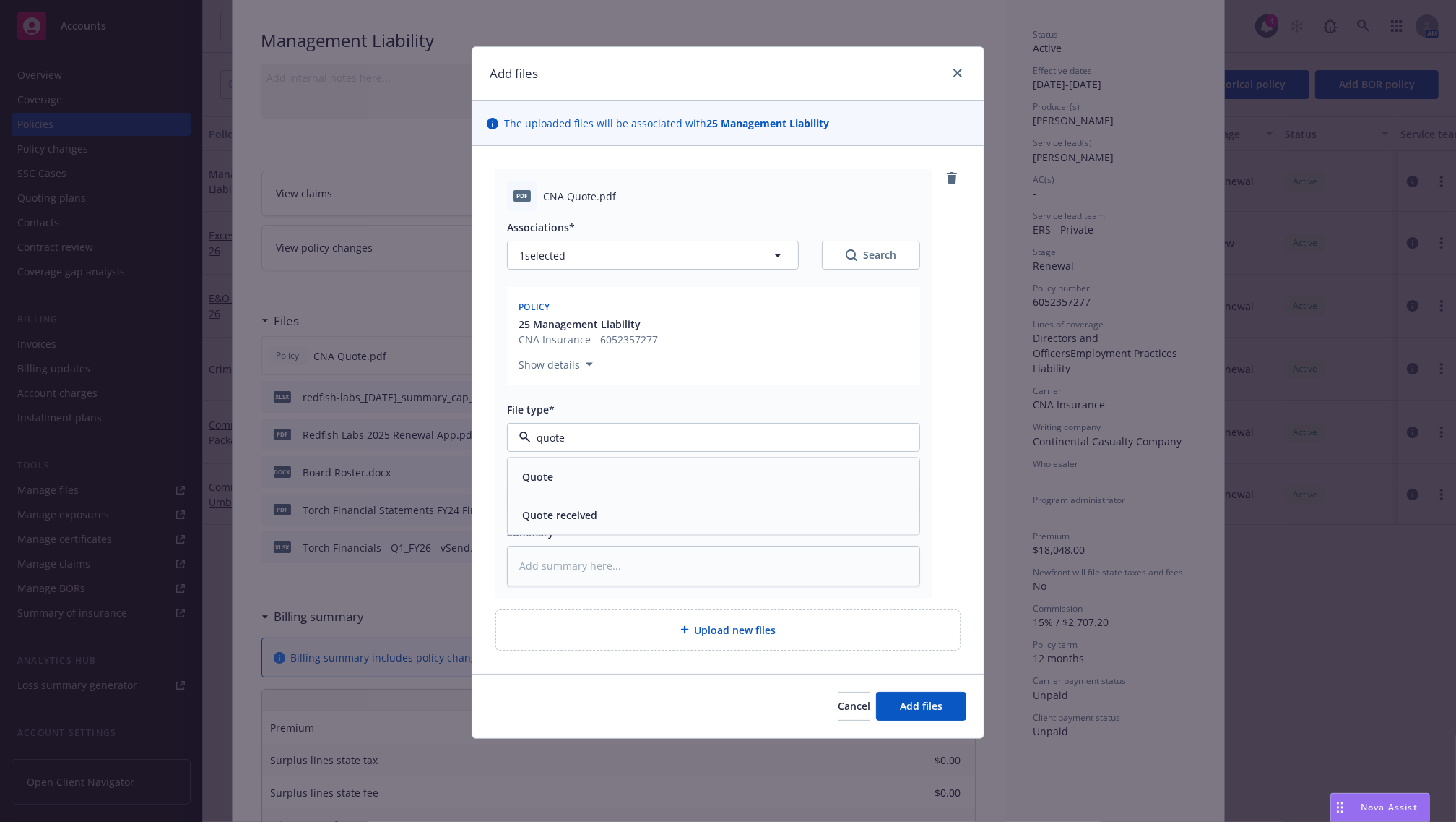
click at [551, 471] on span "Quote" at bounding box center [537, 477] width 31 height 15
click at [943, 712] on button "Add files" at bounding box center [921, 706] width 91 height 29
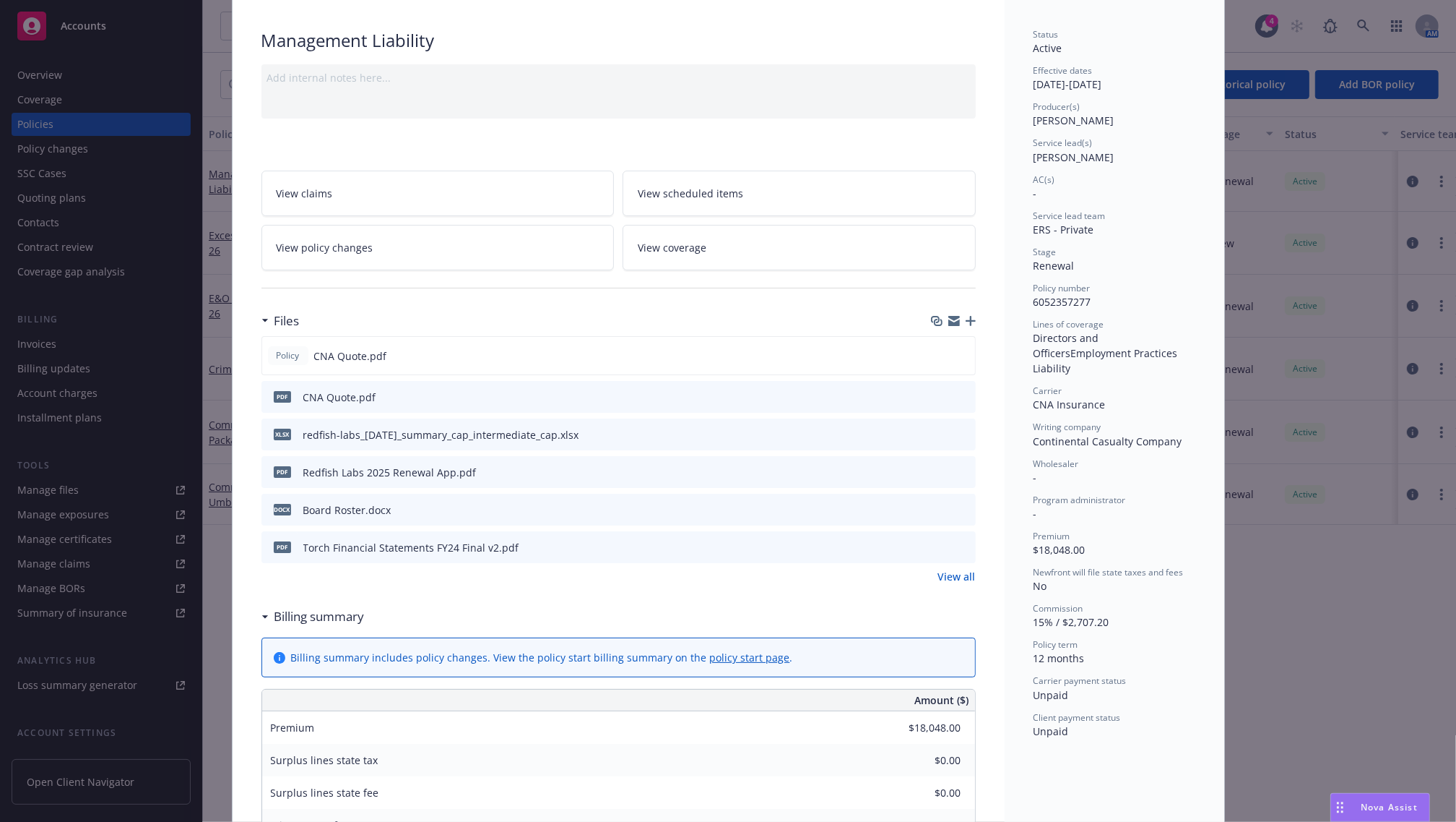
click at [967, 324] on icon "button" at bounding box center [971, 321] width 10 height 10
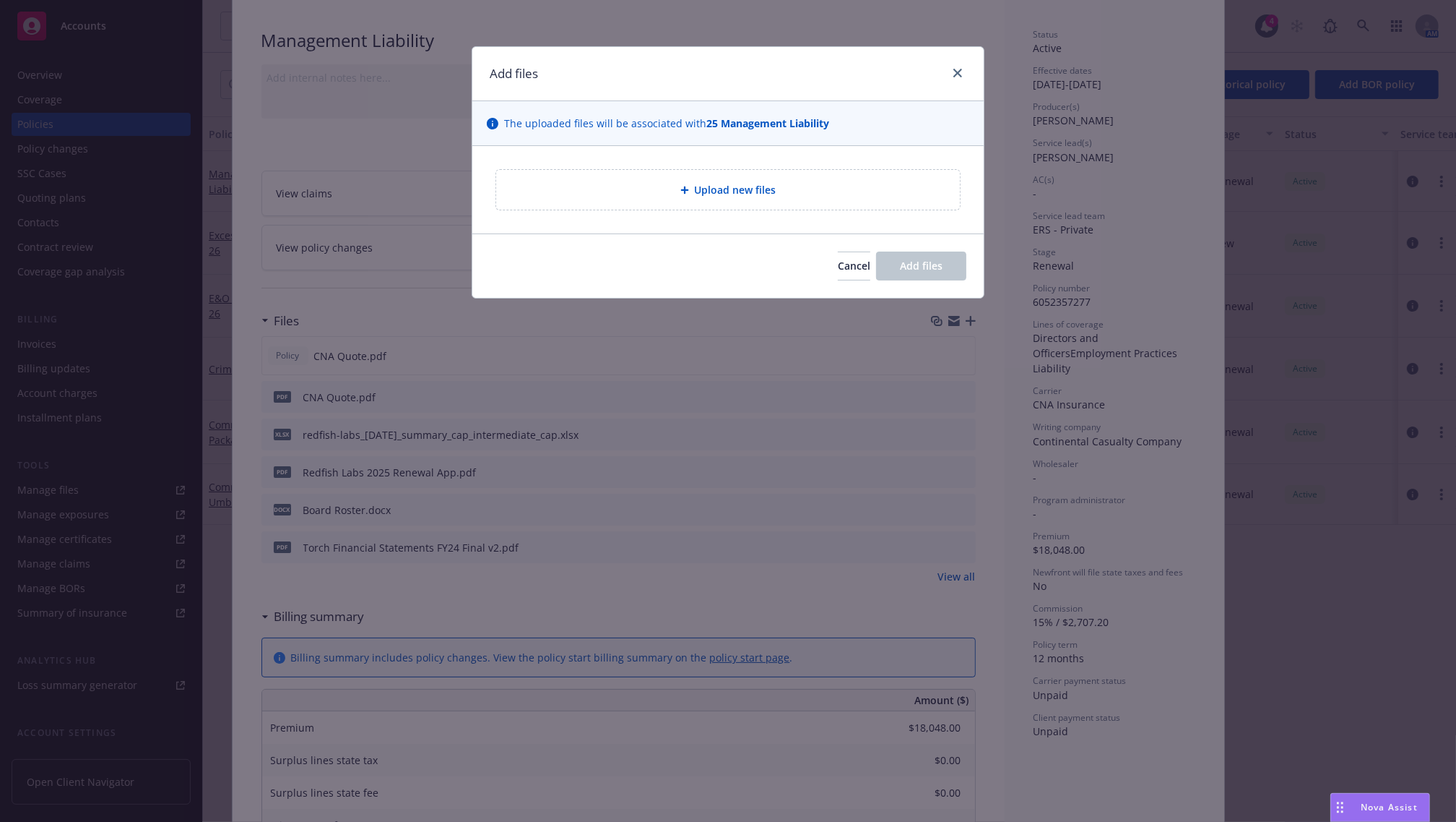
type textarea "x"
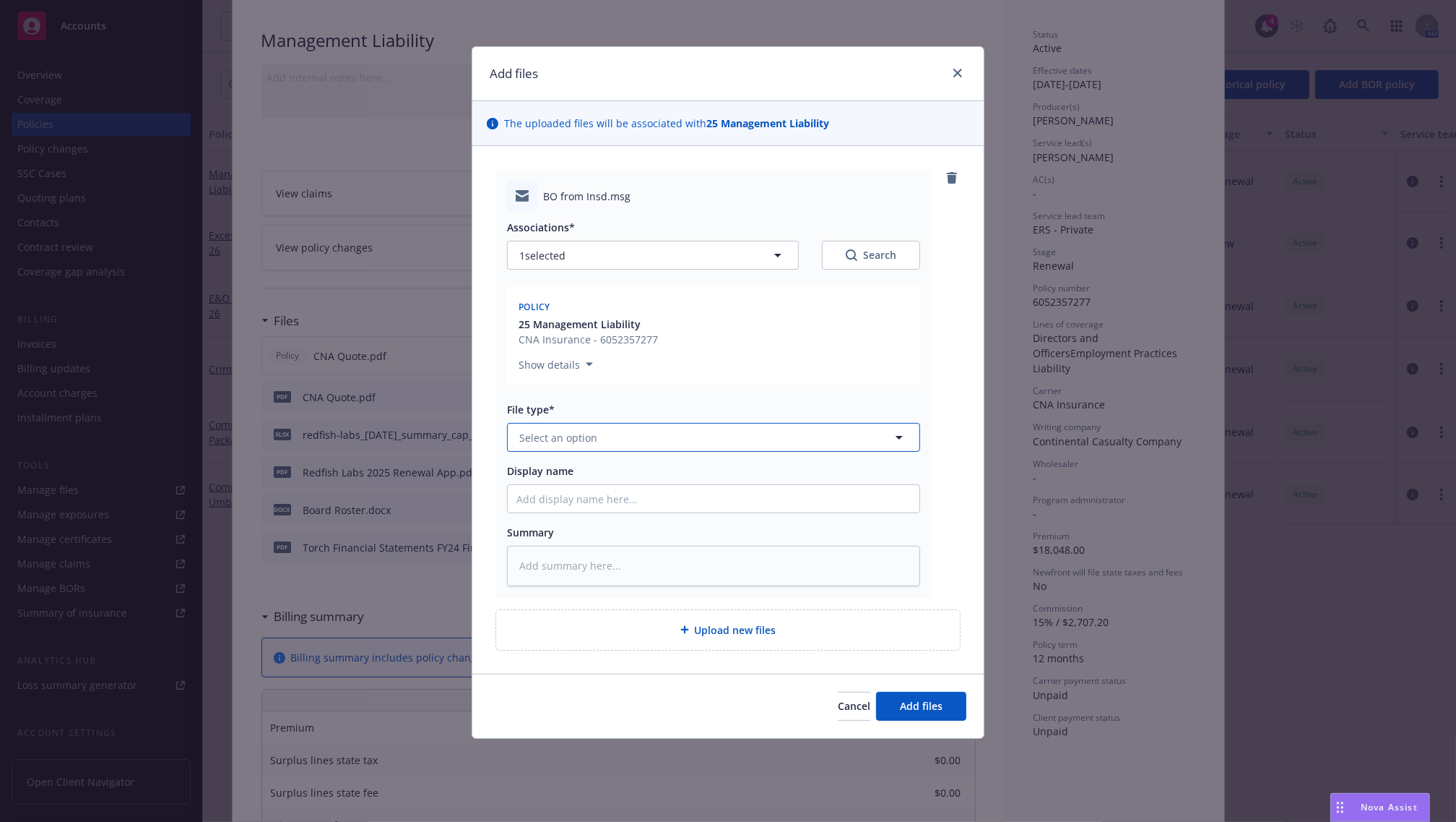
click at [550, 438] on span "Select an option" at bounding box center [558, 438] width 78 height 15
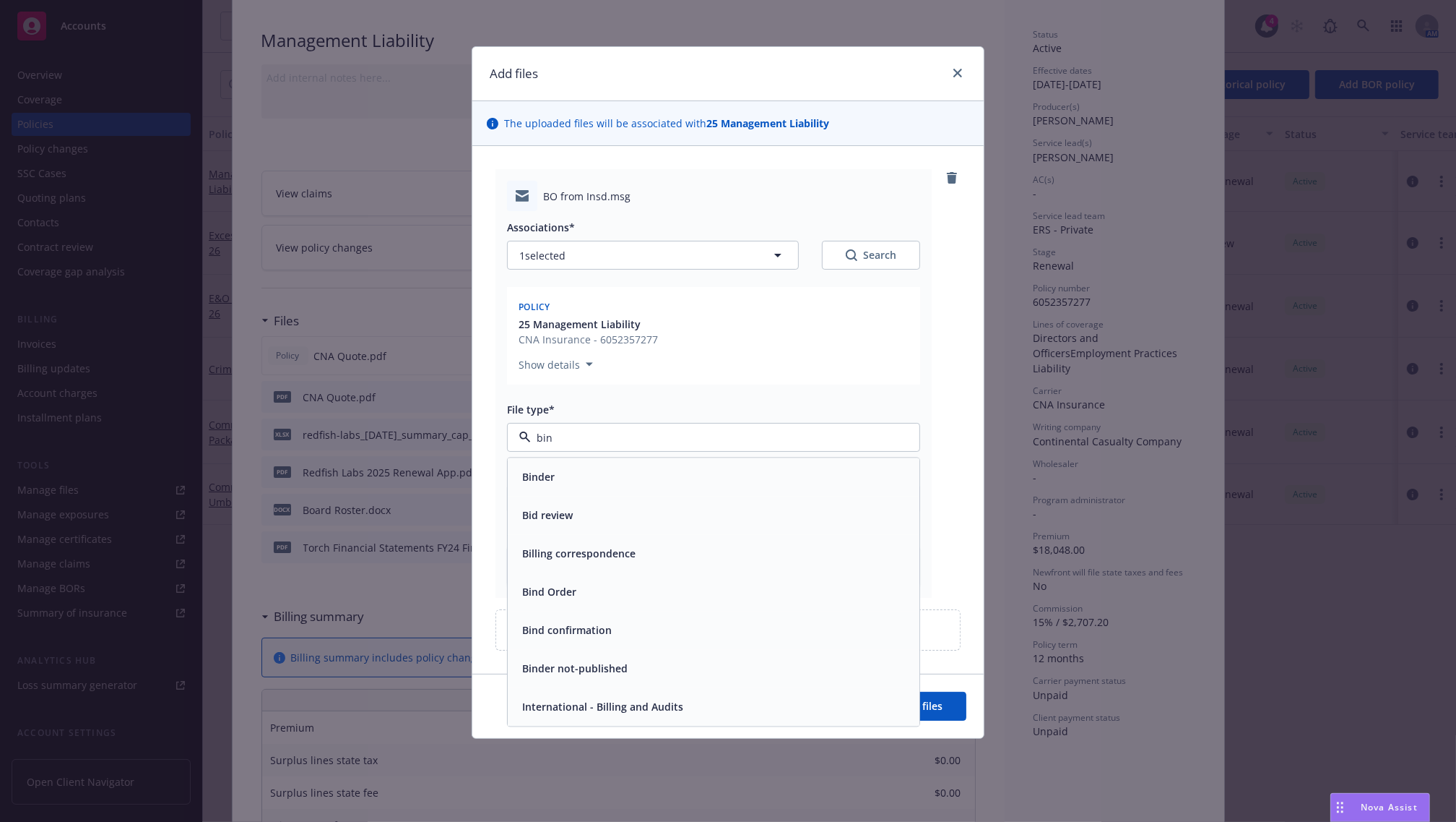
type input "bind"
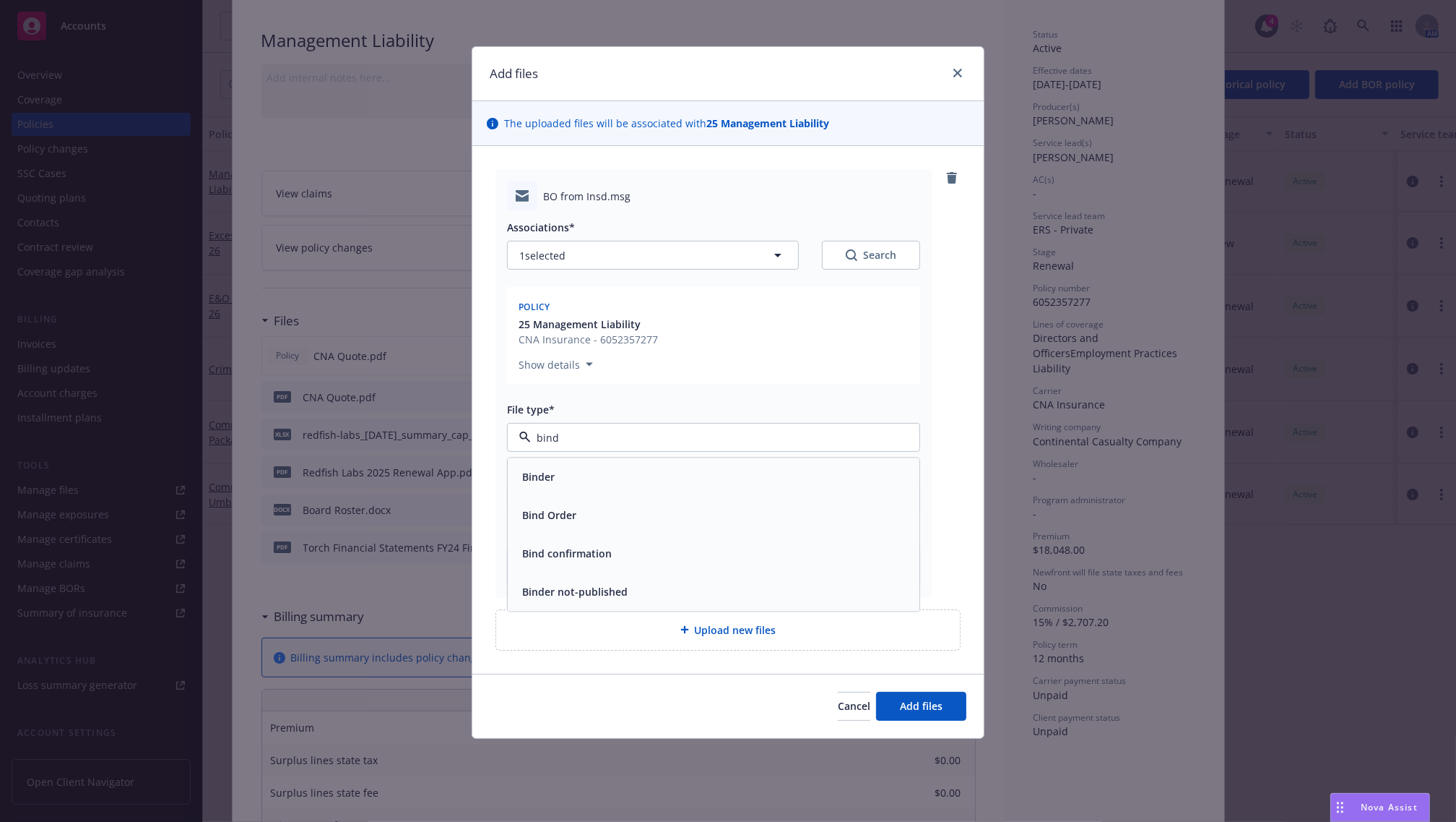
click at [547, 517] on span "Bind Order" at bounding box center [549, 516] width 54 height 15
click at [909, 710] on span "Add files" at bounding box center [921, 706] width 43 height 13
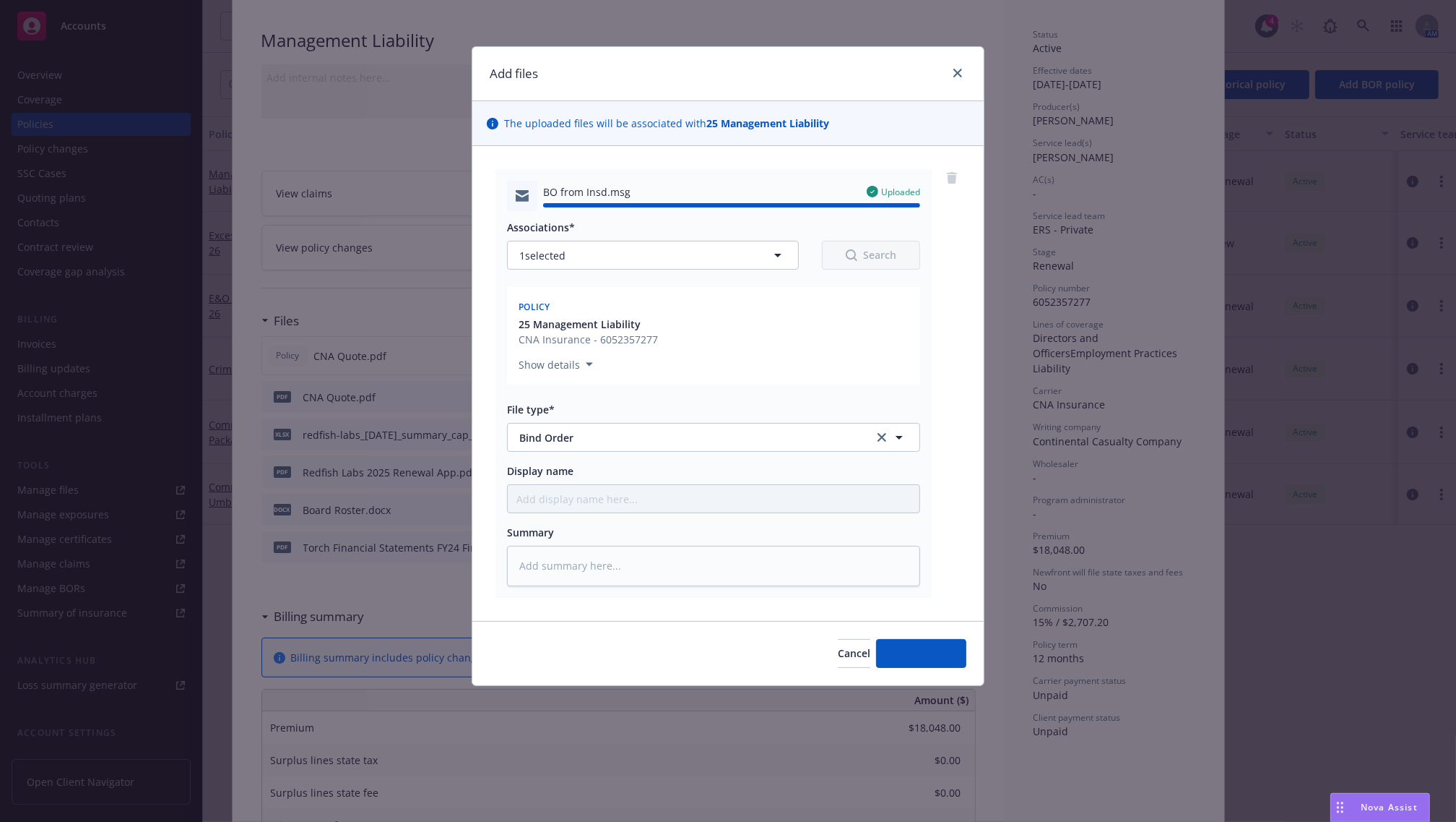
type textarea "x"
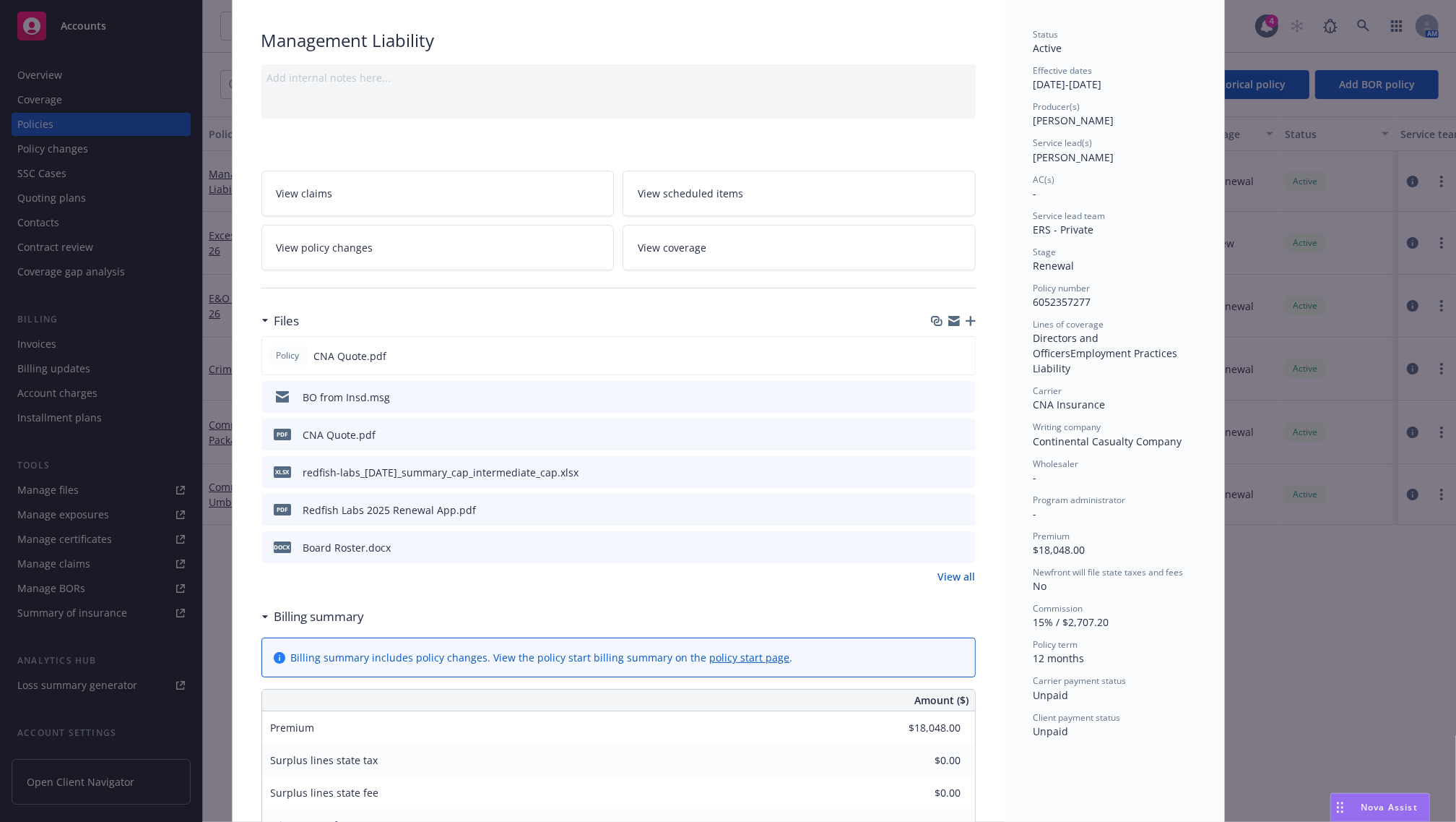
scroll to position [0, 0]
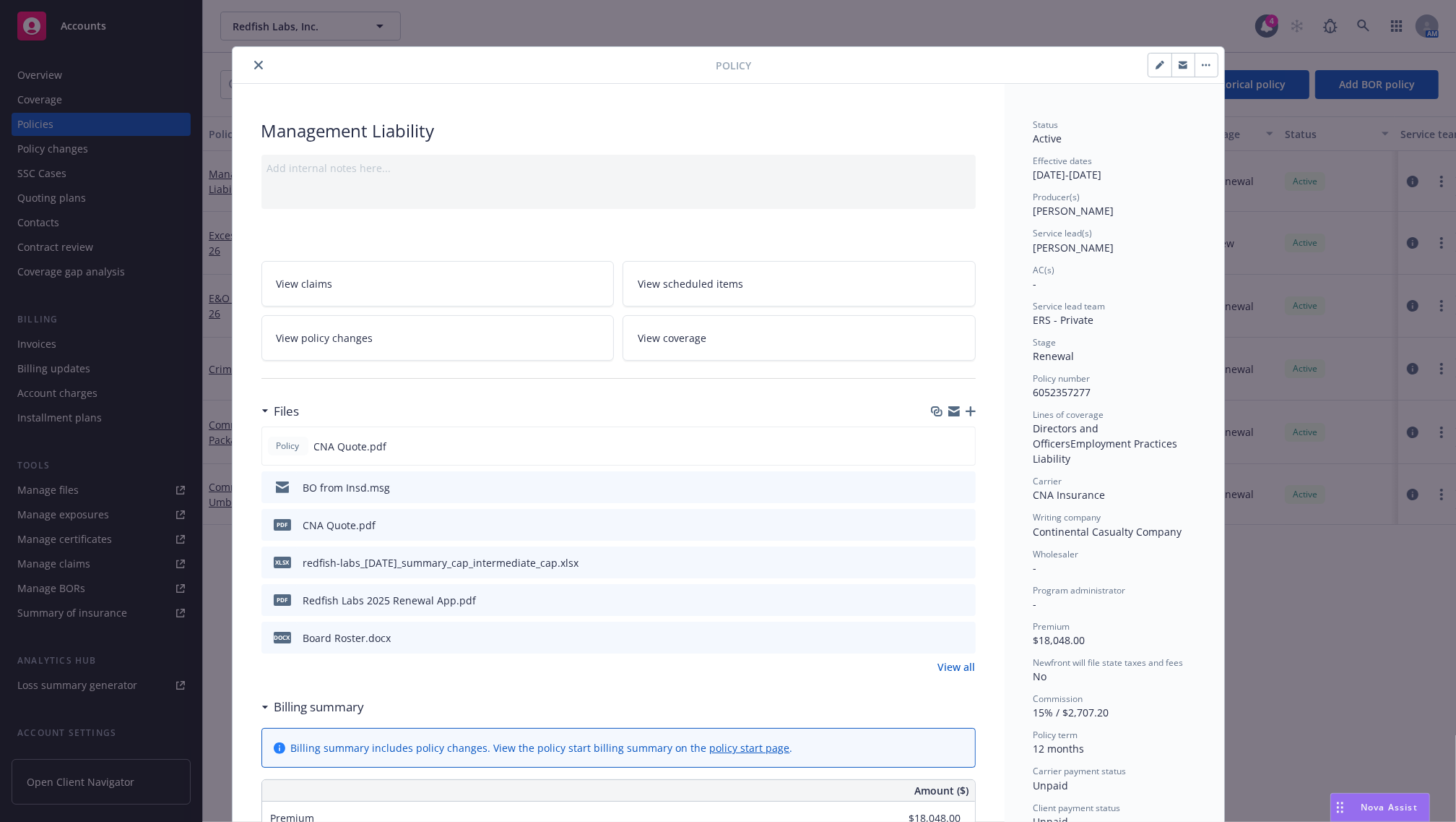
click at [238, 65] on div at bounding box center [477, 64] width 479 height 17
click at [242, 65] on div at bounding box center [477, 64] width 479 height 17
click at [255, 65] on icon "close" at bounding box center [259, 65] width 9 height 9
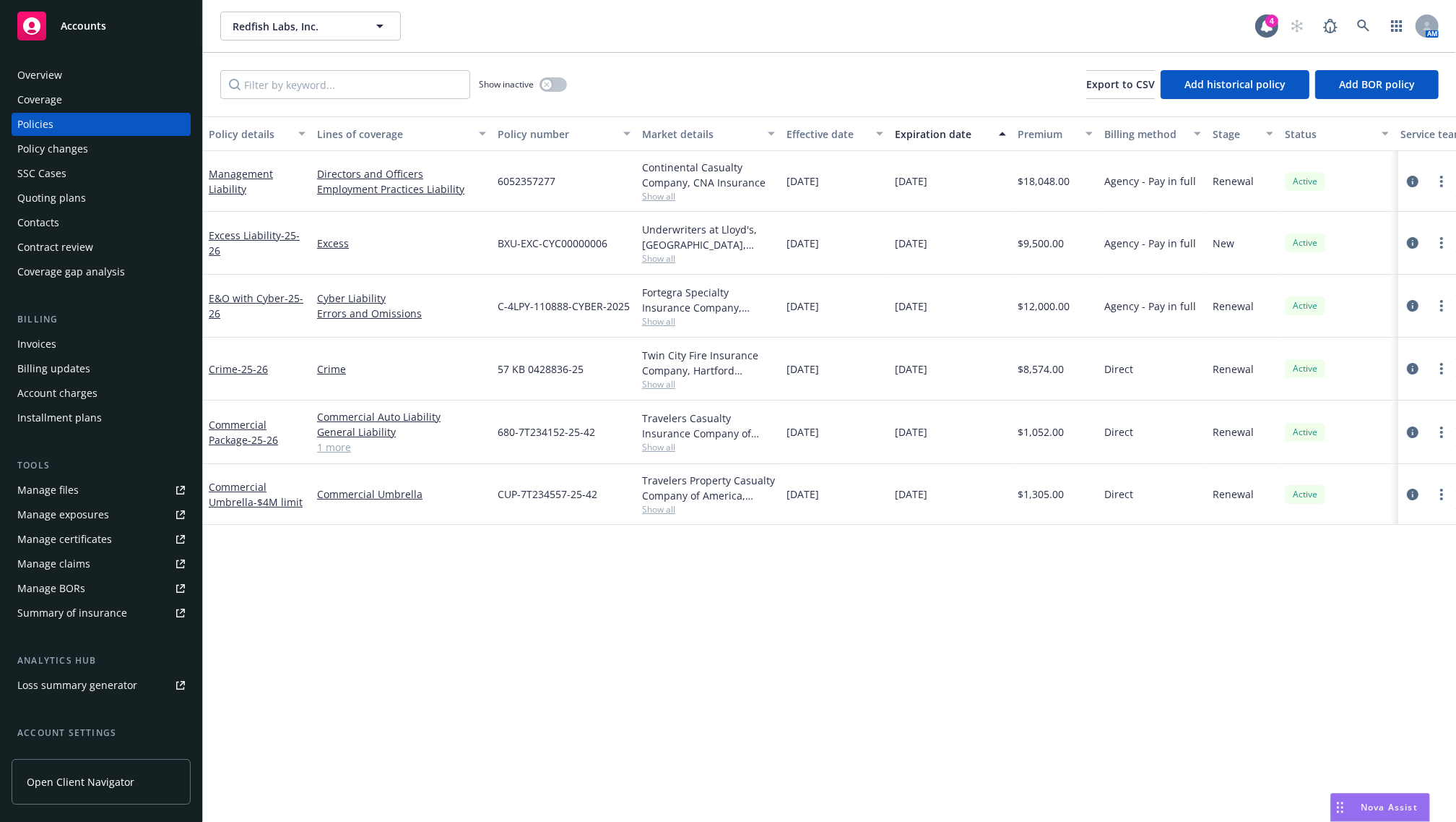
click at [64, 28] on span "Accounts" at bounding box center [83, 25] width 46 height 11
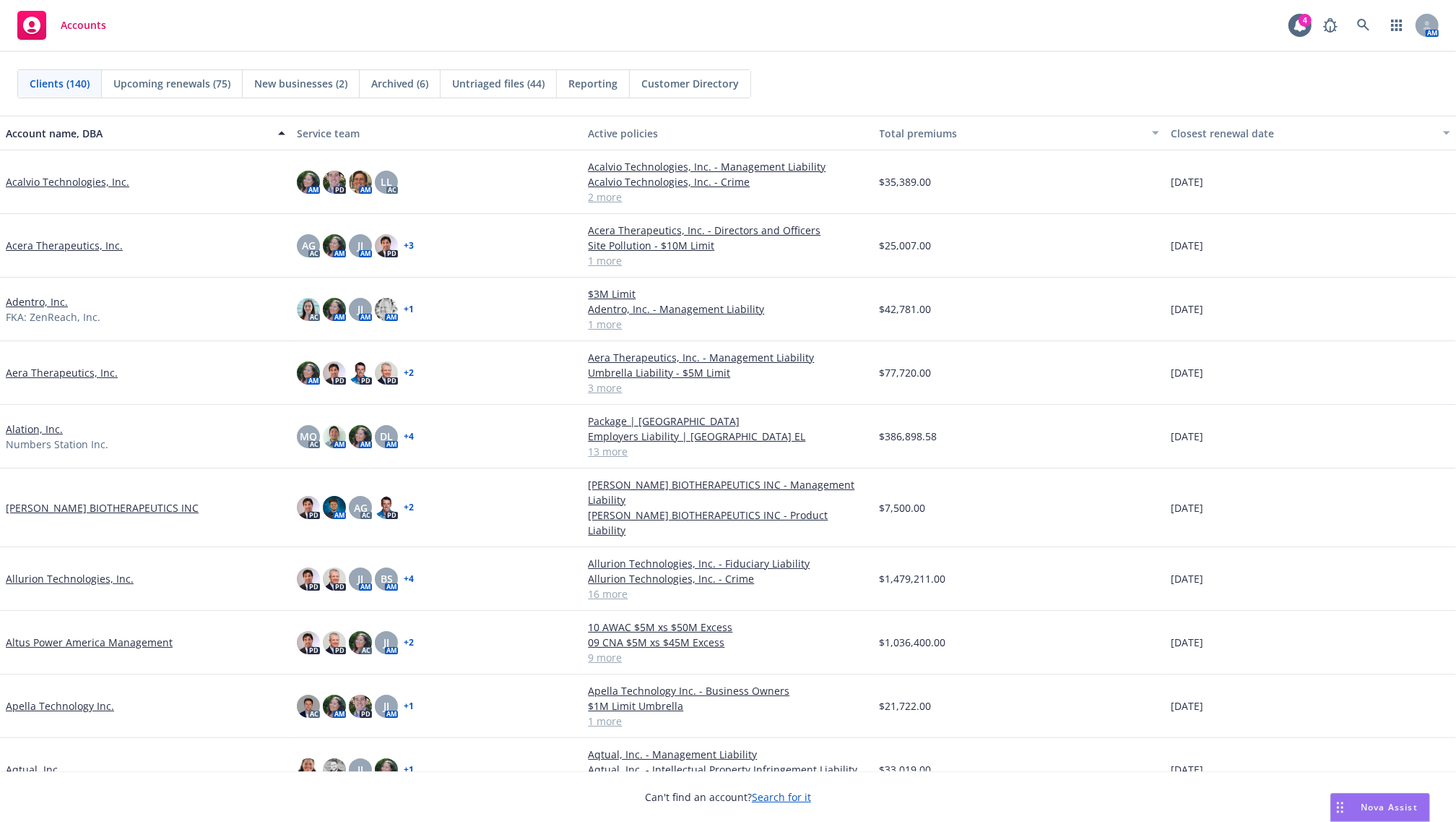
click at [74, 178] on link "Acalvio Technologies, Inc." at bounding box center [67, 181] width 124 height 15
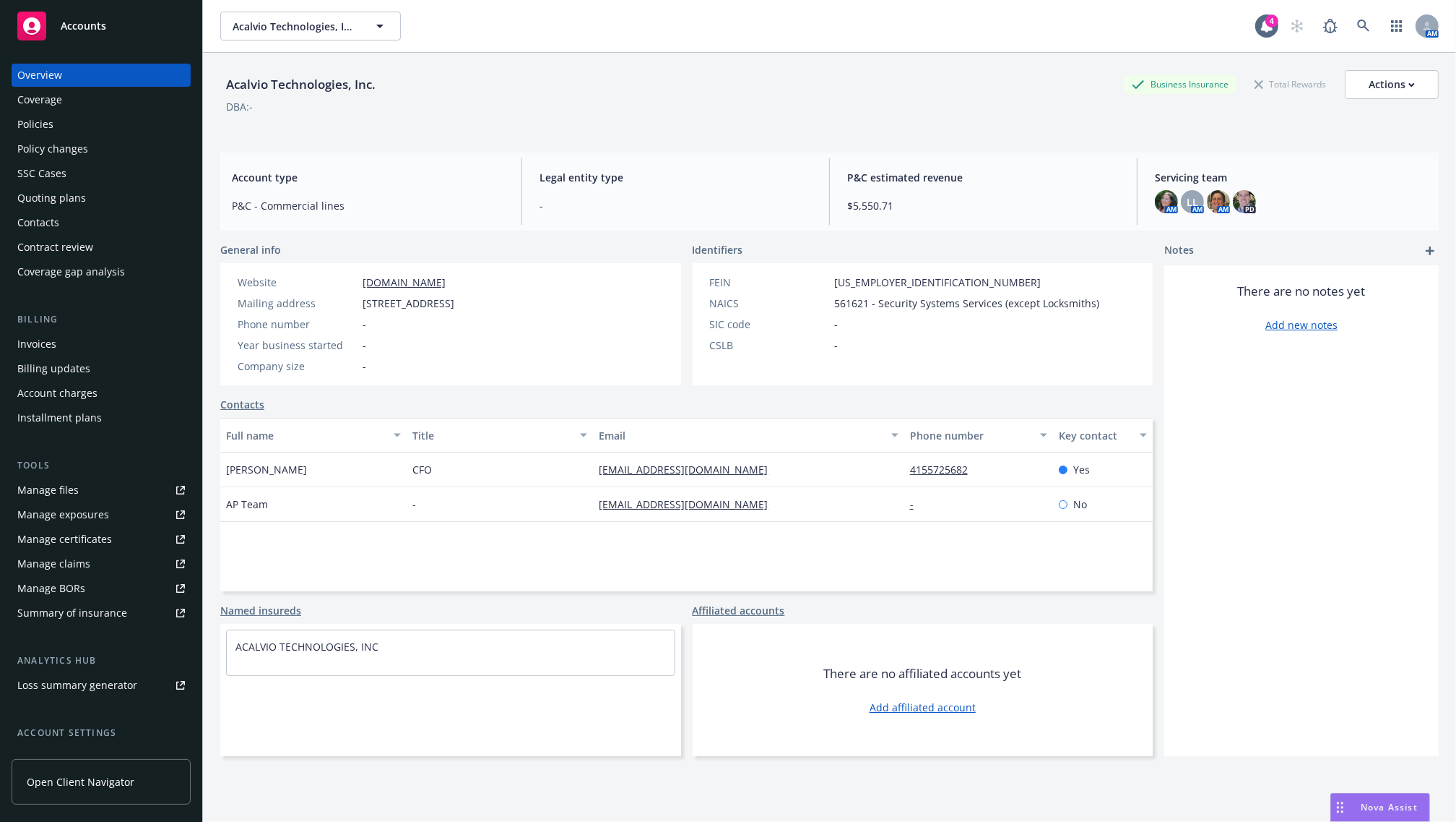
click at [74, 208] on div "Quoting plans" at bounding box center [52, 198] width 69 height 23
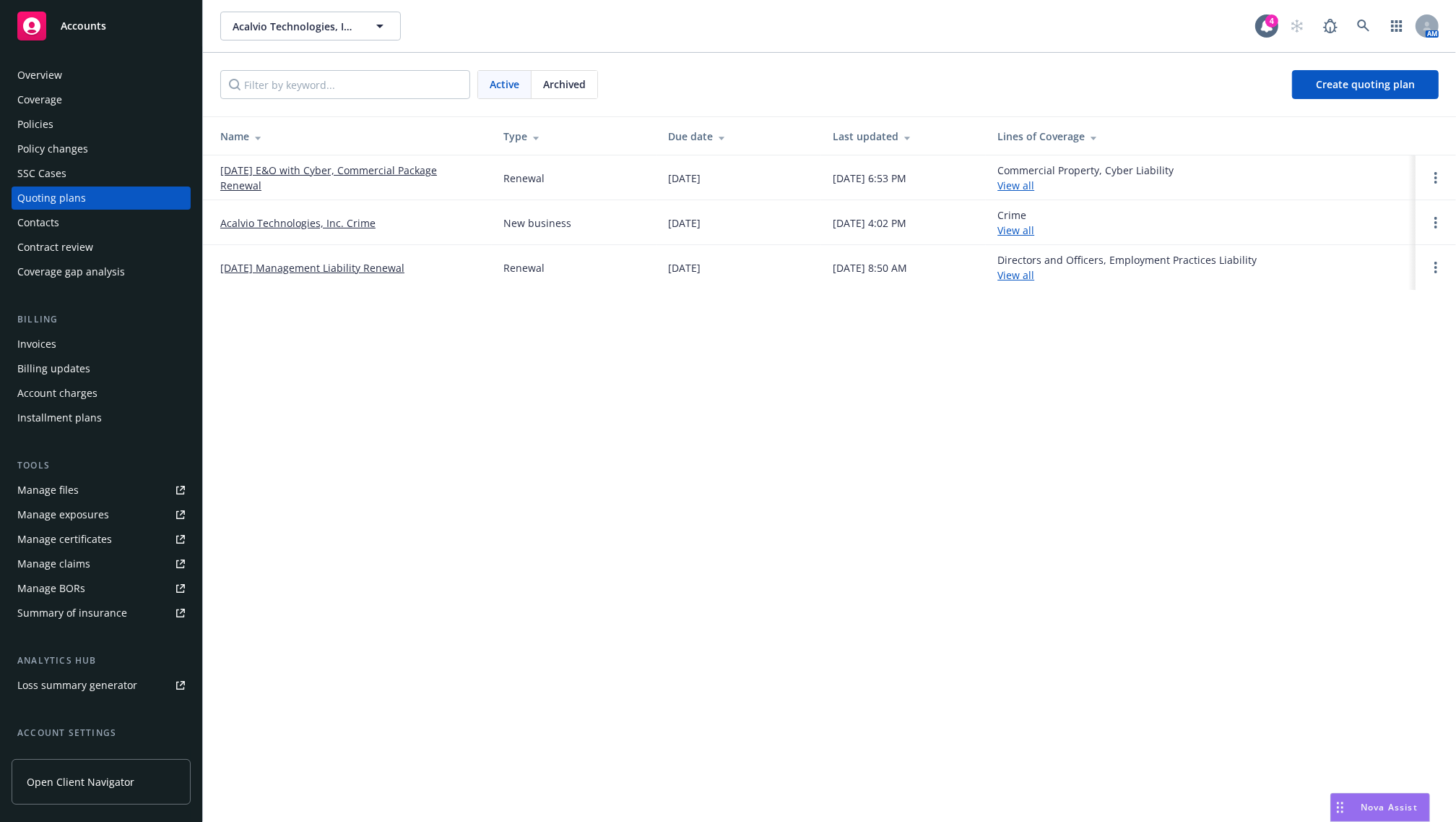
click at [325, 275] on link "[DATE] Management Liability Renewal" at bounding box center [312, 268] width 184 height 15
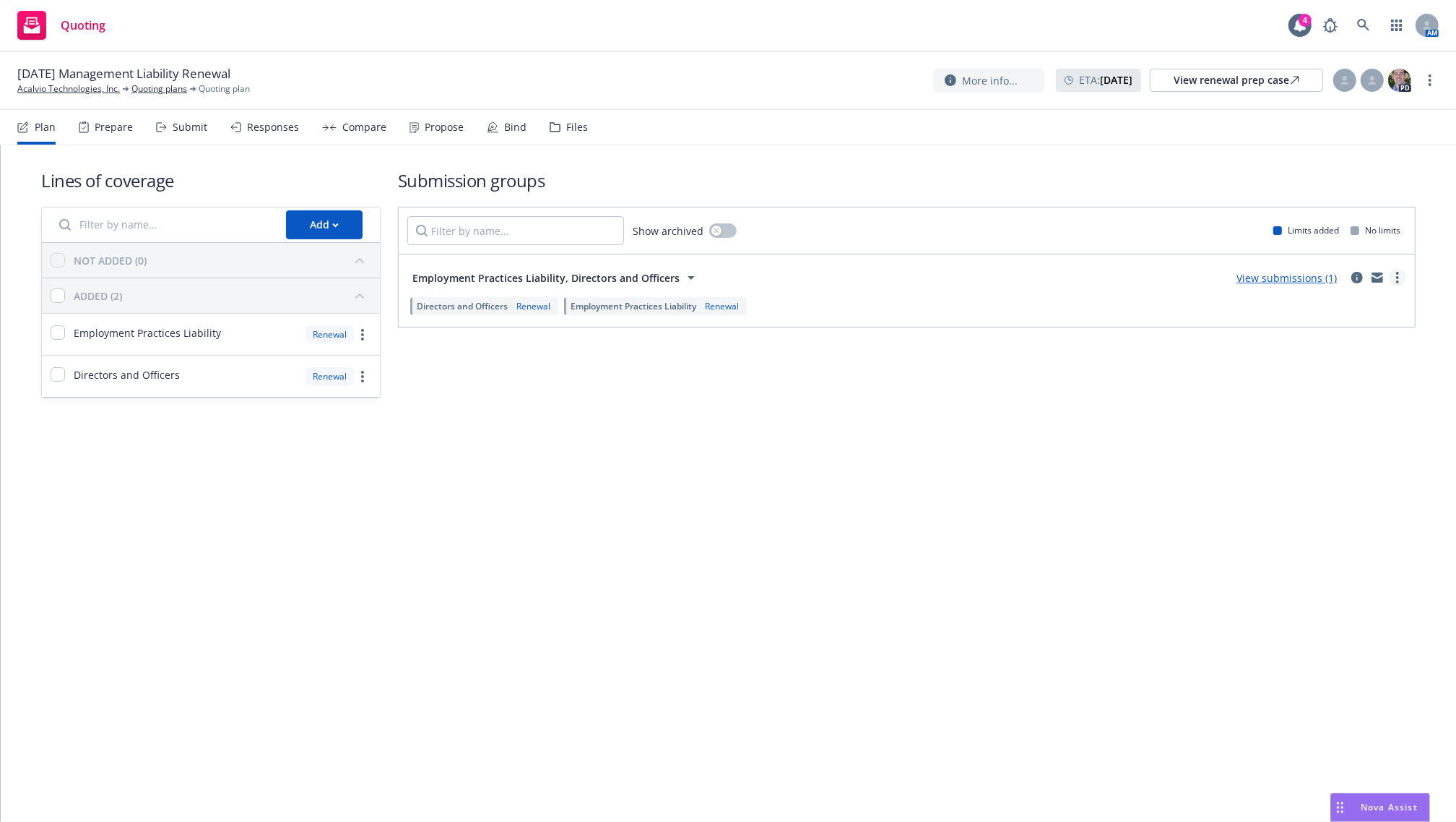
click at [1399, 276] on link "more" at bounding box center [1398, 277] width 17 height 17
click at [1280, 463] on span "Create policy (fast track)" at bounding box center [1329, 458] width 151 height 13
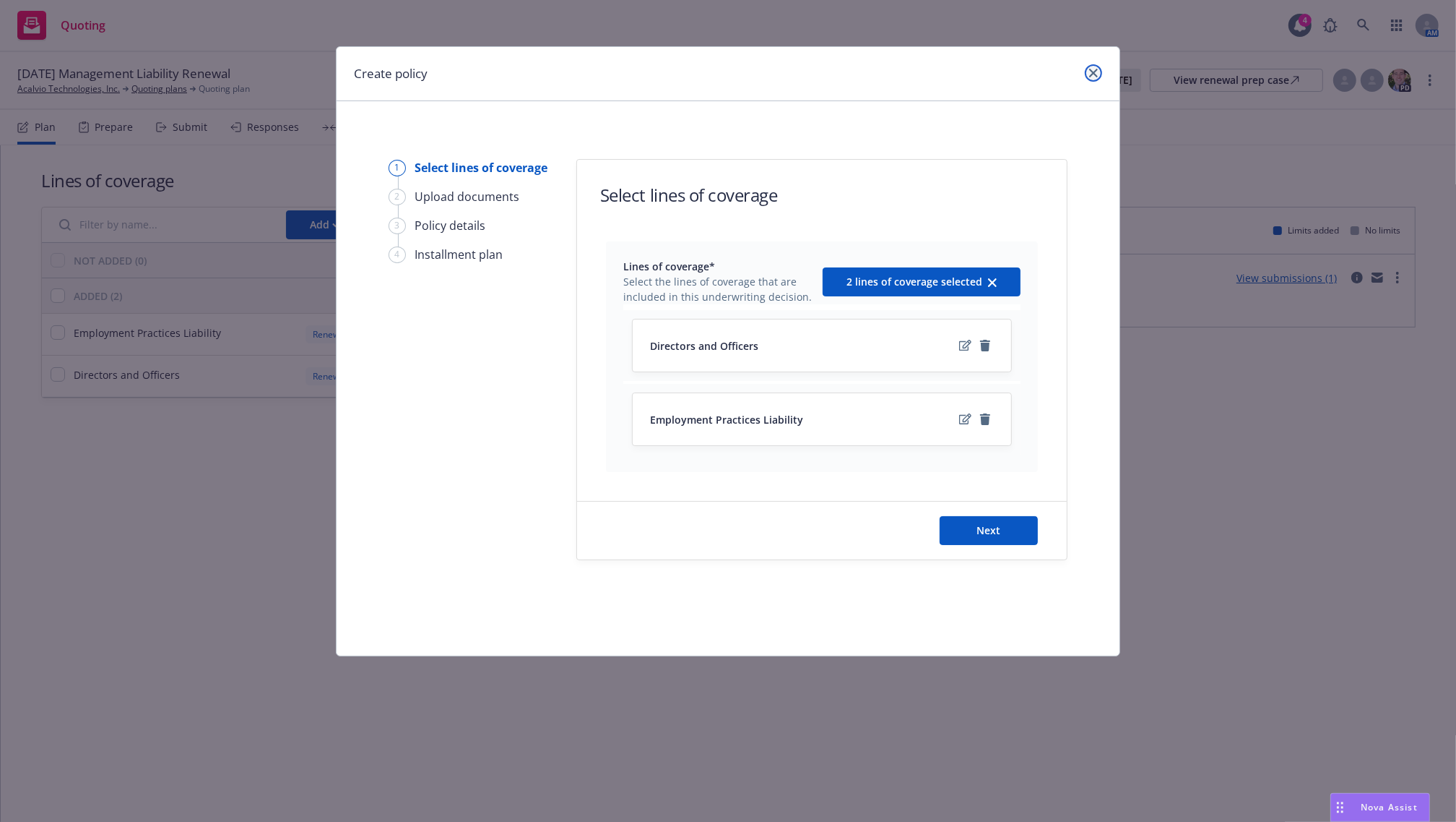
click at [1091, 73] on icon "close" at bounding box center [1093, 73] width 9 height 9
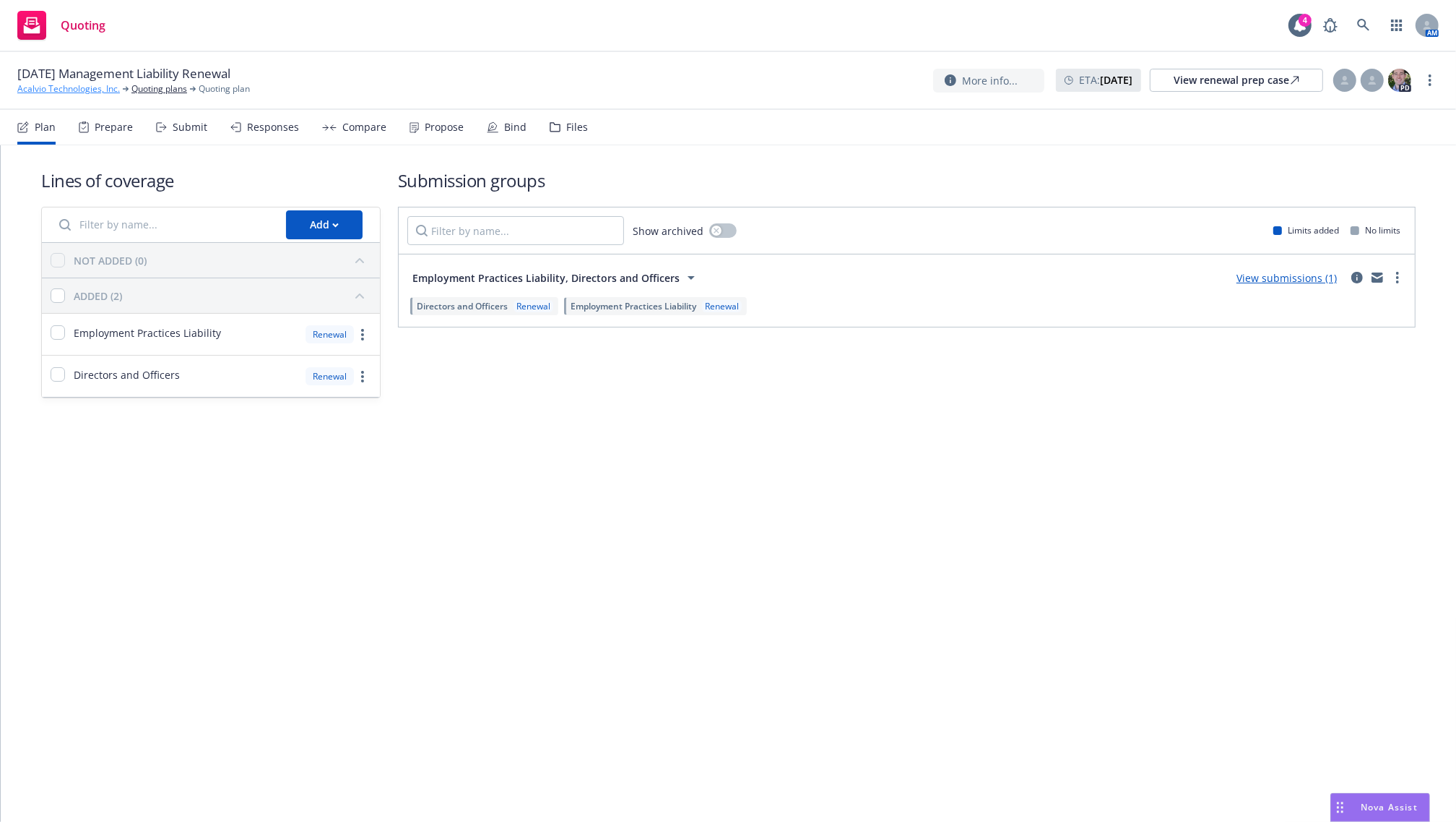
click at [87, 91] on link "Acalvio Technologies, Inc." at bounding box center [68, 88] width 103 height 13
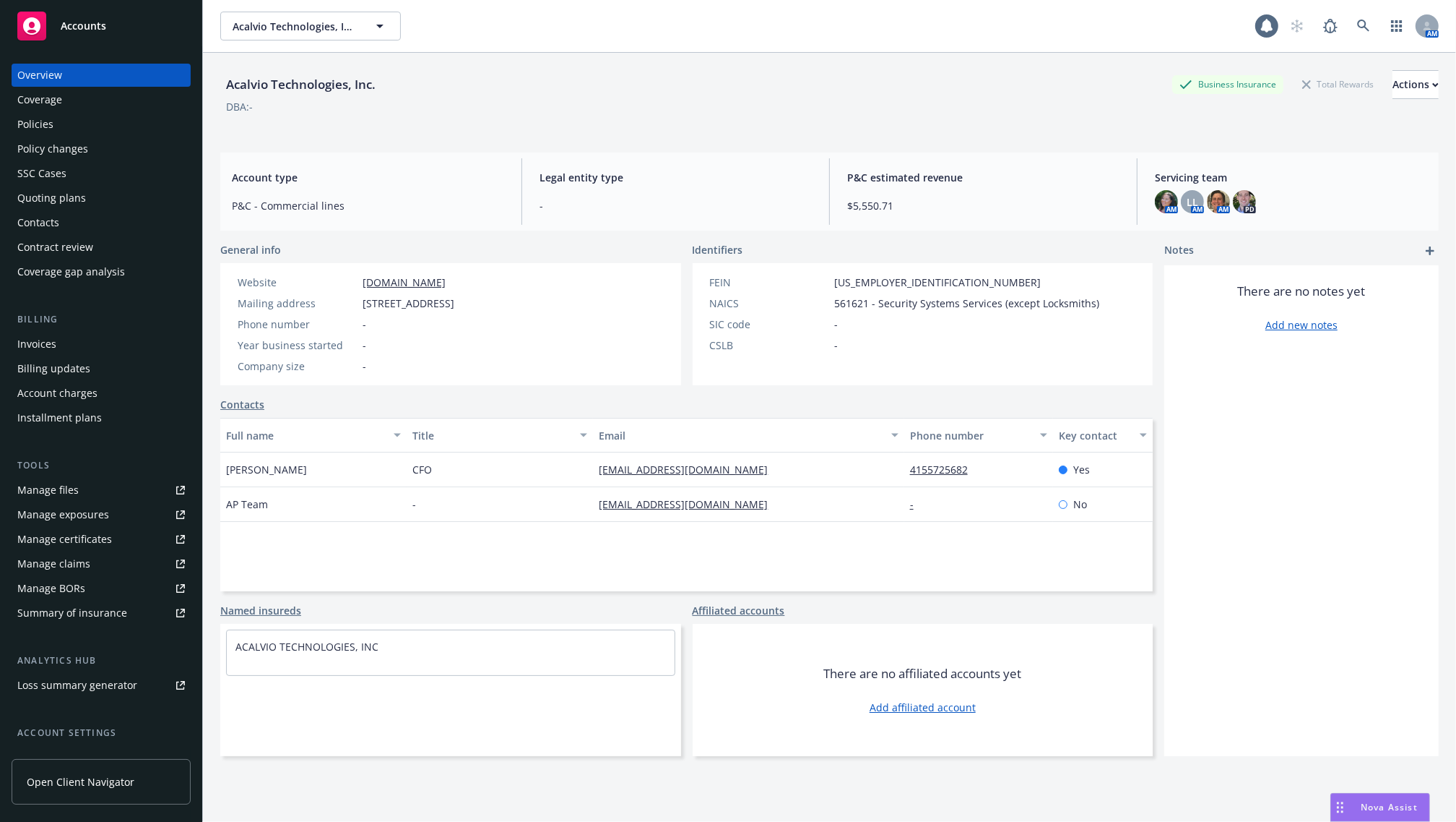
click at [64, 137] on div "Policy changes" at bounding box center [52, 148] width 71 height 23
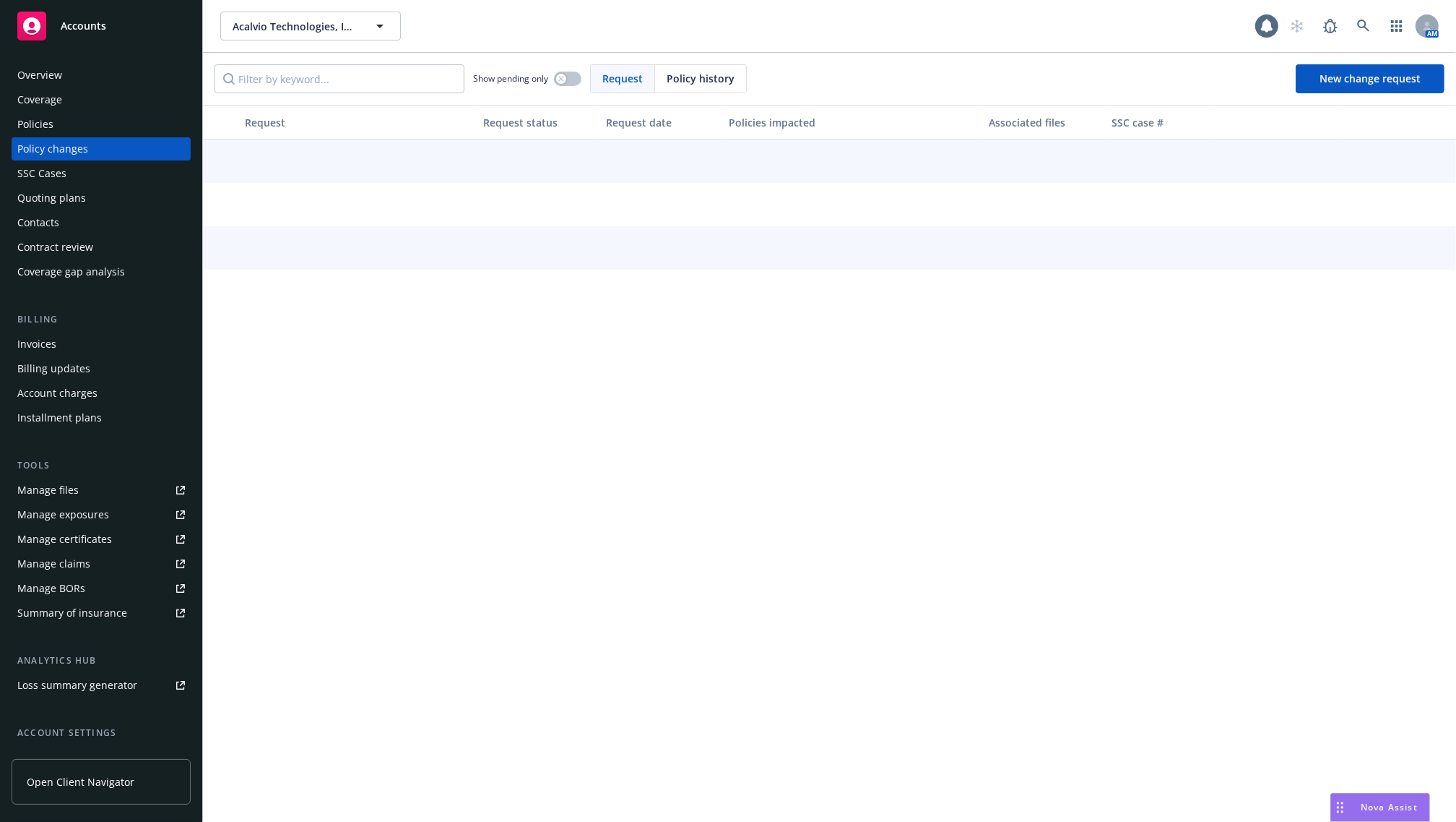
click at [69, 130] on div "Policies" at bounding box center [101, 124] width 168 height 23
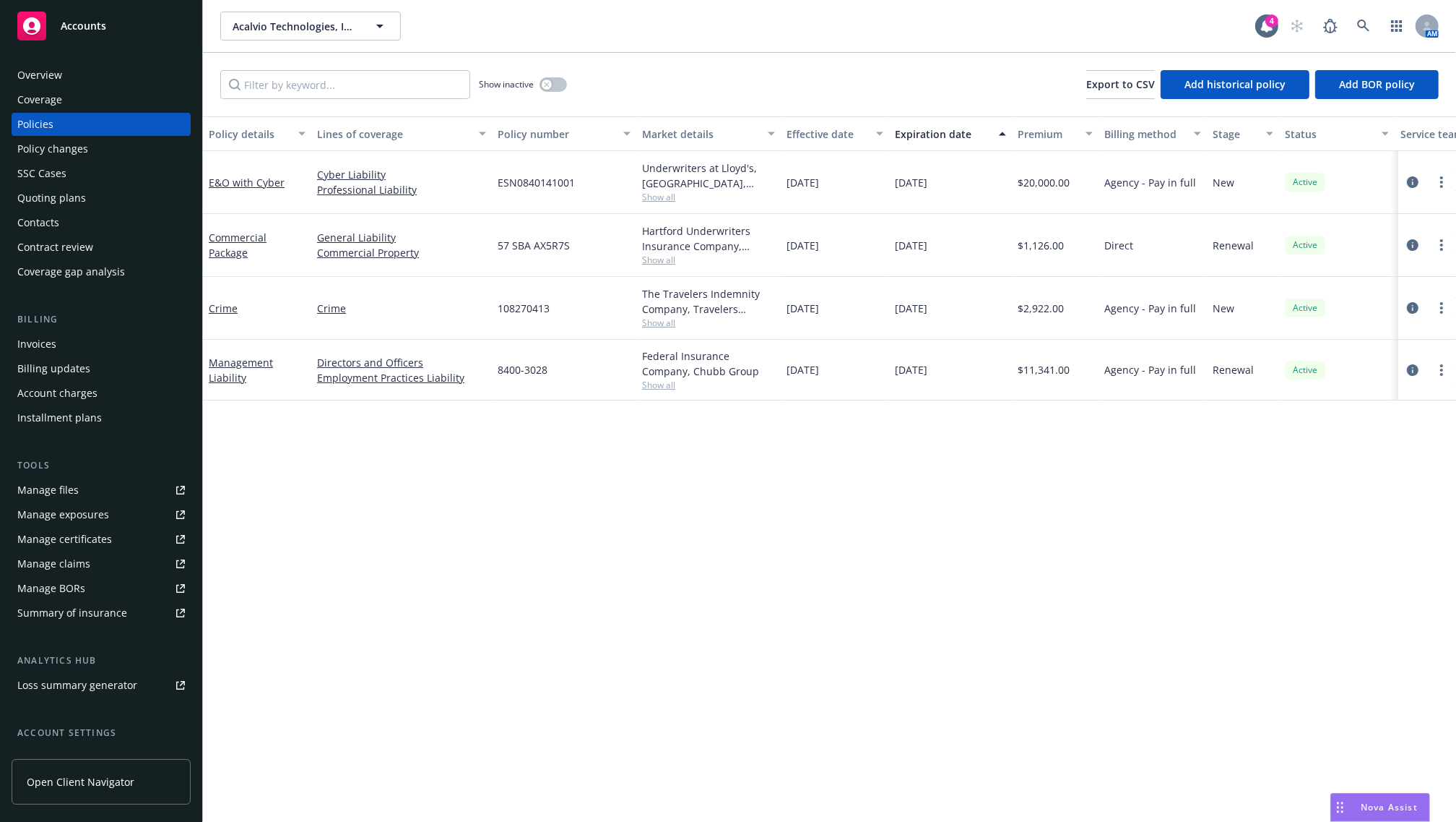
click at [240, 352] on div "Management Liability" at bounding box center [257, 369] width 109 height 61
click at [242, 359] on link "Management Liability" at bounding box center [241, 370] width 64 height 29
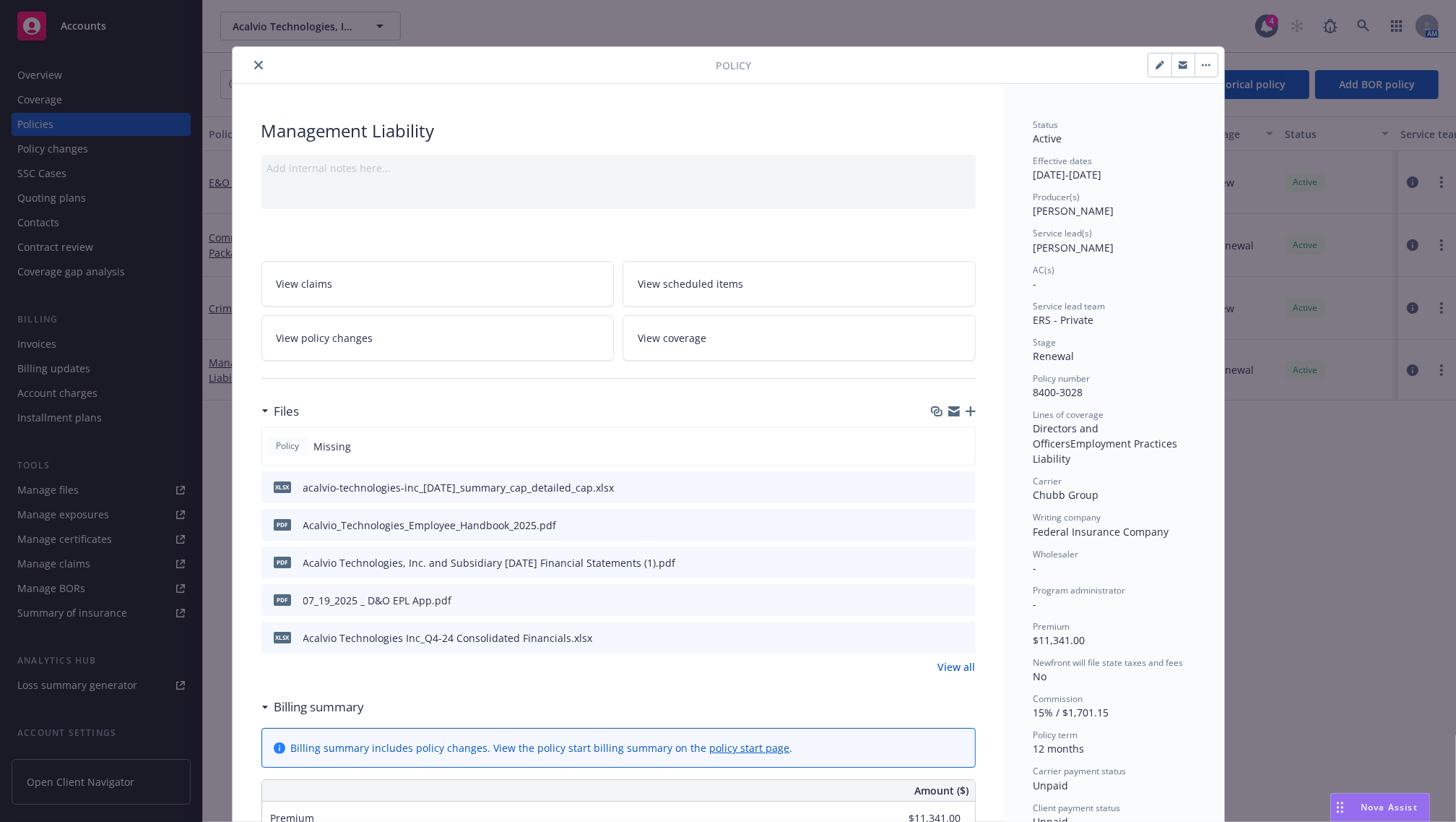
click at [958, 666] on link "View all" at bounding box center [957, 667] width 37 height 15
